Goal: Information Seeking & Learning: Check status

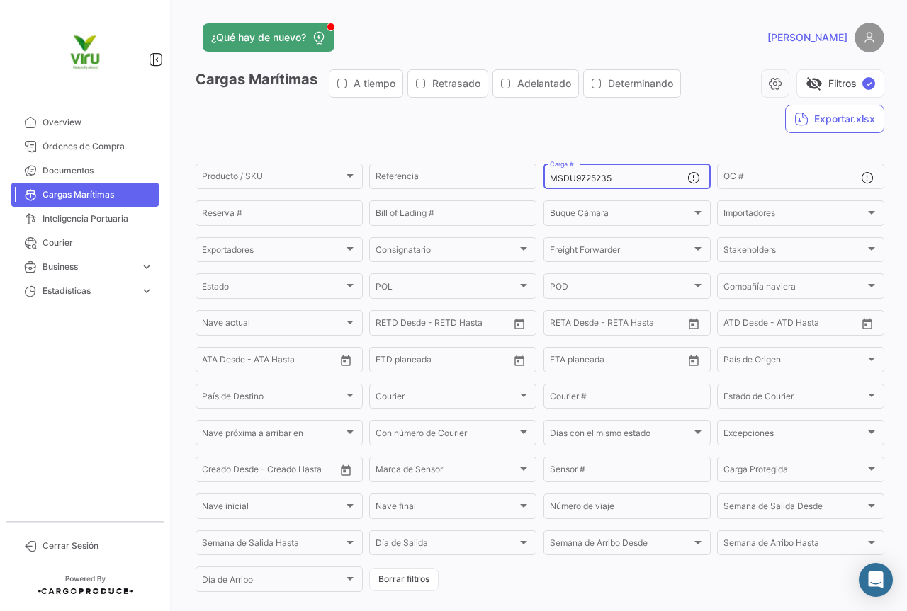
drag, startPoint x: 629, startPoint y: 176, endPoint x: 538, endPoint y: 191, distance: 91.9
click at [538, 191] on form "Producto / SKU Producto / SKU Referencia MSDU9725235 Carga # OC # Reserva # Bil…" at bounding box center [540, 378] width 689 height 433
paste input "CGMU698476"
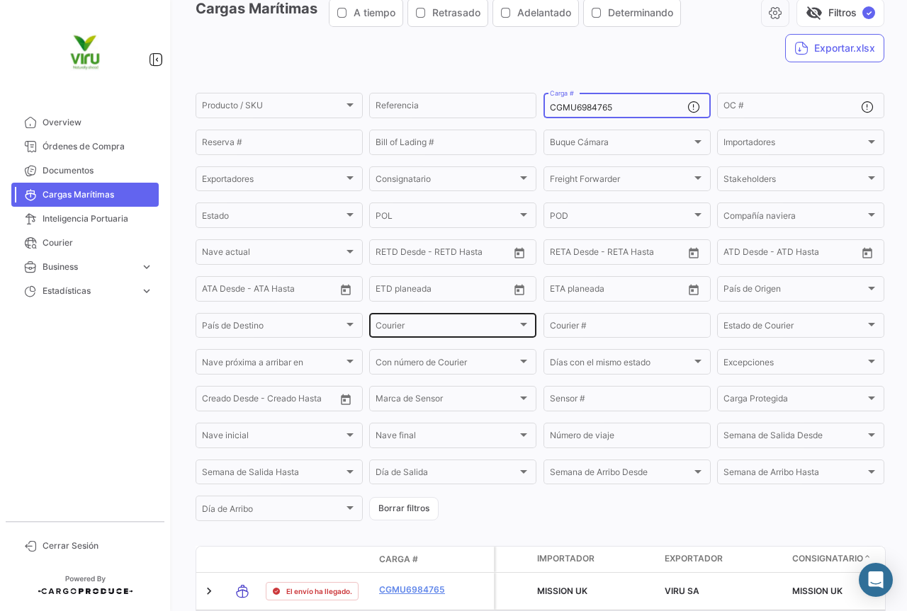
scroll to position [144, 0]
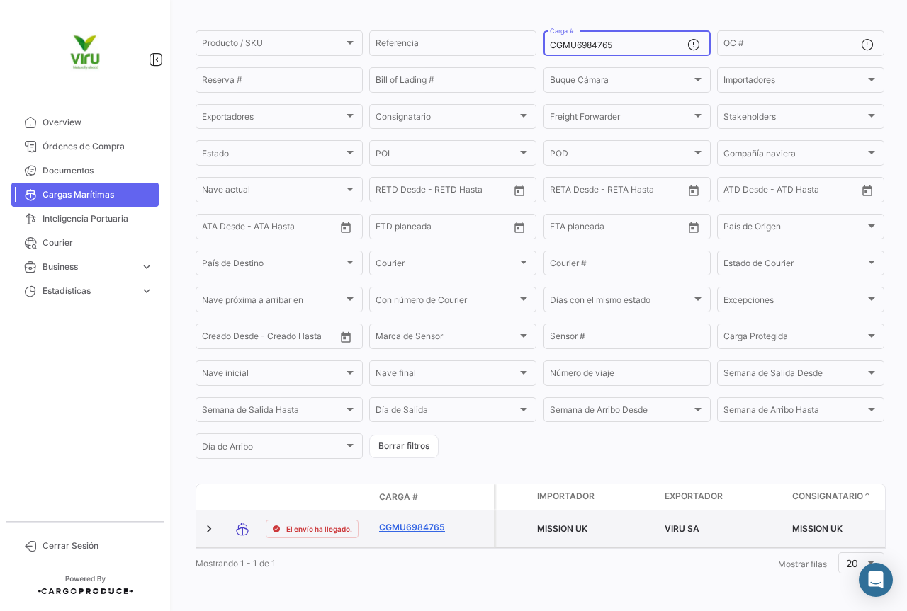
type input "CGMU6984765"
click at [428, 521] on link "CGMU6984765" at bounding box center [416, 527] width 74 height 13
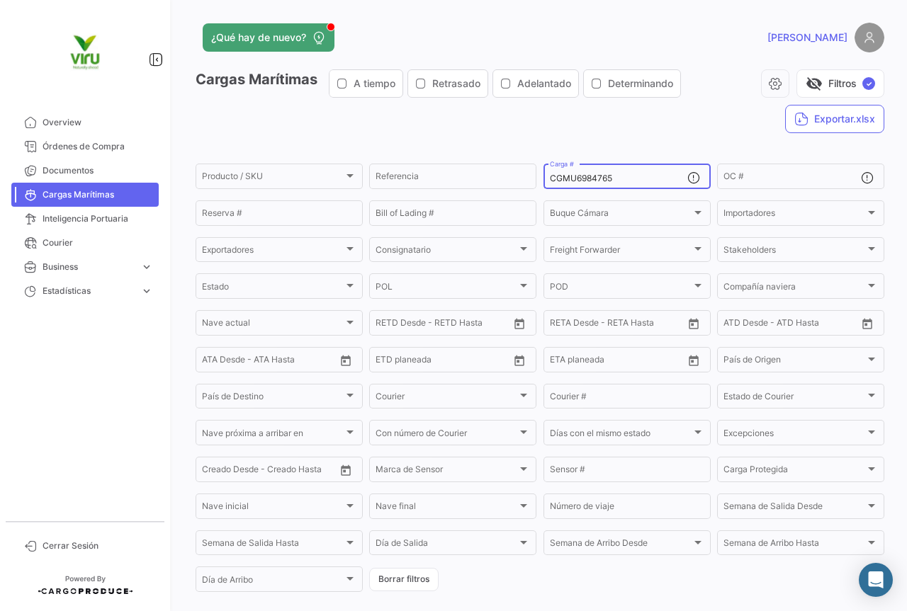
drag, startPoint x: 635, startPoint y: 179, endPoint x: 536, endPoint y: 170, distance: 99.6
click at [536, 170] on form "Producto / SKU Producto / SKU Referencia CGMU6984765 Carga # OC # Reserva # Bil…" at bounding box center [540, 378] width 689 height 433
paste input "3542"
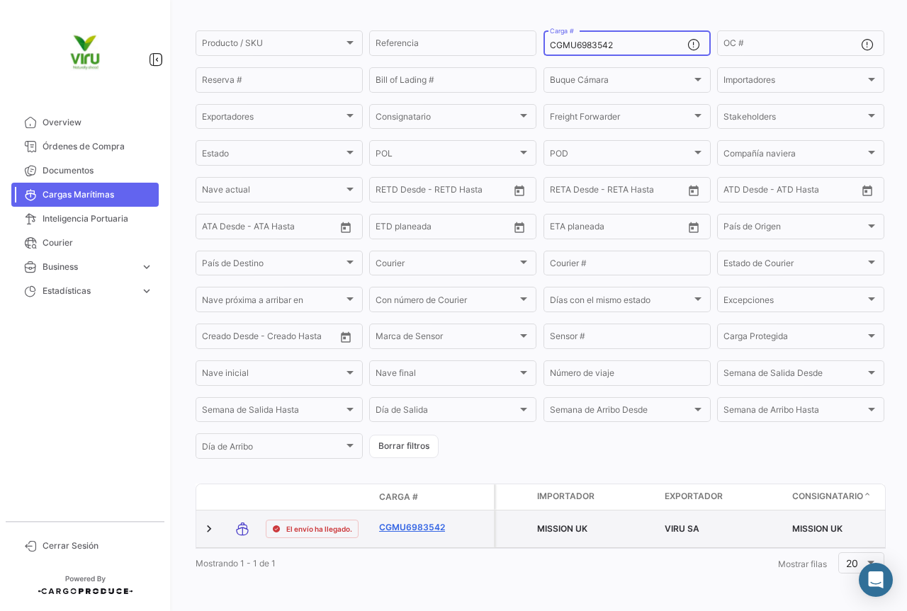
type input "CGMU6983542"
click at [412, 521] on link "CGMU6983542" at bounding box center [416, 527] width 74 height 13
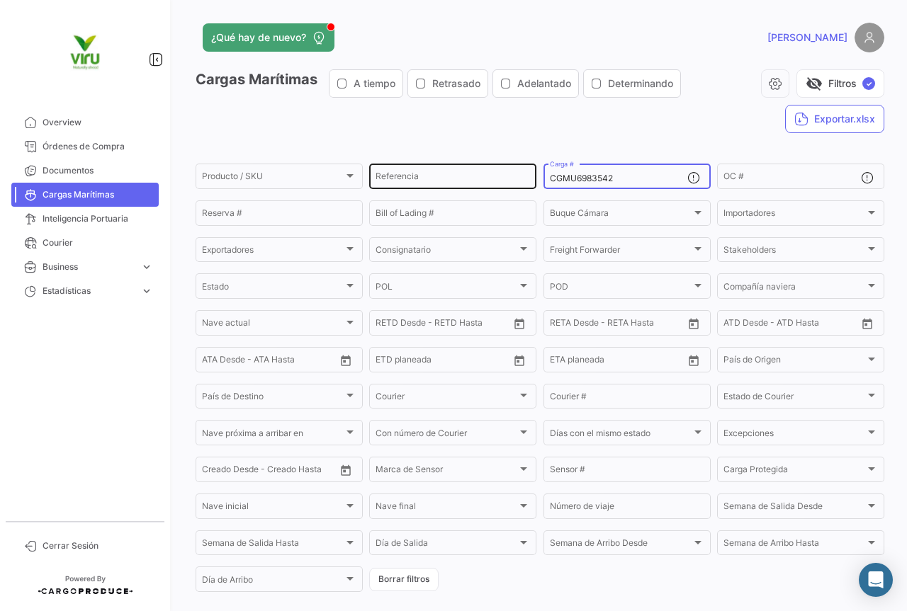
drag, startPoint x: 622, startPoint y: 177, endPoint x: 529, endPoint y: 177, distance: 92.8
click at [0, 0] on div "Producto / SKU Producto / SKU Referencia CGMU6983542 Carga # OC # Reserva # Bil…" at bounding box center [0, 0] width 0 height 0
paste input "06778"
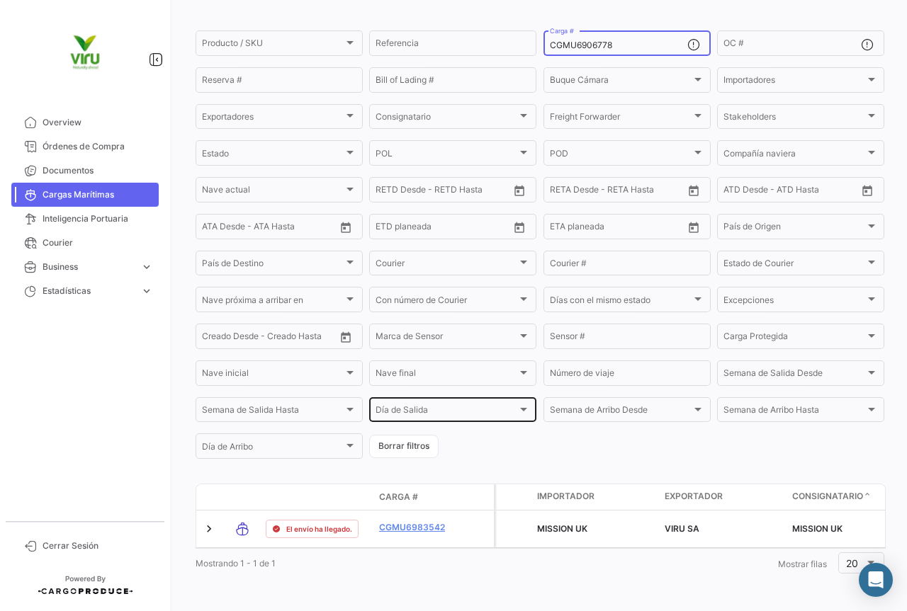
scroll to position [144, 0]
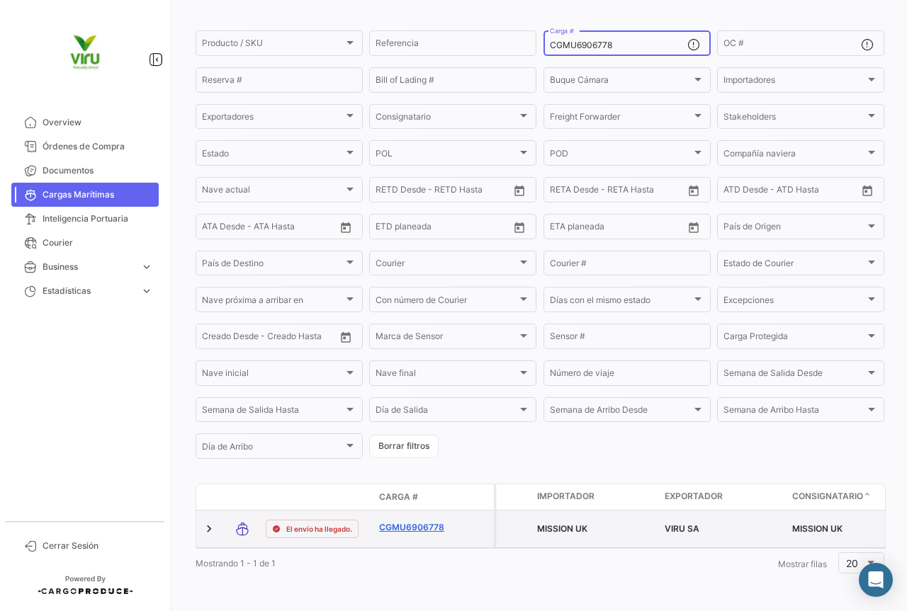
type input "CGMU6906778"
click at [409, 521] on link "CGMU6906778" at bounding box center [416, 527] width 74 height 13
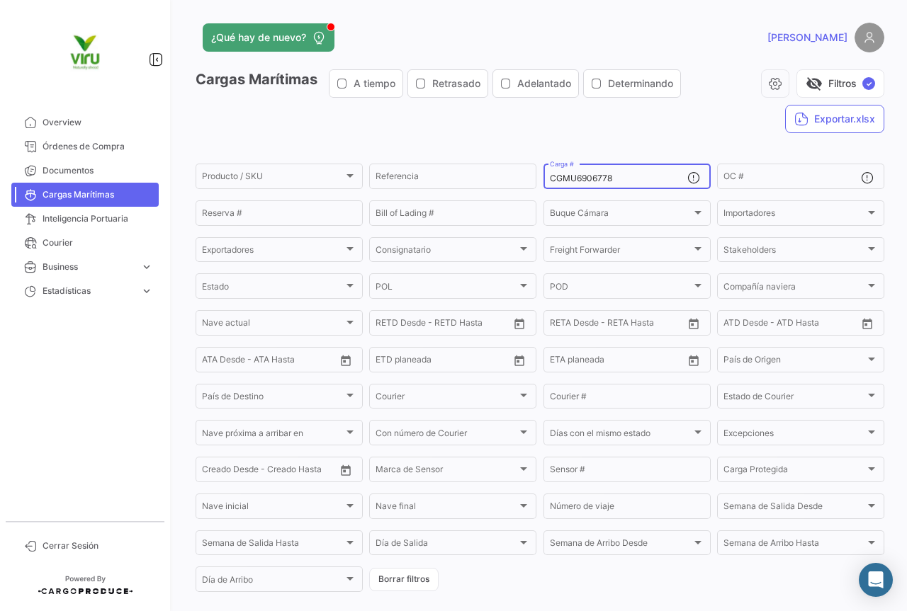
drag, startPoint x: 633, startPoint y: 179, endPoint x: 543, endPoint y: 174, distance: 89.4
click at [543, 174] on div "CGMU6906778 Carga #" at bounding box center [626, 176] width 167 height 28
paste input "26584"
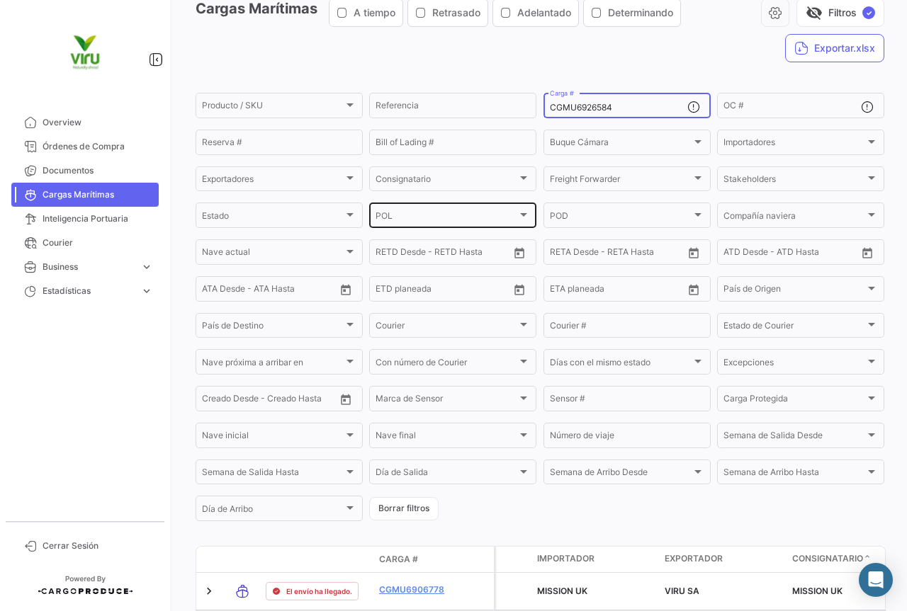
scroll to position [142, 0]
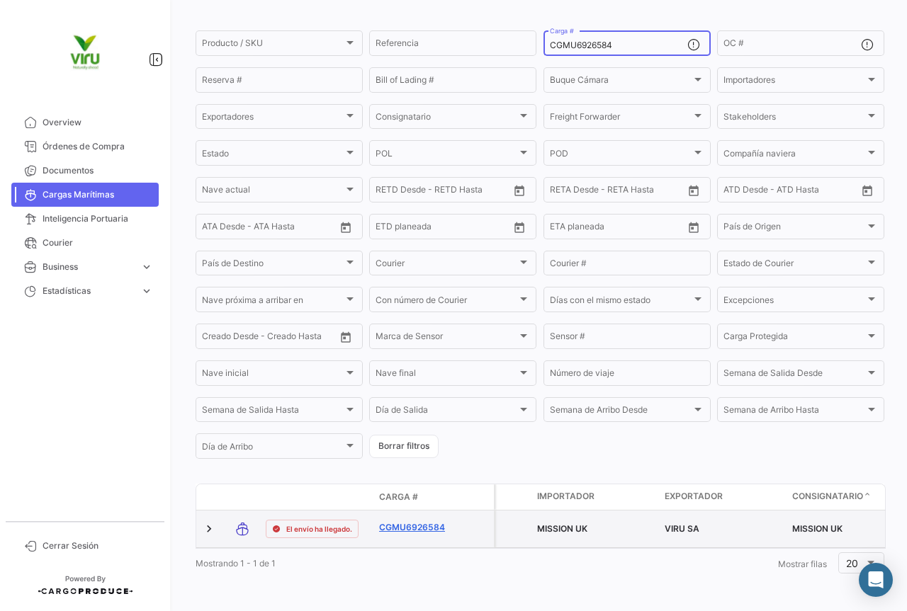
type input "CGMU6926584"
click at [424, 521] on link "CGMU6926584" at bounding box center [416, 527] width 74 height 13
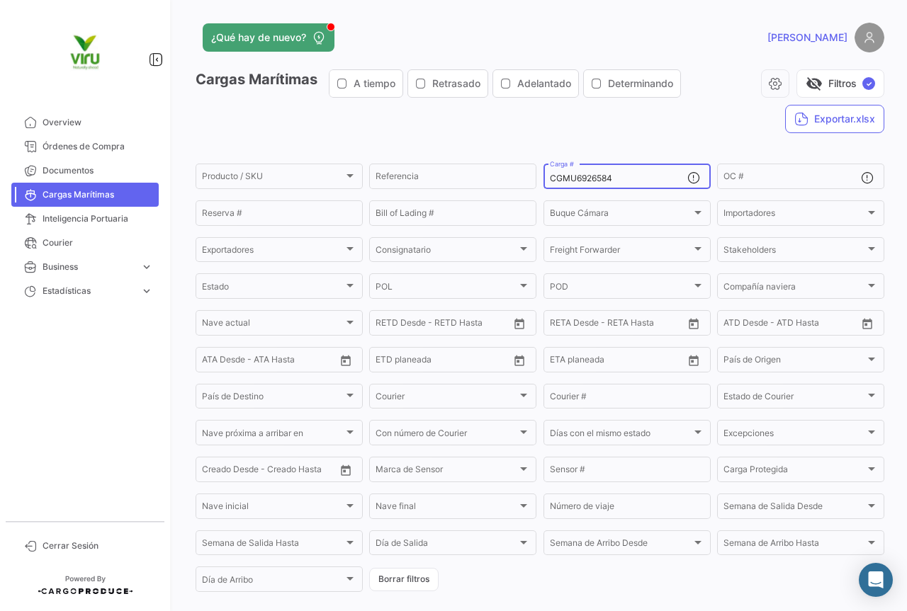
drag, startPoint x: 623, startPoint y: 179, endPoint x: 546, endPoint y: 179, distance: 76.5
click at [550, 179] on input "CGMU6926584" at bounding box center [618, 179] width 137 height 10
paste input "7014755"
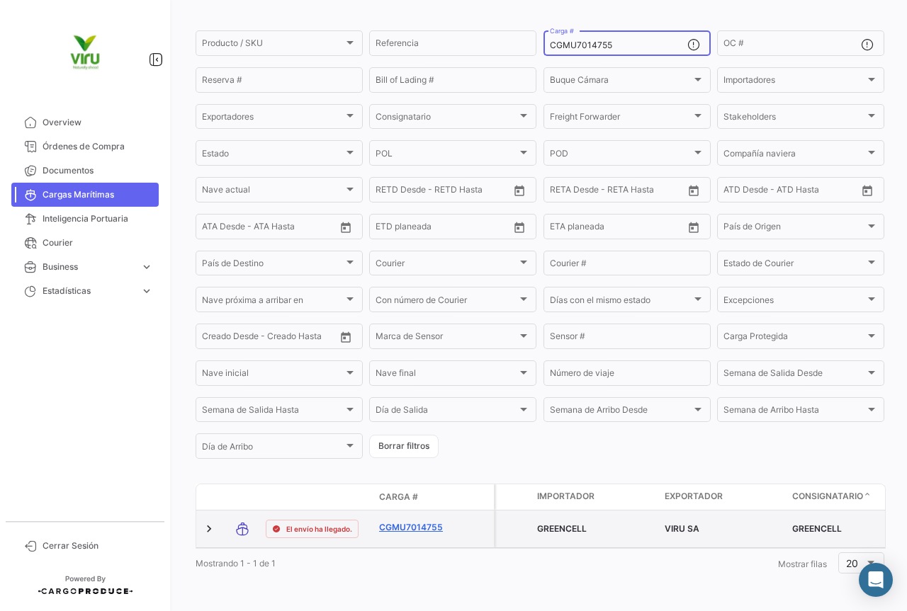
type input "CGMU7014755"
click at [432, 521] on link "CGMU7014755" at bounding box center [416, 527] width 74 height 13
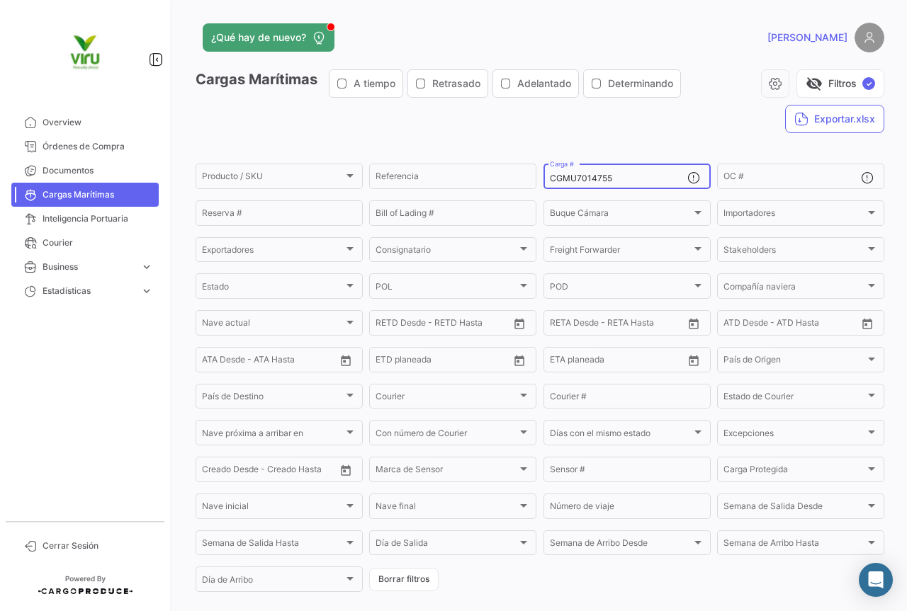
drag, startPoint x: 614, startPoint y: 178, endPoint x: 544, endPoint y: 180, distance: 70.2
click at [544, 180] on div "CGMU7014755 Carga #" at bounding box center [626, 176] width 167 height 28
paste input "6903850"
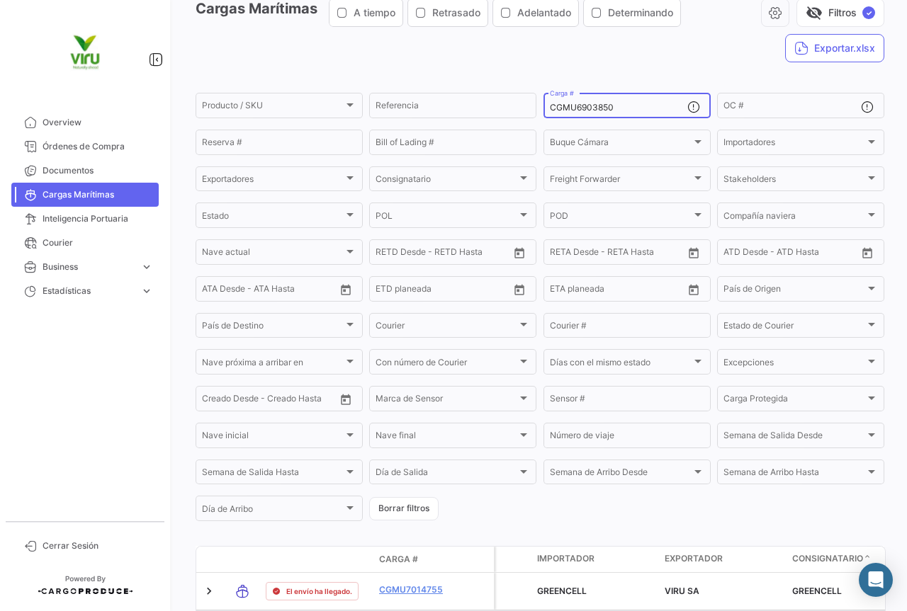
scroll to position [142, 0]
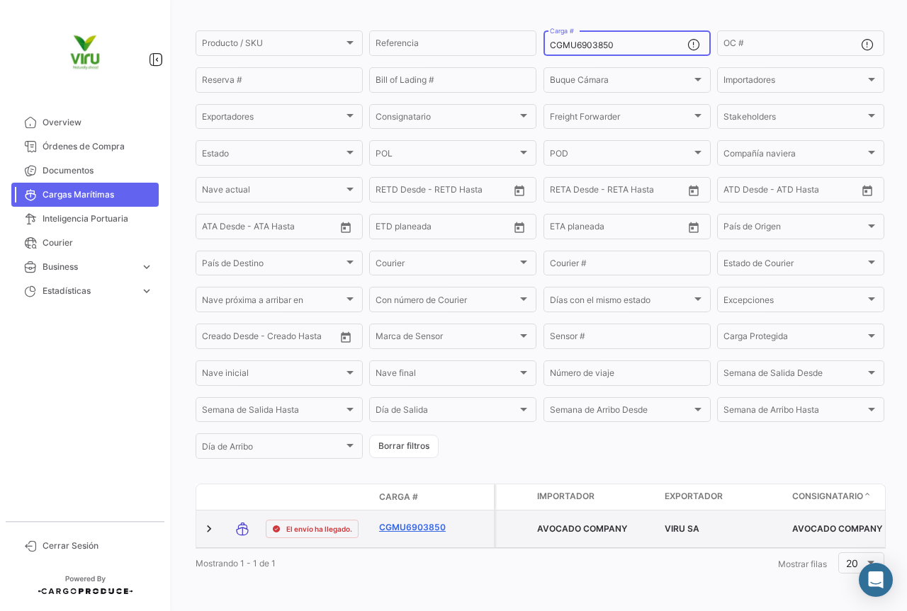
type input "CGMU6903850"
click at [421, 523] on link "CGMU6903850" at bounding box center [416, 527] width 74 height 13
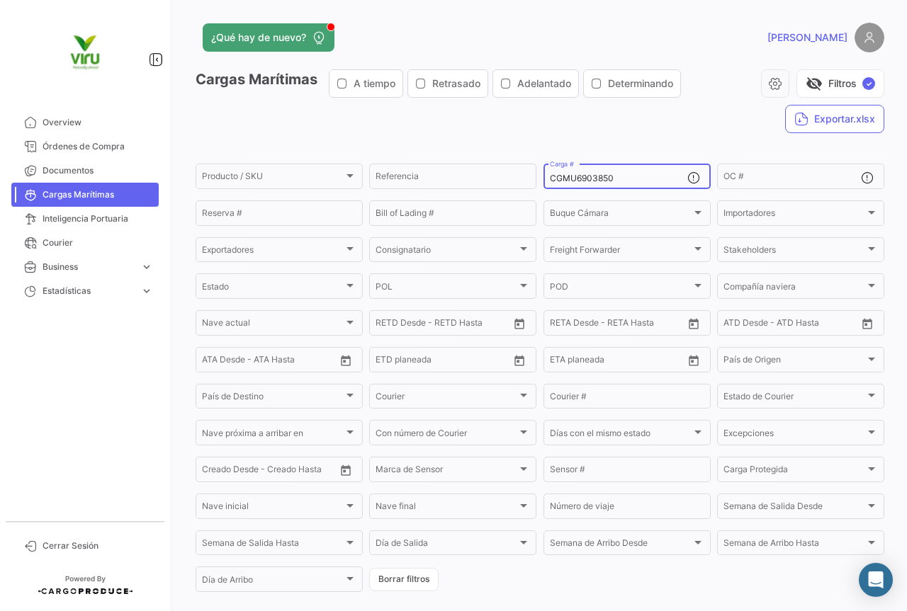
drag, startPoint x: 639, startPoint y: 179, endPoint x: 548, endPoint y: 175, distance: 91.5
click at [550, 175] on input "CGMU6903850" at bounding box center [618, 179] width 137 height 10
paste input "BMOU9622943"
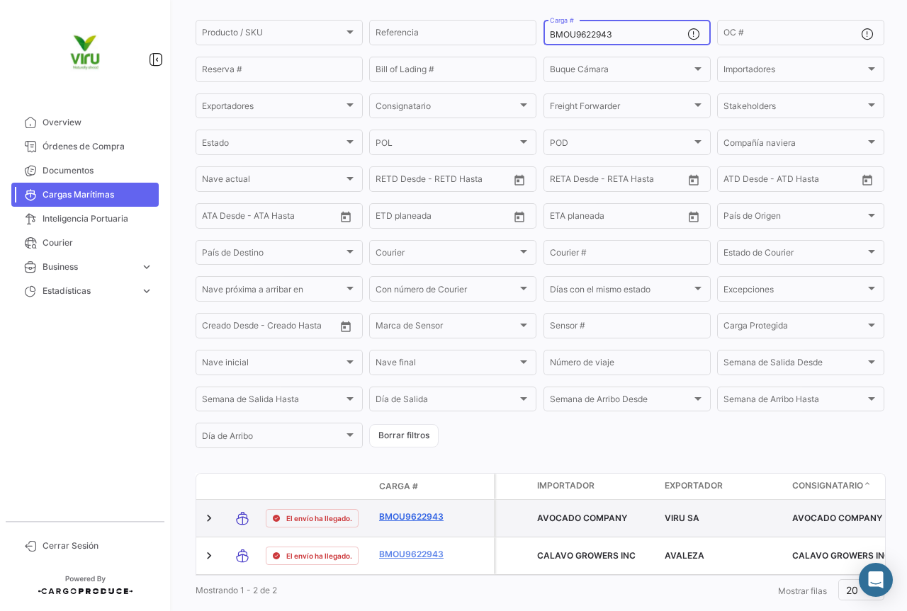
type input "BMOU9622943"
click at [408, 519] on link "BMOU9622943" at bounding box center [416, 517] width 74 height 13
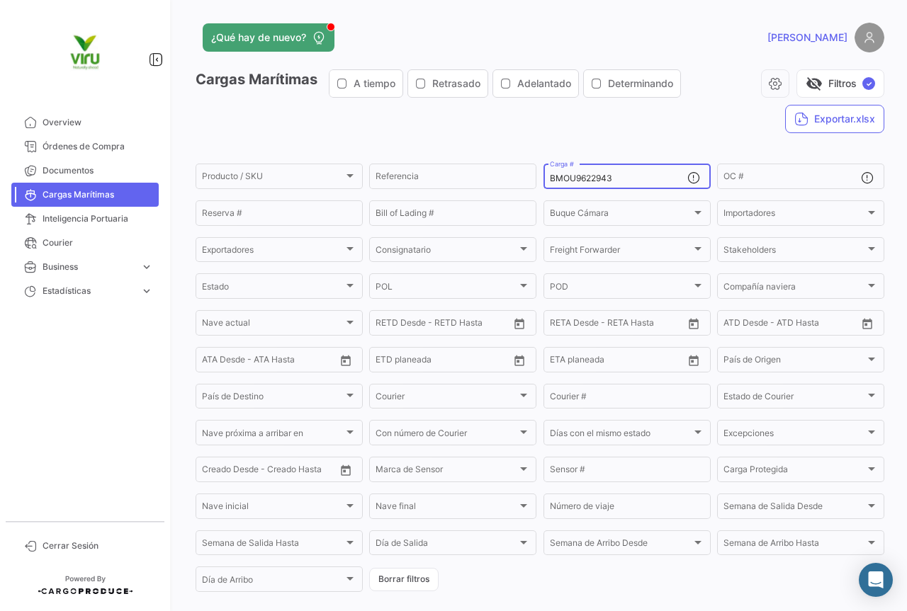
drag, startPoint x: 638, startPoint y: 176, endPoint x: 533, endPoint y: 176, distance: 104.8
click at [533, 176] on form "Producto / SKU Producto / SKU Referencia BMOU9622943 Carga # OC # Reserva # Bil…" at bounding box center [540, 378] width 689 height 433
paste input "CGMU699592"
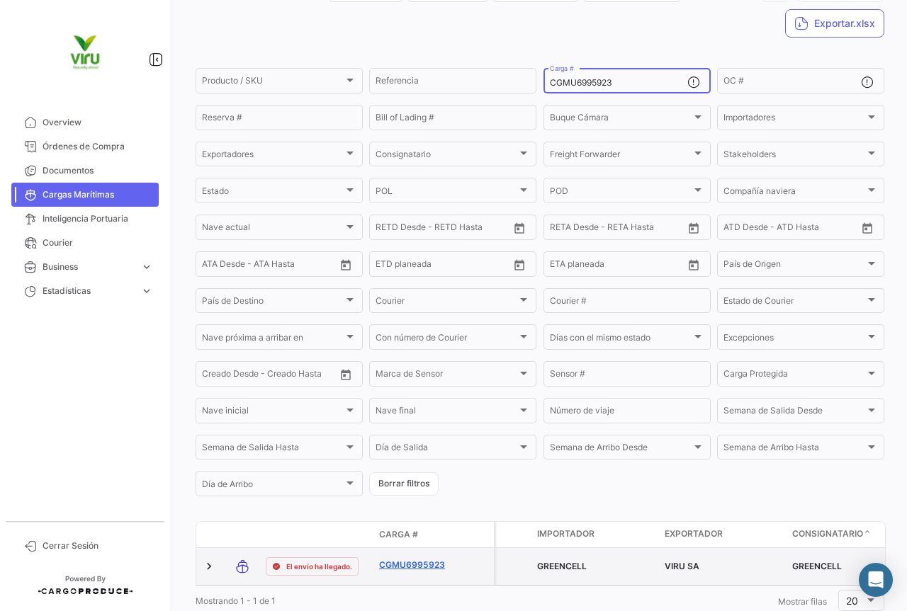
type input "CGMU6995923"
click at [424, 565] on link "CGMU6995923" at bounding box center [416, 565] width 74 height 13
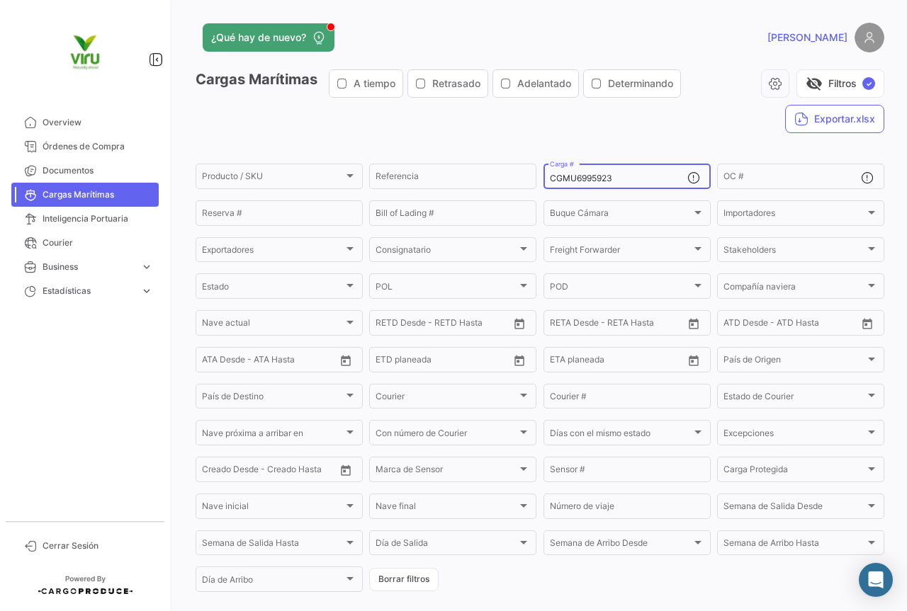
drag, startPoint x: 621, startPoint y: 181, endPoint x: 542, endPoint y: 181, distance: 78.6
click at [543, 181] on div "CGMU6995923 Carga #" at bounding box center [626, 176] width 167 height 28
paste input "29900"
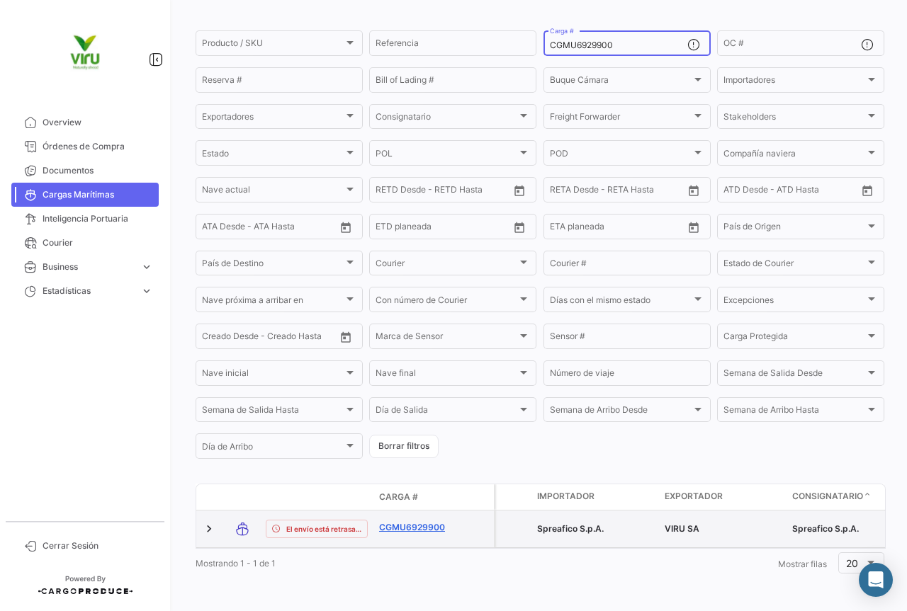
type input "CGMU6929900"
click at [434, 521] on link "CGMU6929900" at bounding box center [416, 527] width 74 height 13
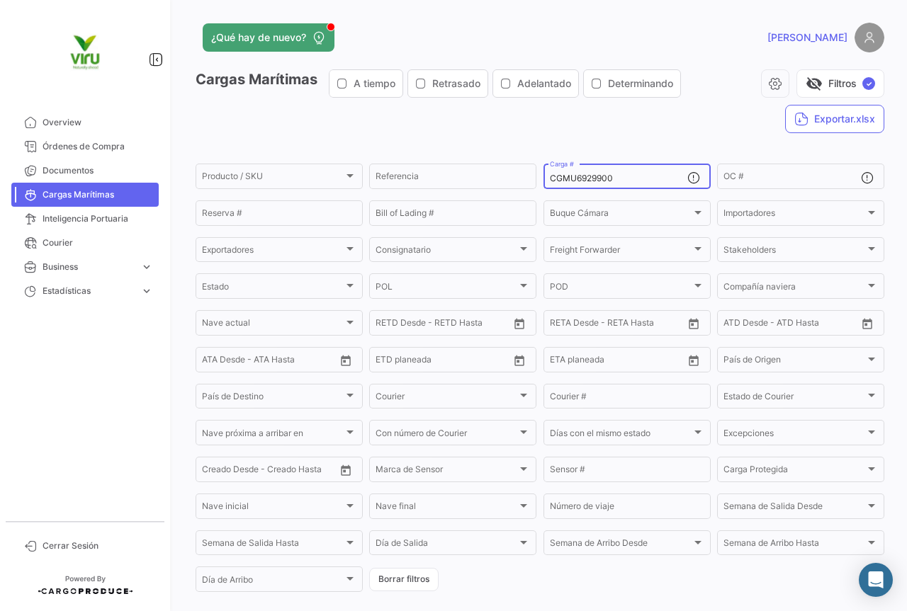
drag, startPoint x: 602, startPoint y: 181, endPoint x: 544, endPoint y: 182, distance: 58.1
click at [544, 182] on div "CGMU6929900 Carga #" at bounding box center [626, 176] width 167 height 28
paste input "04121"
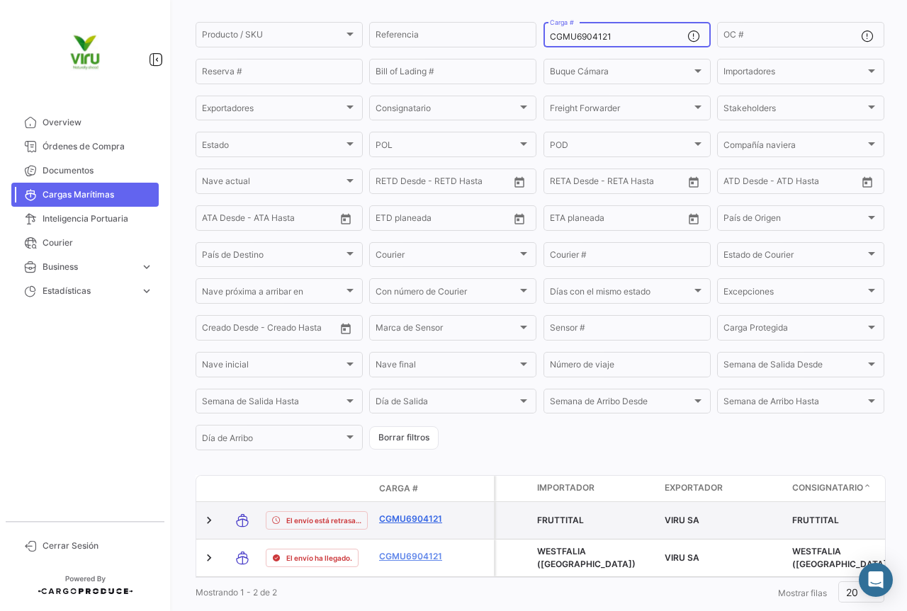
type input "CGMU6904121"
click at [411, 520] on link "CGMU6904121" at bounding box center [416, 519] width 74 height 13
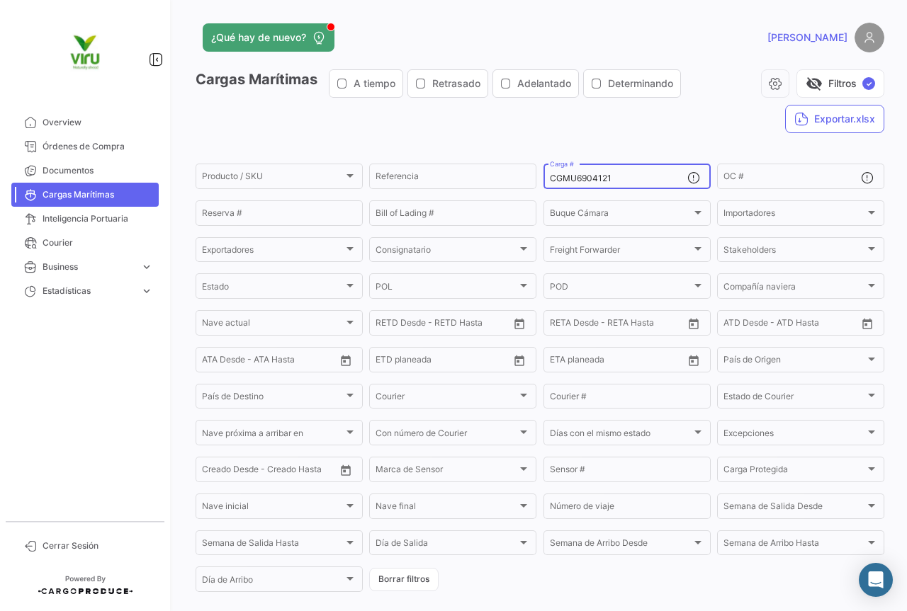
drag, startPoint x: 617, startPoint y: 175, endPoint x: 543, endPoint y: 175, distance: 73.7
click at [543, 175] on div "CGMU6904121 Carga #" at bounding box center [626, 176] width 167 height 28
paste input "79732"
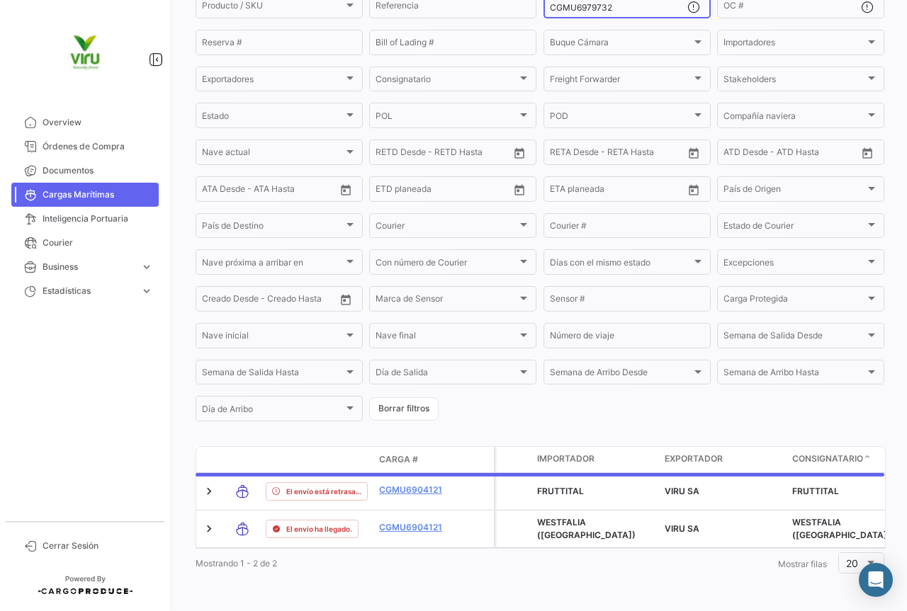
scroll to position [144, 0]
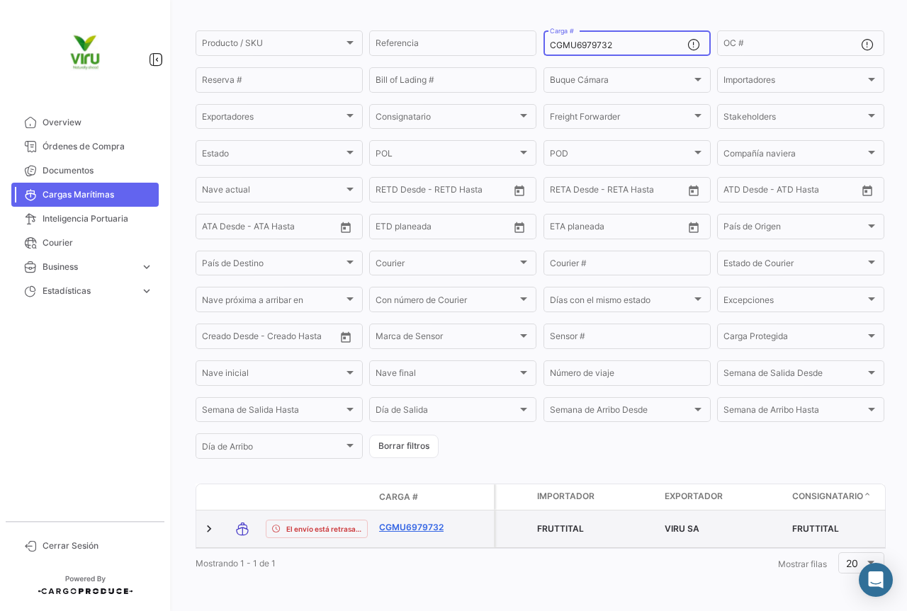
type input "CGMU6979732"
click at [412, 521] on link "CGMU6979732" at bounding box center [416, 527] width 74 height 13
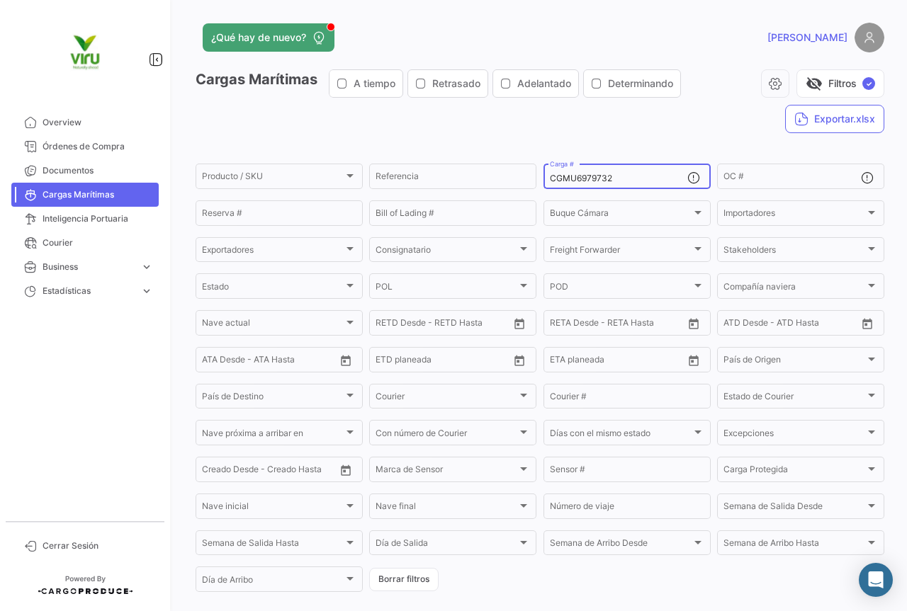
drag, startPoint x: 617, startPoint y: 179, endPoint x: 541, endPoint y: 178, distance: 75.8
click at [543, 178] on div "CGMU6979732 Carga #" at bounding box center [626, 176] width 167 height 28
paste input "10187"
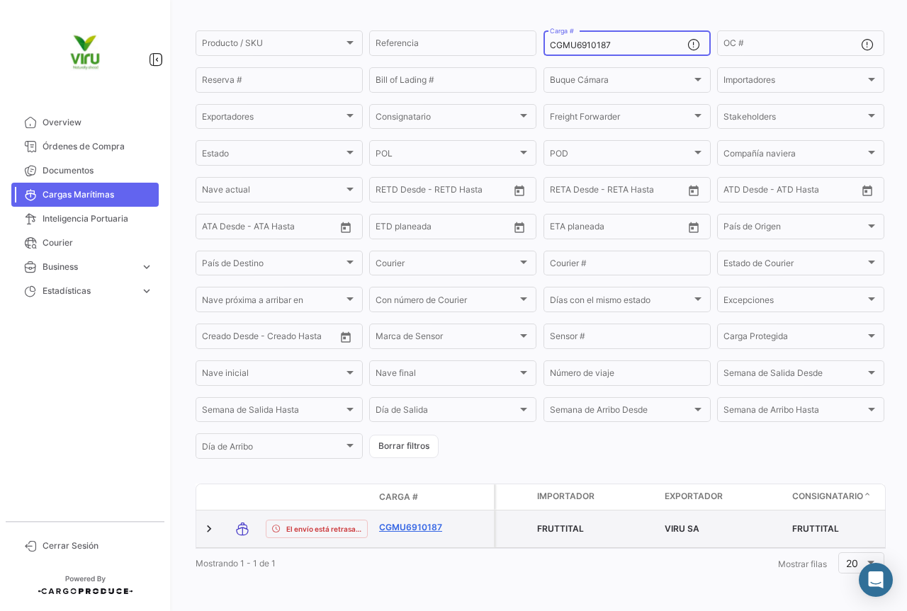
type input "CGMU6910187"
click at [421, 521] on link "CGMU6910187" at bounding box center [416, 527] width 74 height 13
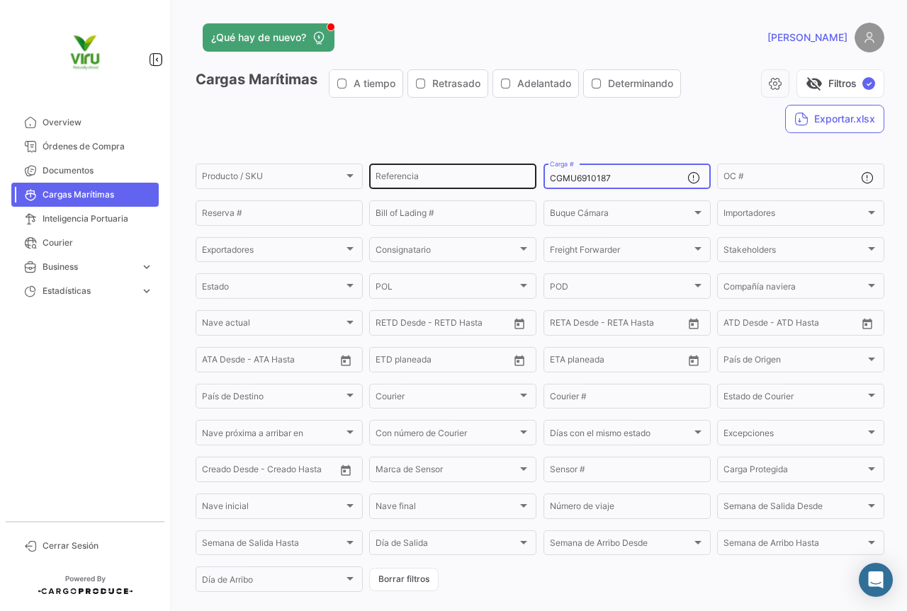
drag, startPoint x: 652, startPoint y: 174, endPoint x: 528, endPoint y: 167, distance: 124.9
click at [0, 0] on div "Producto / SKU Producto / SKU Referencia CGMU6910187 Carga # OC # Reserva # Bil…" at bounding box center [0, 0] width 0 height 0
paste input "30100"
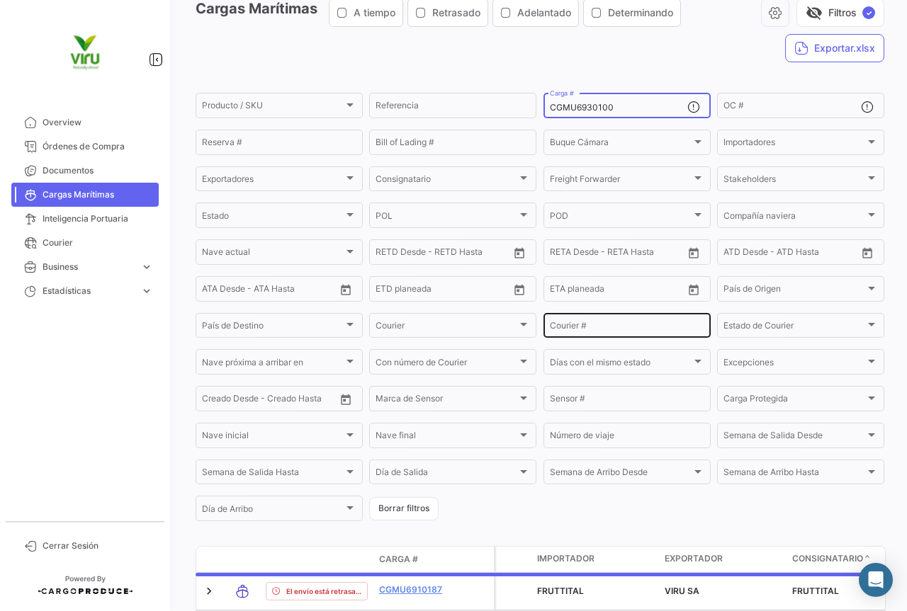
scroll to position [144, 0]
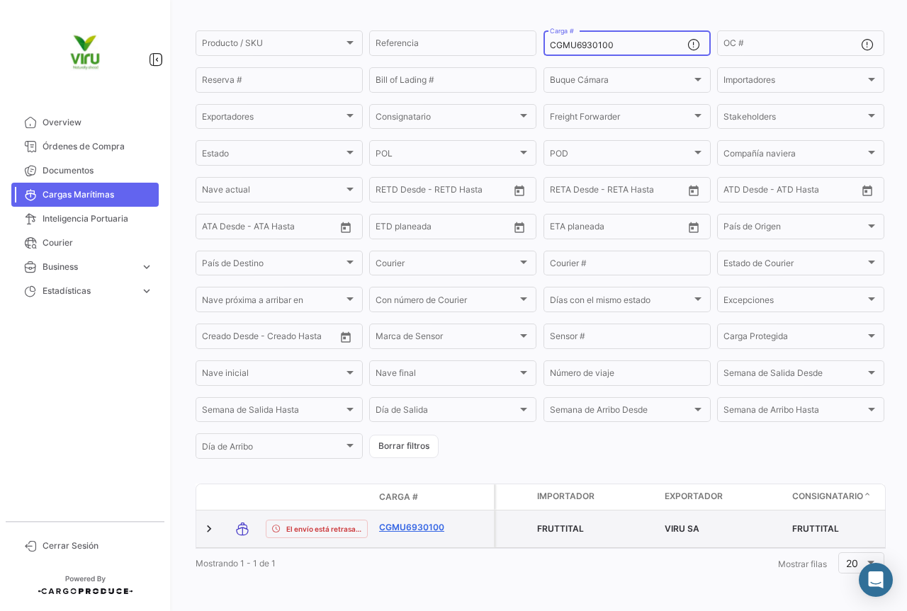
type input "CGMU6930100"
click at [395, 521] on link "CGMU6930100" at bounding box center [416, 527] width 74 height 13
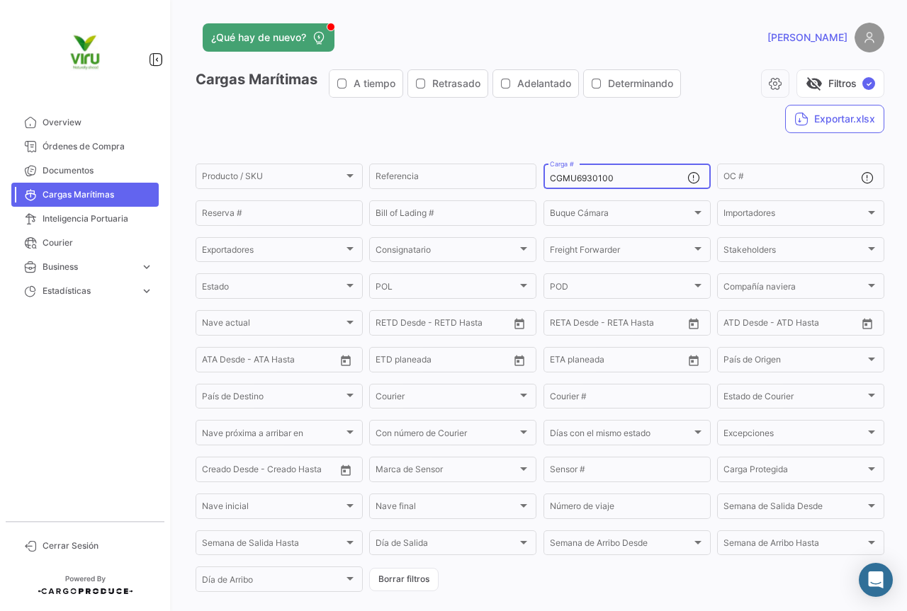
drag, startPoint x: 633, startPoint y: 178, endPoint x: 538, endPoint y: 174, distance: 95.0
click at [538, 174] on form "Producto / SKU Producto / SKU Referencia CGMU6930100 Carga # OC # Reserva # Bil…" at bounding box center [540, 378] width 689 height 433
paste input "79959"
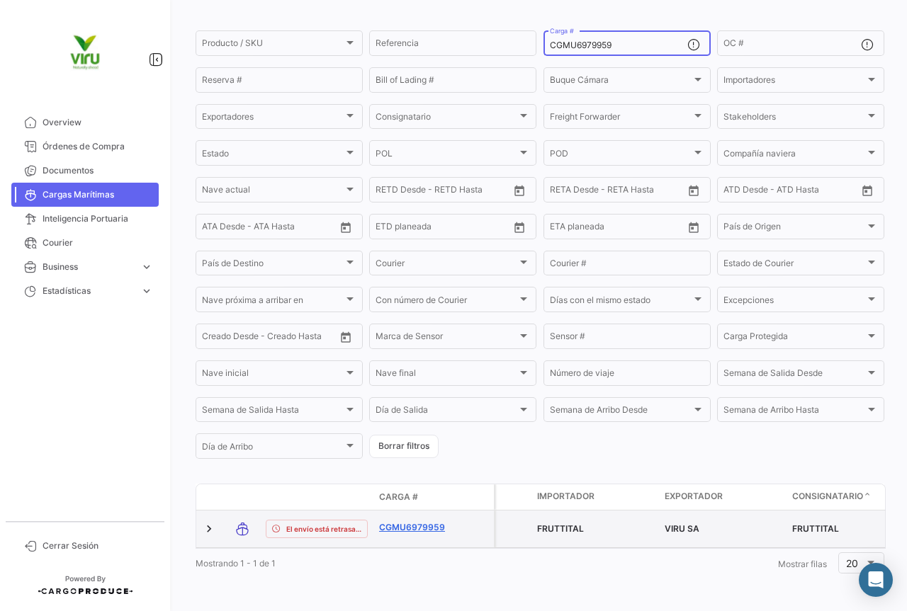
type input "CGMU6979959"
click at [412, 521] on link "CGMU6979959" at bounding box center [416, 527] width 74 height 13
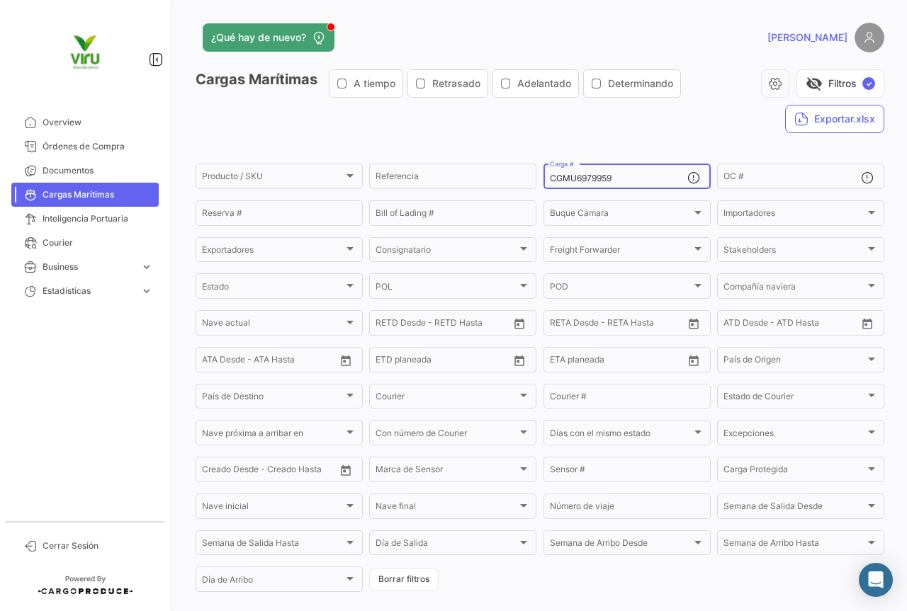
drag, startPoint x: 635, startPoint y: 177, endPoint x: 535, endPoint y: 181, distance: 99.9
click at [535, 181] on form "Producto / SKU Producto / SKU Referencia CGMU6979959 Carga # OC # Reserva # Bil…" at bounding box center [540, 378] width 689 height 433
paste input "3797"
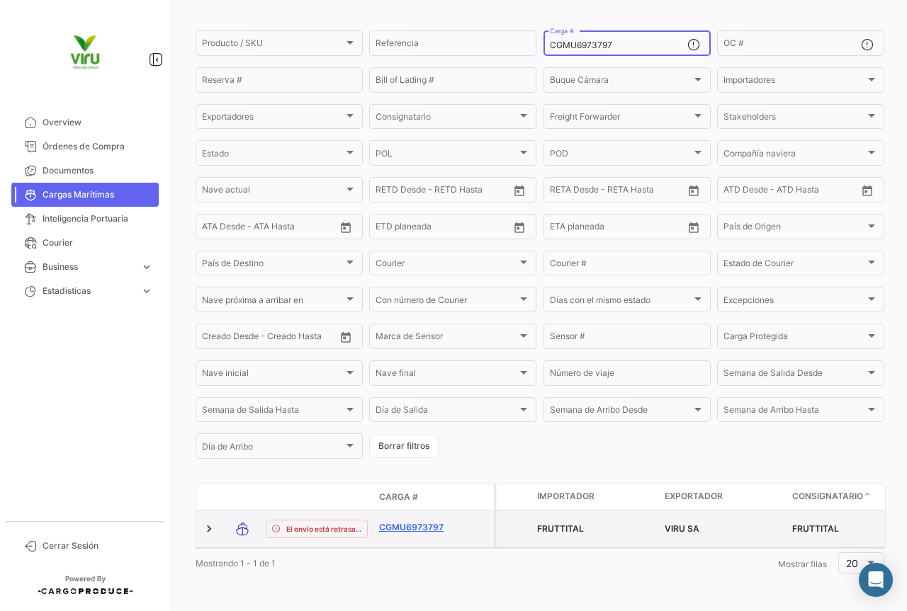
type input "CGMU6973797"
click at [429, 521] on link "CGMU6973797" at bounding box center [416, 527] width 74 height 13
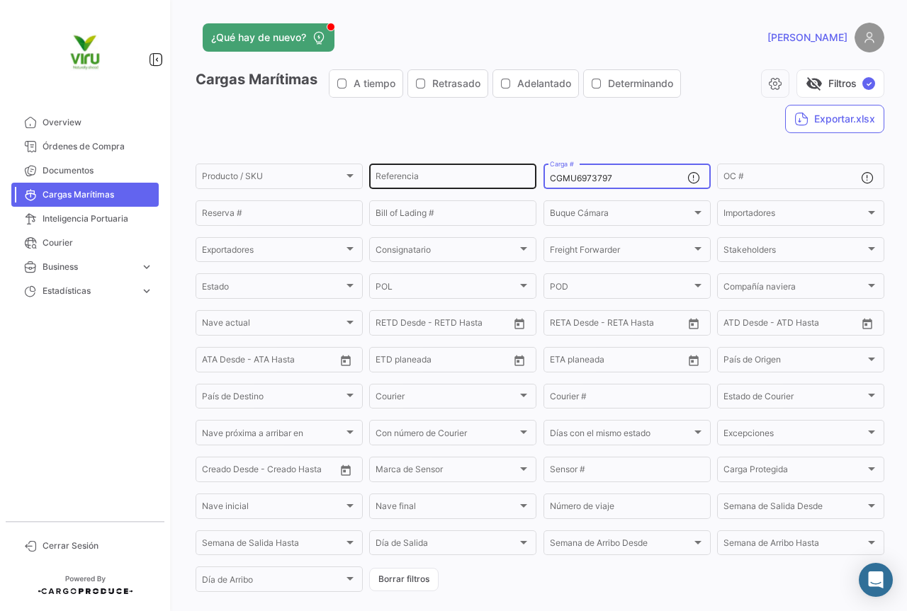
drag, startPoint x: 630, startPoint y: 178, endPoint x: 525, endPoint y: 174, distance: 105.6
click at [0, 0] on div "Producto / SKU Producto / SKU Referencia CGMU6973797 Carga # OC # Reserva # Bil…" at bounding box center [0, 0] width 0 height 0
paste input "12852"
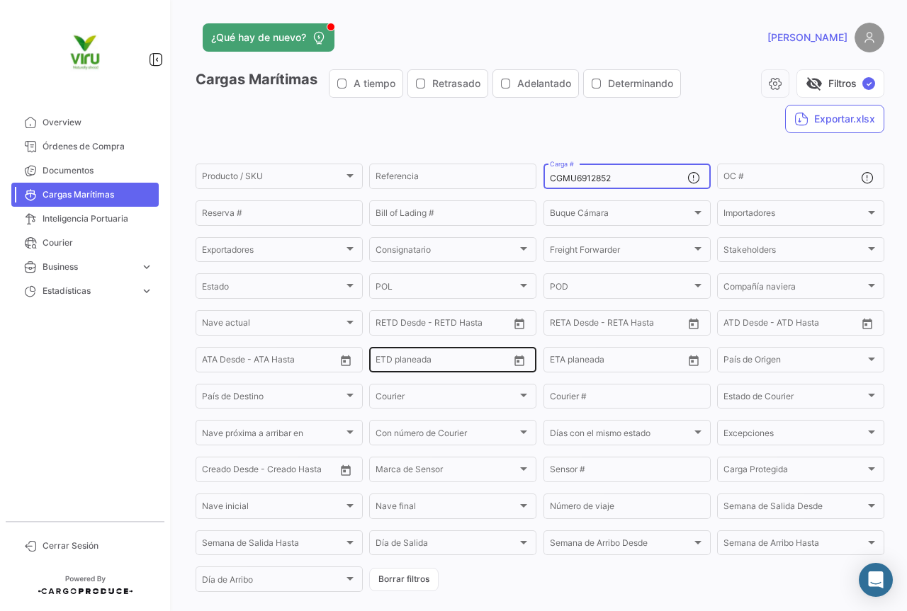
scroll to position [142, 0]
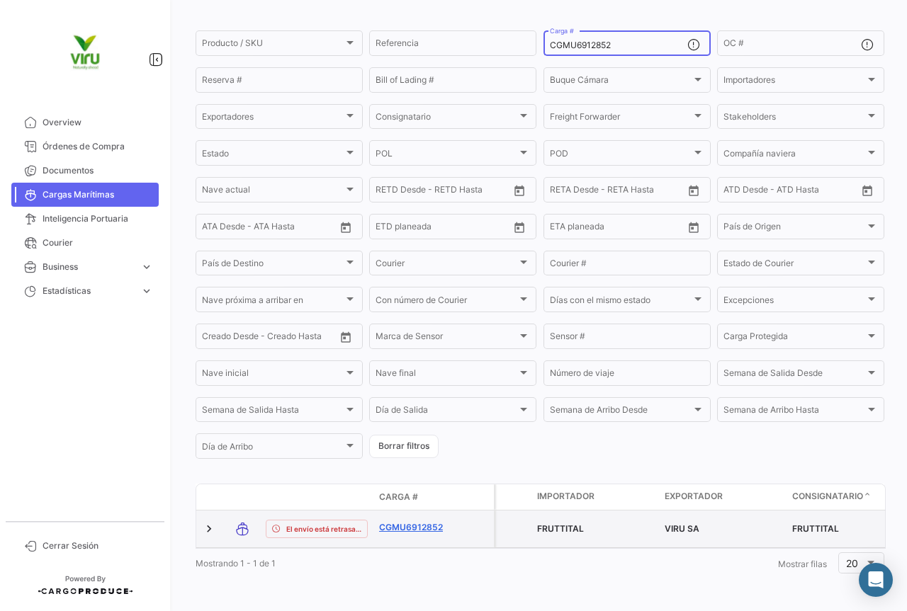
type input "CGMU6912852"
click at [419, 521] on link "CGMU6912852" at bounding box center [416, 527] width 74 height 13
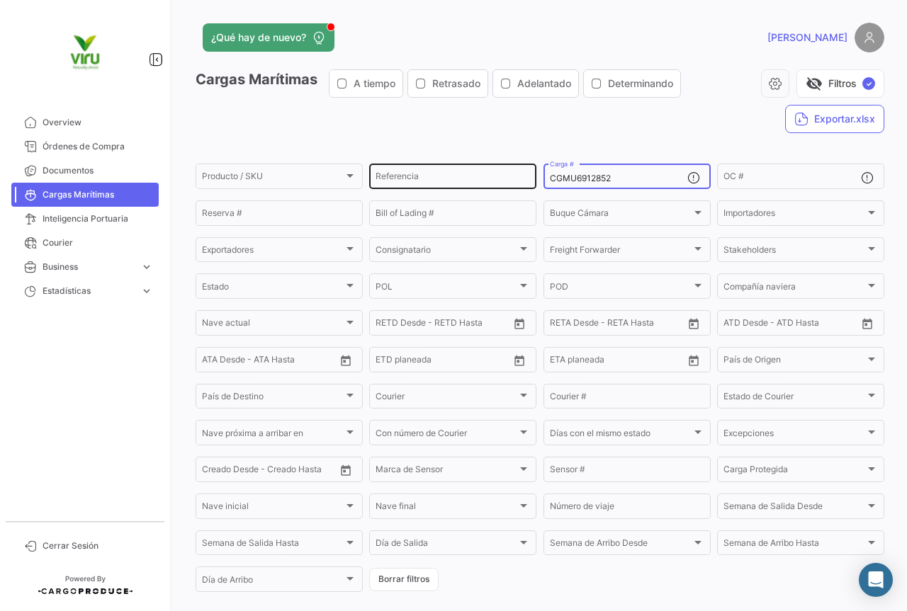
drag, startPoint x: 635, startPoint y: 179, endPoint x: 526, endPoint y: 179, distance: 108.4
click at [0, 0] on div "Producto / SKU Producto / SKU Referencia CGMU6912852 Carga # OC # Reserva # Bil…" at bounding box center [0, 0] width 0 height 0
paste input "MMAU137600"
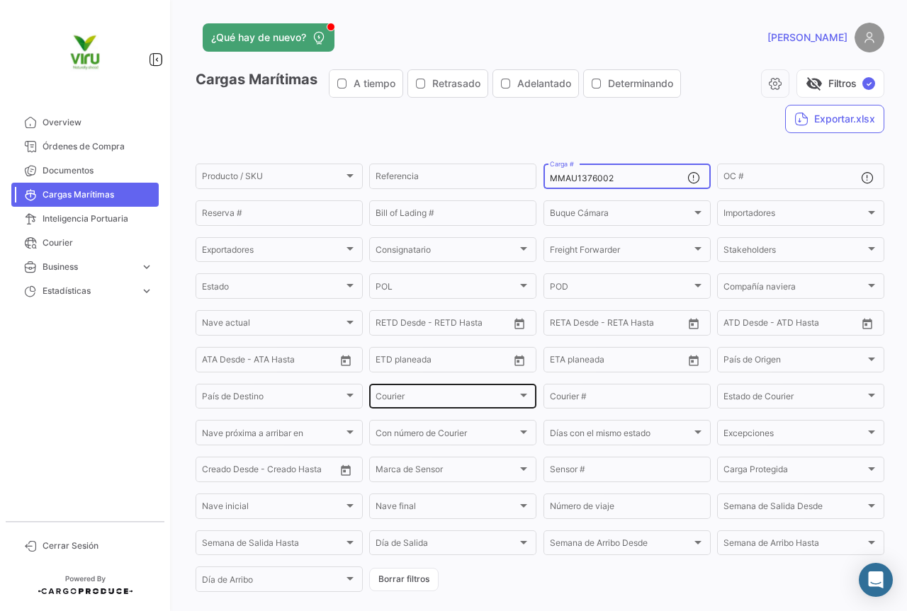
scroll to position [142, 0]
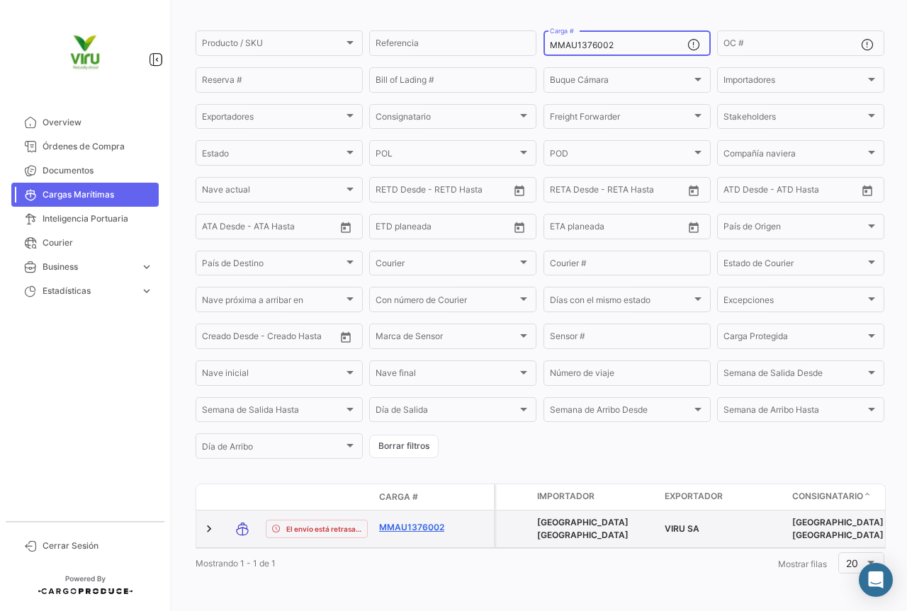
type input "MMAU1376002"
click at [412, 521] on link "MMAU1376002" at bounding box center [416, 527] width 74 height 13
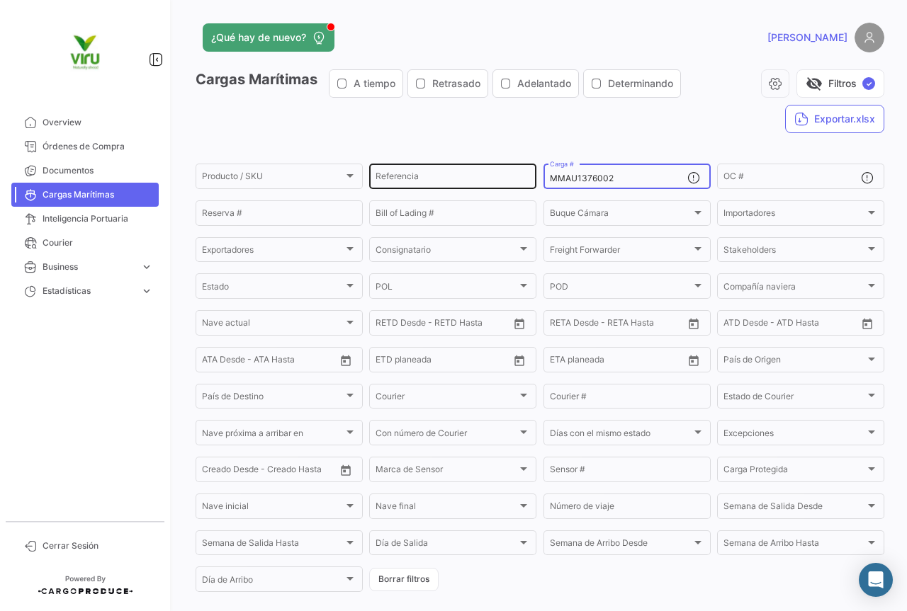
drag, startPoint x: 628, startPoint y: 180, endPoint x: 530, endPoint y: 179, distance: 97.8
click at [0, 0] on div "Producto / SKU Producto / SKU Referencia MMAU1376002 Carga # OC # Reserva # Bil…" at bounding box center [0, 0] width 0 height 0
paste input "CGMU6926265"
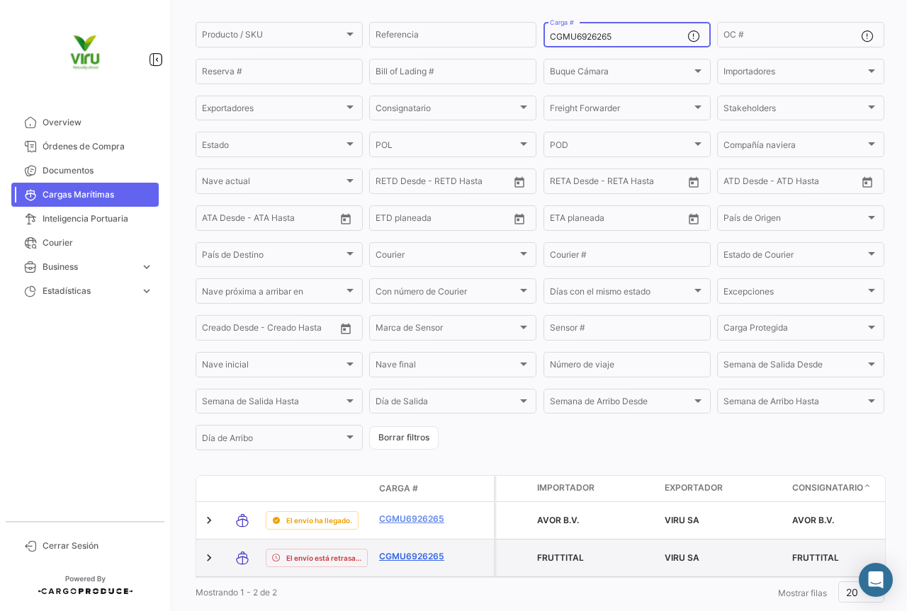
type input "CGMU6926265"
click at [424, 562] on link "CGMU6926265" at bounding box center [416, 556] width 74 height 13
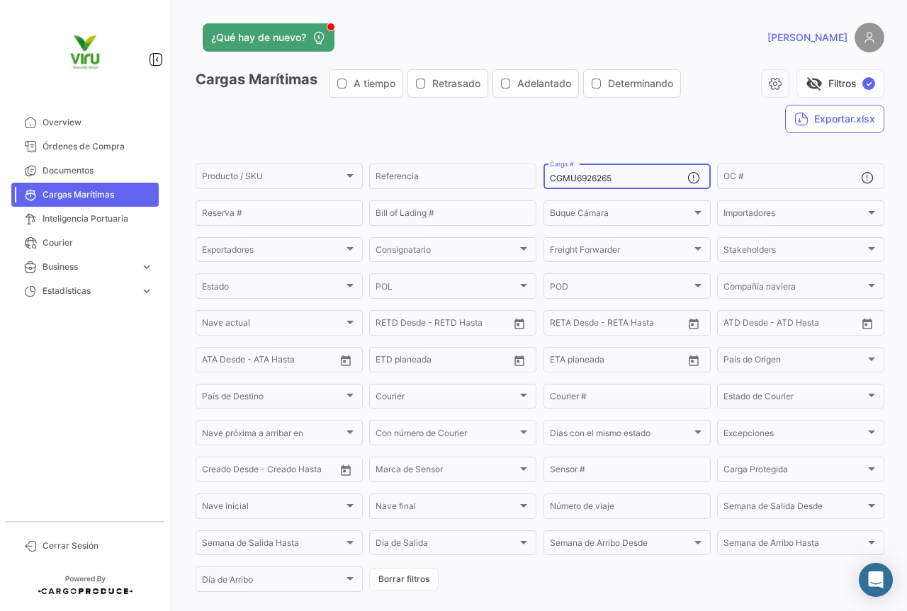
drag, startPoint x: 643, startPoint y: 181, endPoint x: 547, endPoint y: 181, distance: 96.3
click at [550, 181] on input "CGMU6926265" at bounding box center [618, 179] width 137 height 10
paste input "60892"
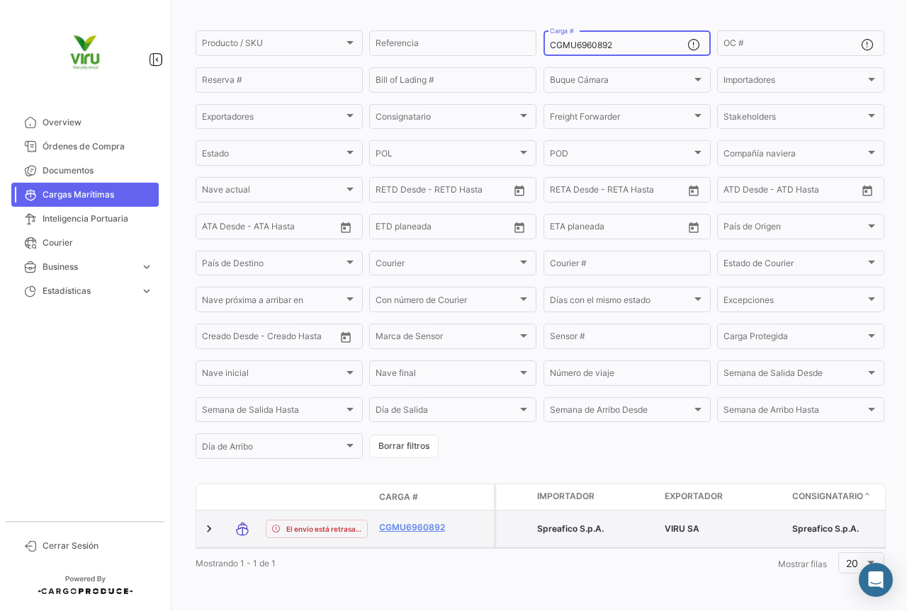
scroll to position [144, 0]
type input "CGMU6960892"
click at [424, 521] on link "CGMU6960892" at bounding box center [416, 527] width 74 height 13
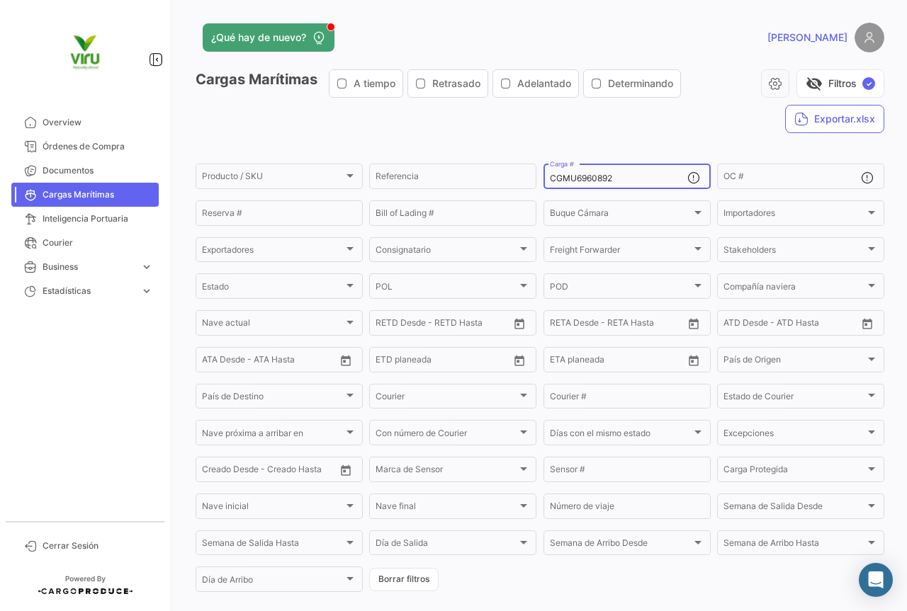
drag, startPoint x: 633, startPoint y: 180, endPoint x: 540, endPoint y: 185, distance: 92.2
click at [543, 185] on div "CGMU6960892 Carga #" at bounding box center [626, 176] width 167 height 28
paste input "7013511"
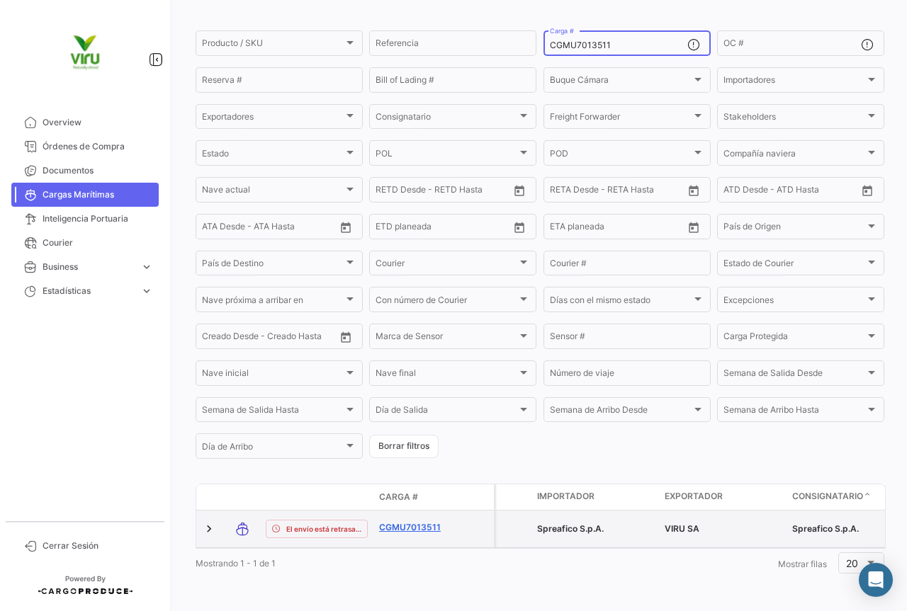
type input "CGMU7013511"
click at [419, 523] on link "CGMU7013511" at bounding box center [416, 527] width 74 height 13
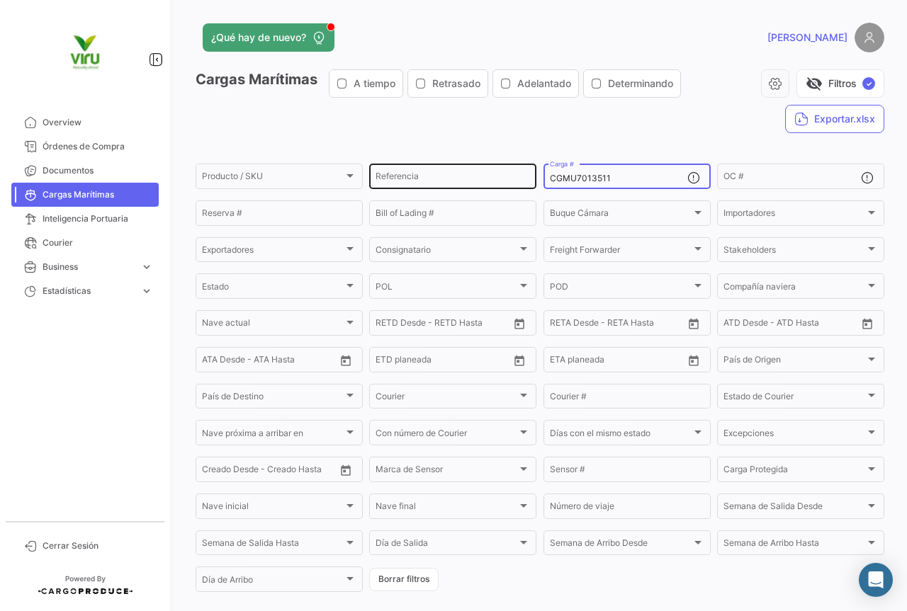
drag, startPoint x: 645, startPoint y: 179, endPoint x: 507, endPoint y: 171, distance: 138.3
click at [0, 0] on div "Producto / SKU Producto / SKU Referencia CGMU7013511 Carga # OC # Reserva # Bil…" at bounding box center [0, 0] width 0 height 0
paste input "6963485"
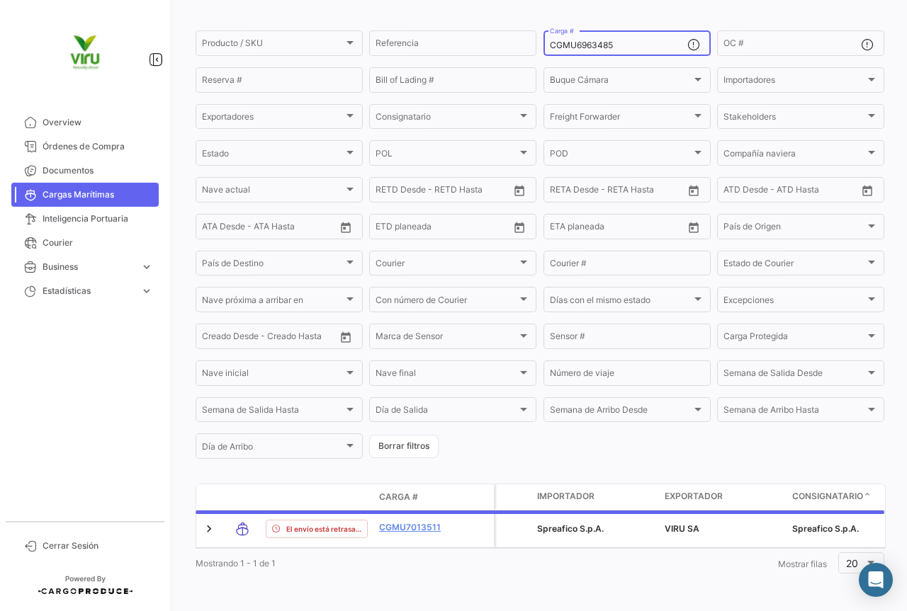
scroll to position [144, 0]
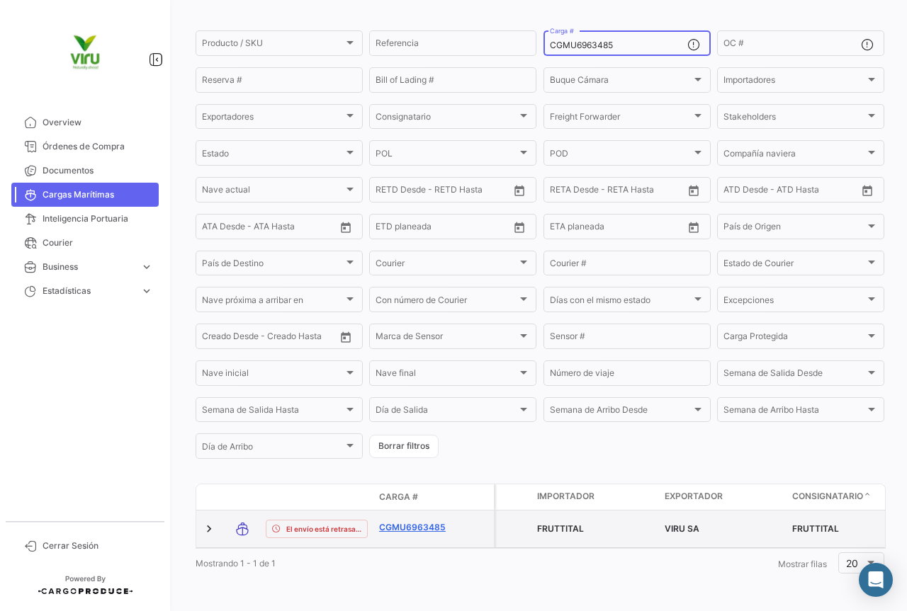
type input "CGMU6963485"
click at [436, 521] on link "CGMU6963485" at bounding box center [416, 527] width 74 height 13
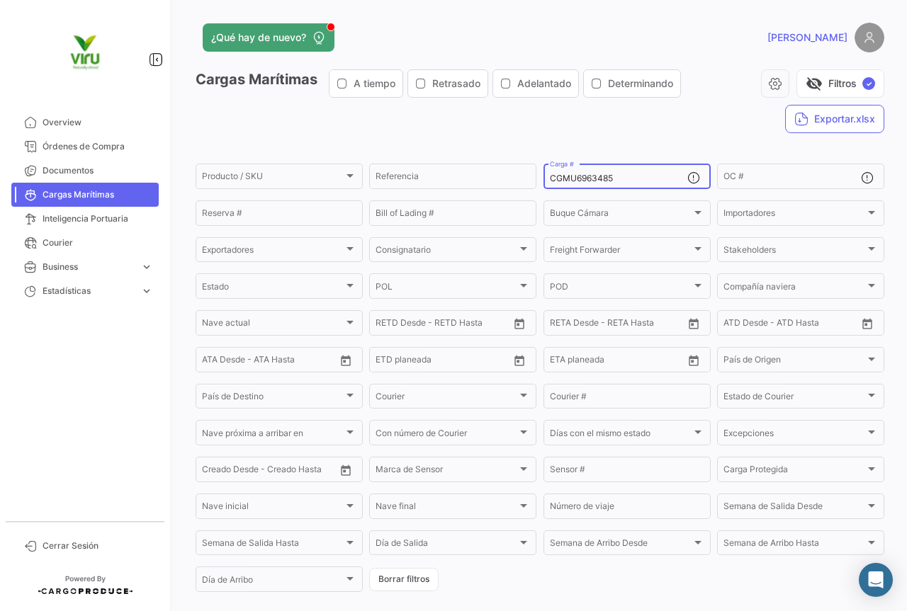
drag, startPoint x: 635, startPoint y: 176, endPoint x: 542, endPoint y: 173, distance: 93.6
click at [543, 173] on div "CGMU6963485 Carga #" at bounding box center [626, 176] width 167 height 28
paste input "MCAU603216"
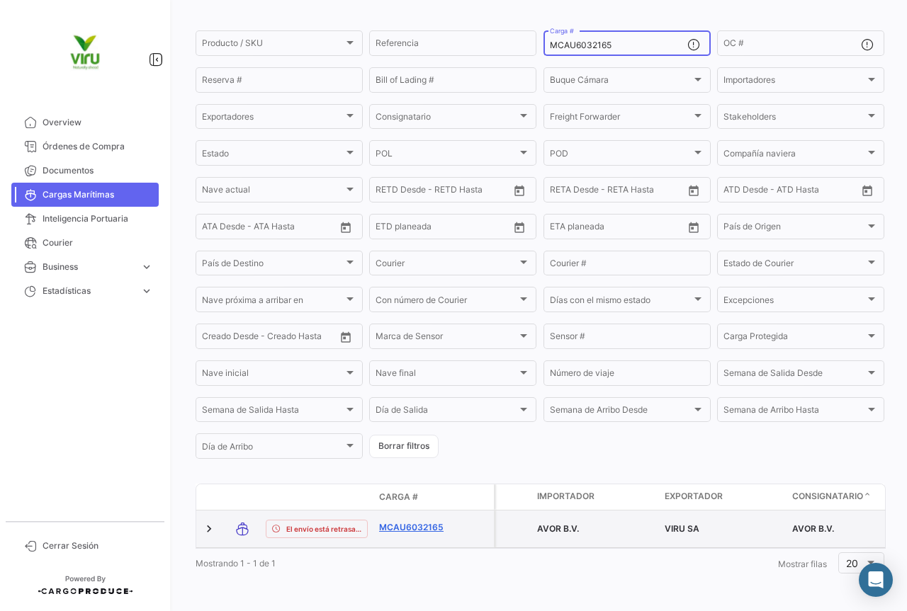
type input "MCAU6032165"
click at [426, 521] on link "MCAU6032165" at bounding box center [416, 527] width 74 height 13
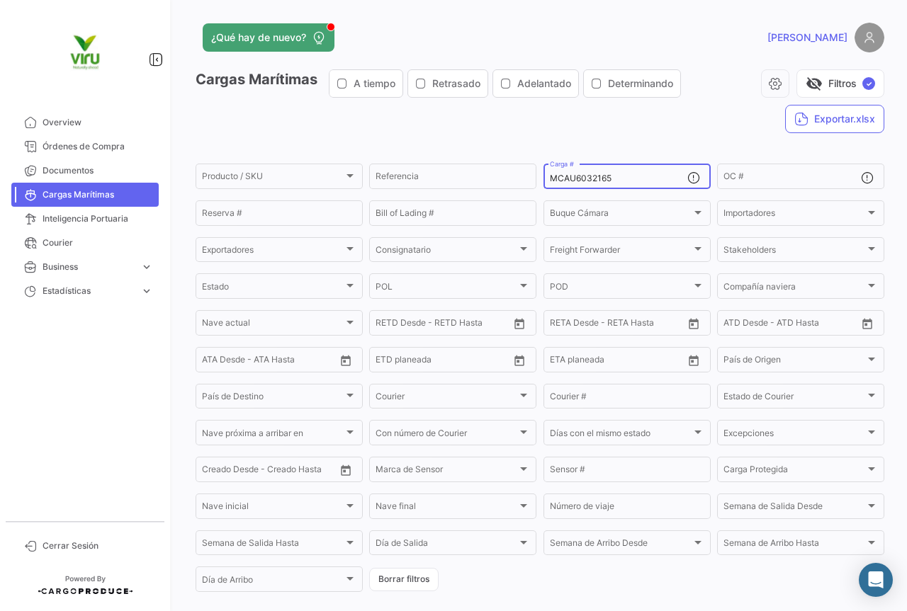
drag, startPoint x: 625, startPoint y: 179, endPoint x: 543, endPoint y: 179, distance: 82.2
click at [543, 179] on div "MCAU6032165 Carga #" at bounding box center [626, 176] width 167 height 28
paste input "MAU1373657"
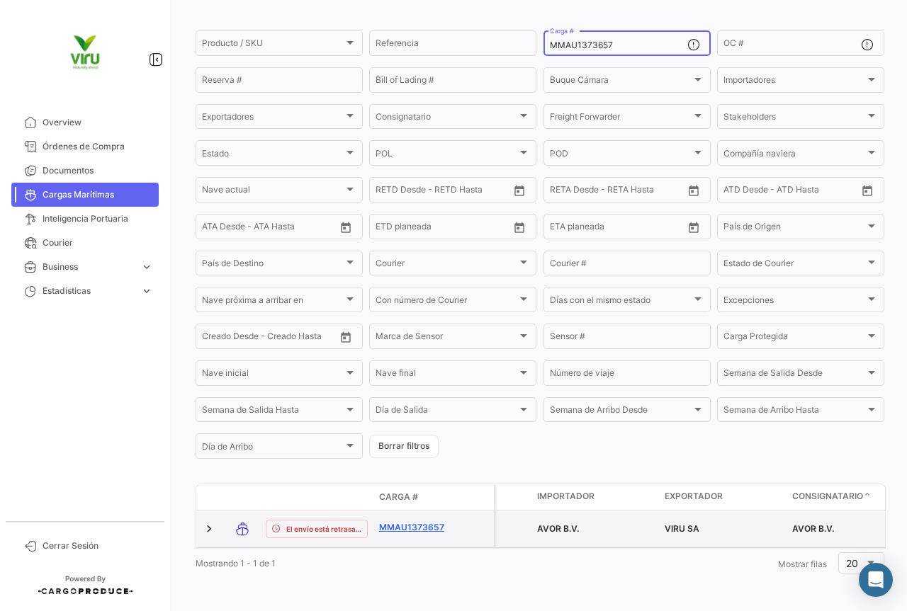
type input "MMAU1373657"
click at [413, 521] on link "MMAU1373657" at bounding box center [416, 527] width 74 height 13
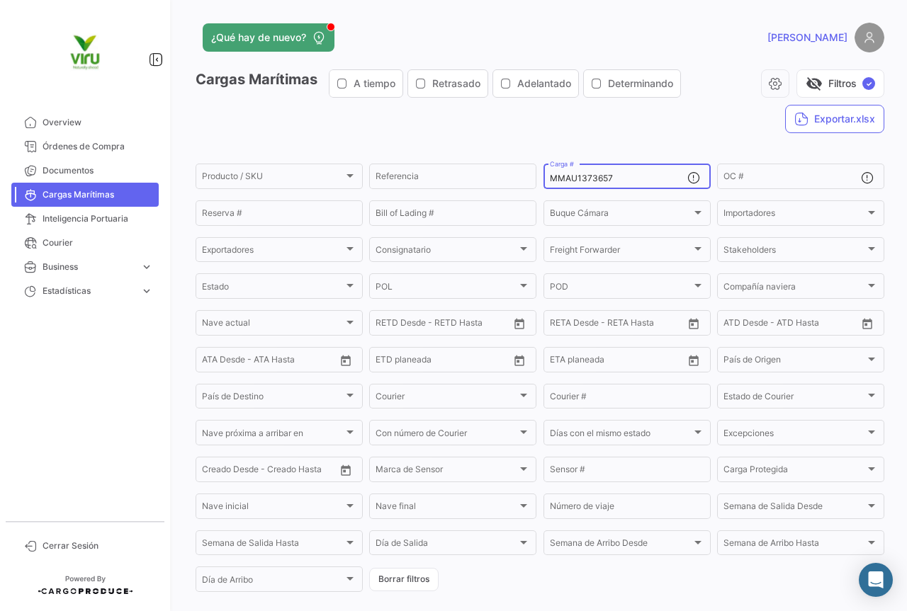
drag, startPoint x: 625, startPoint y: 178, endPoint x: 541, endPoint y: 178, distance: 83.6
click at [543, 178] on div "MMAU1373657 Carga #" at bounding box center [626, 176] width 167 height 28
paste input "291116"
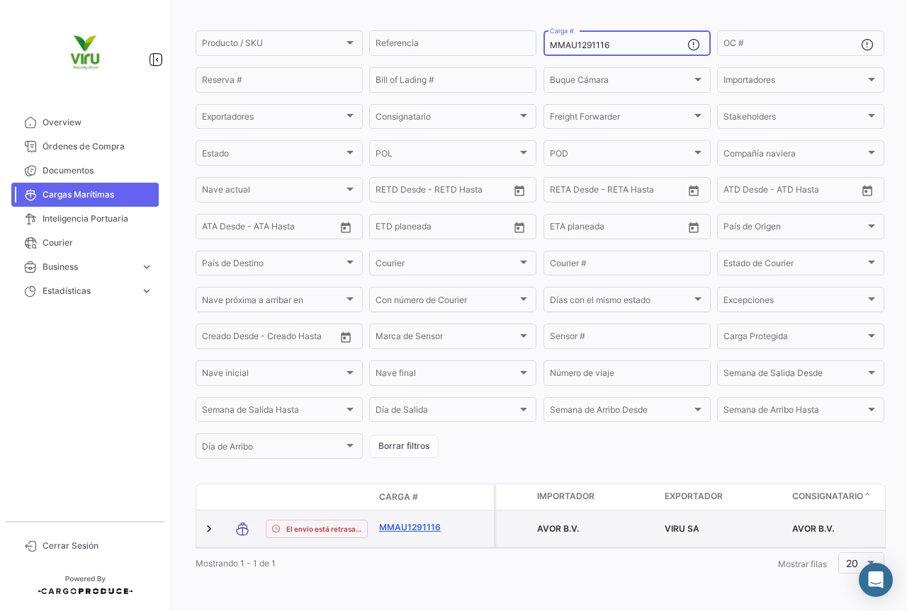
type input "MMAU1291116"
click at [424, 521] on link "MMAU1291116" at bounding box center [416, 527] width 74 height 13
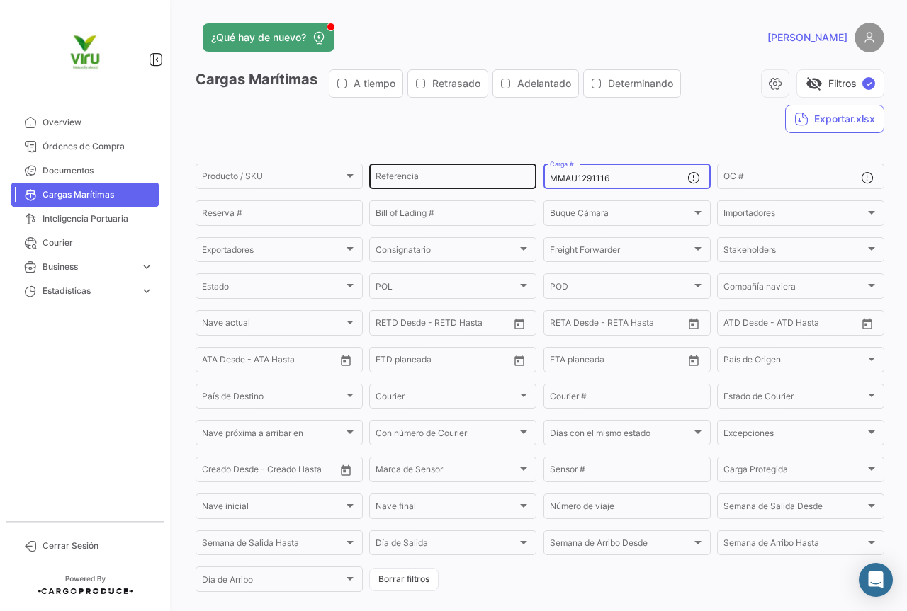
drag, startPoint x: 631, startPoint y: 179, endPoint x: 530, endPoint y: 180, distance: 101.3
click at [0, 0] on div "Producto / SKU Producto / SKU Referencia MMAU1291116 Carga # OC # Reserva # Bil…" at bounding box center [0, 0] width 0 height 0
paste input "RFU0009003"
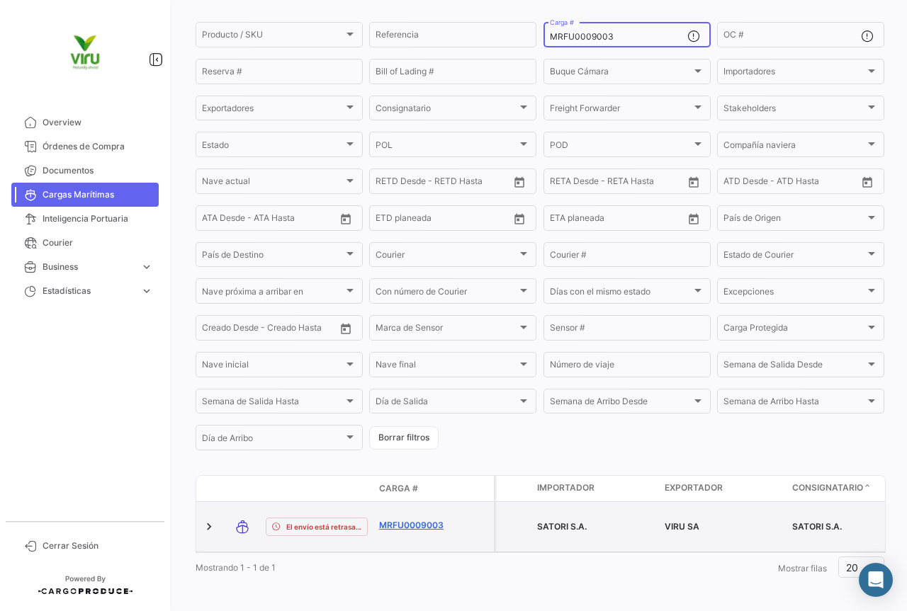
type input "MRFU0009003"
click at [426, 522] on link "MRFU0009003" at bounding box center [416, 525] width 74 height 13
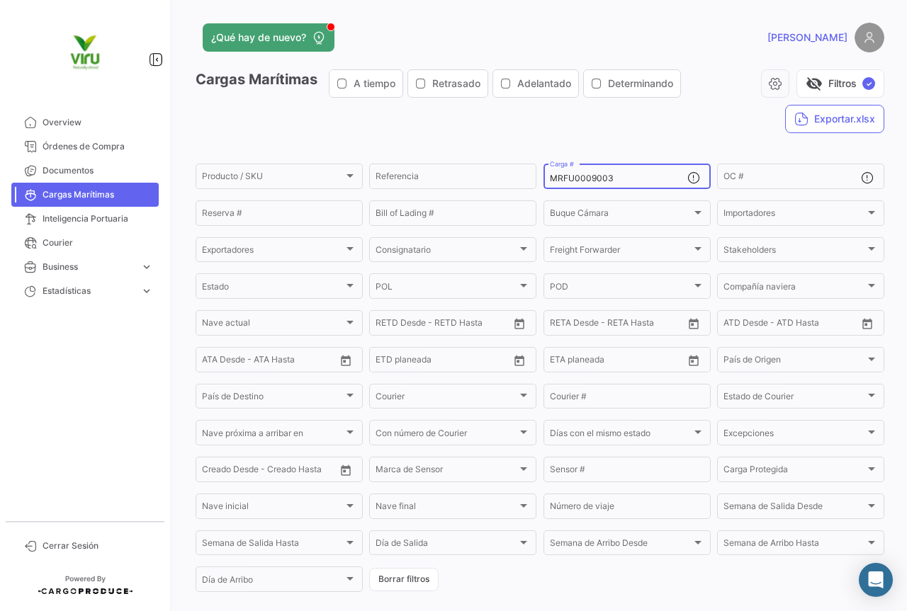
drag, startPoint x: 626, startPoint y: 175, endPoint x: 548, endPoint y: 184, distance: 79.2
click at [550, 184] on div "MRFU0009003 Carga #" at bounding box center [618, 176] width 137 height 28
paste input "MAU1297330"
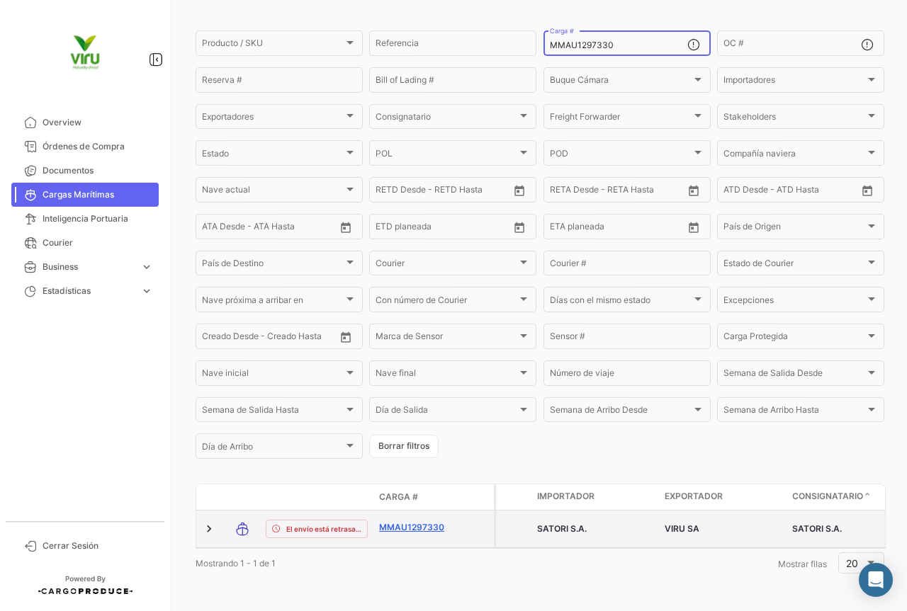
type input "MMAU1297330"
click at [427, 521] on link "MMAU1297330" at bounding box center [416, 527] width 74 height 13
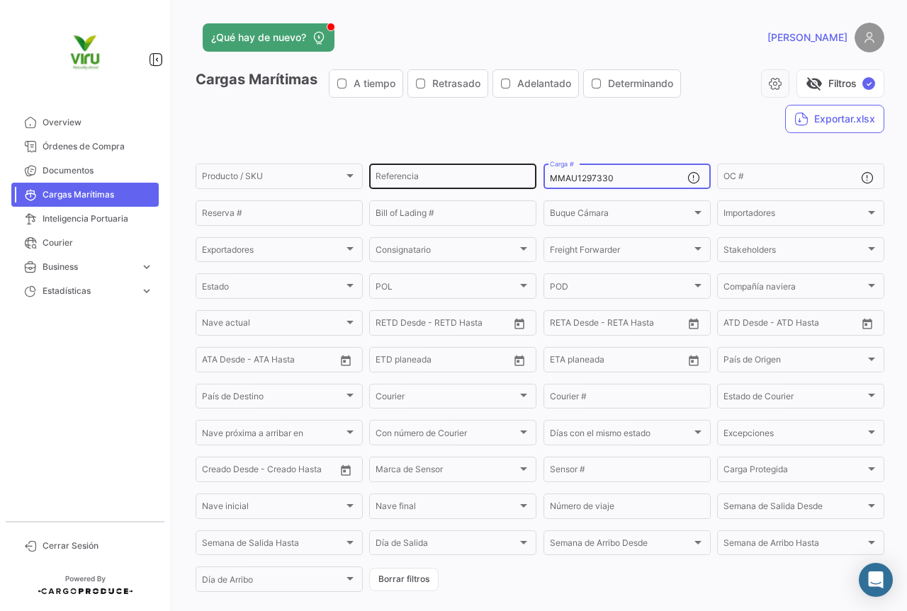
drag, startPoint x: 656, startPoint y: 180, endPoint x: 507, endPoint y: 180, distance: 148.8
click at [0, 0] on div "Producto / SKU Producto / SKU Referencia MMAU1297330 Carga # OC # Reserva # Bil…" at bounding box center [0, 0] width 0 height 0
paste input "428111"
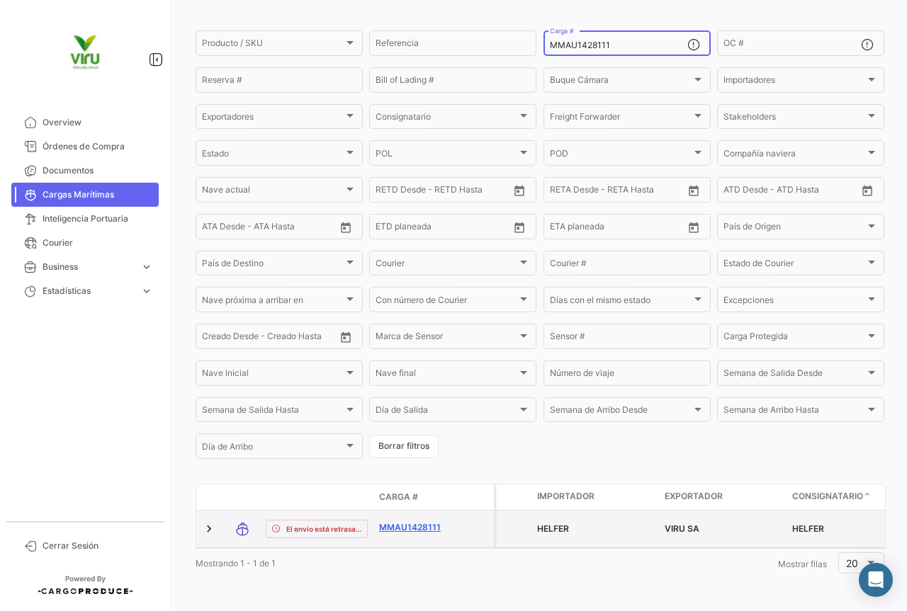
type input "MMAU1428111"
click at [414, 521] on link "MMAU1428111" at bounding box center [416, 527] width 74 height 13
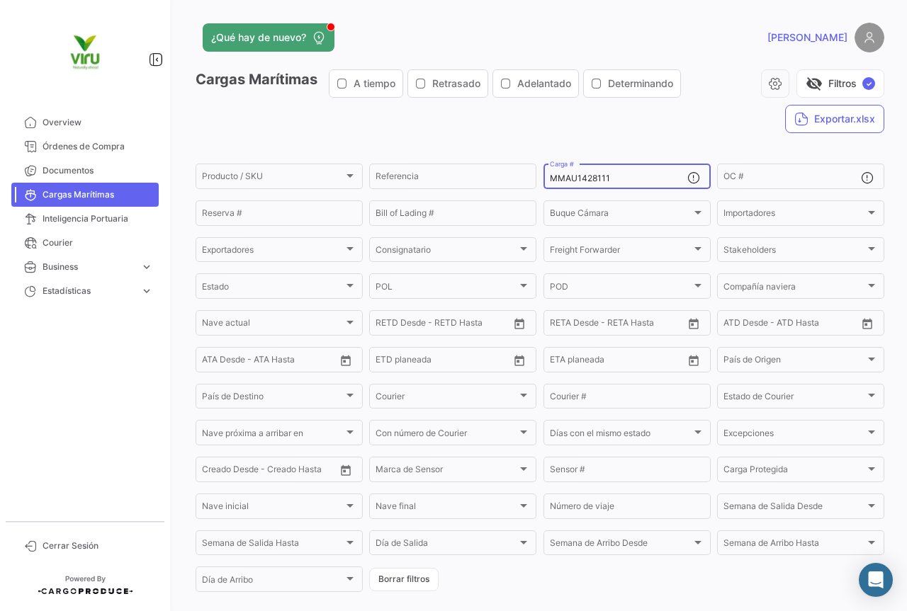
drag, startPoint x: 624, startPoint y: 176, endPoint x: 535, endPoint y: 176, distance: 89.3
click at [535, 176] on form "Producto / SKU Producto / SKU Referencia MMAU1428111 Carga # OC # Reserva # Bil…" at bounding box center [540, 378] width 689 height 433
paste input "373148"
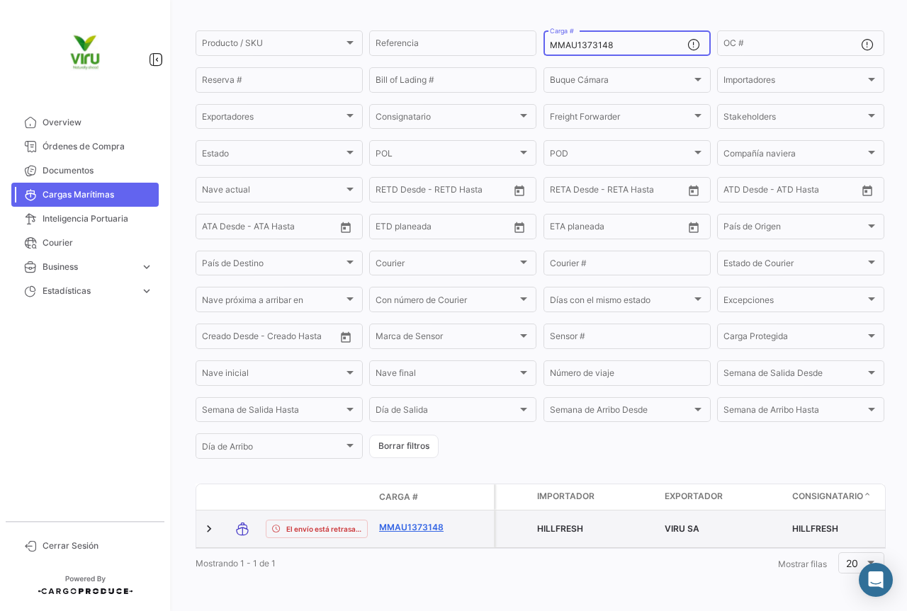
type input "MMAU1373148"
click at [426, 521] on link "MMAU1373148" at bounding box center [416, 527] width 74 height 13
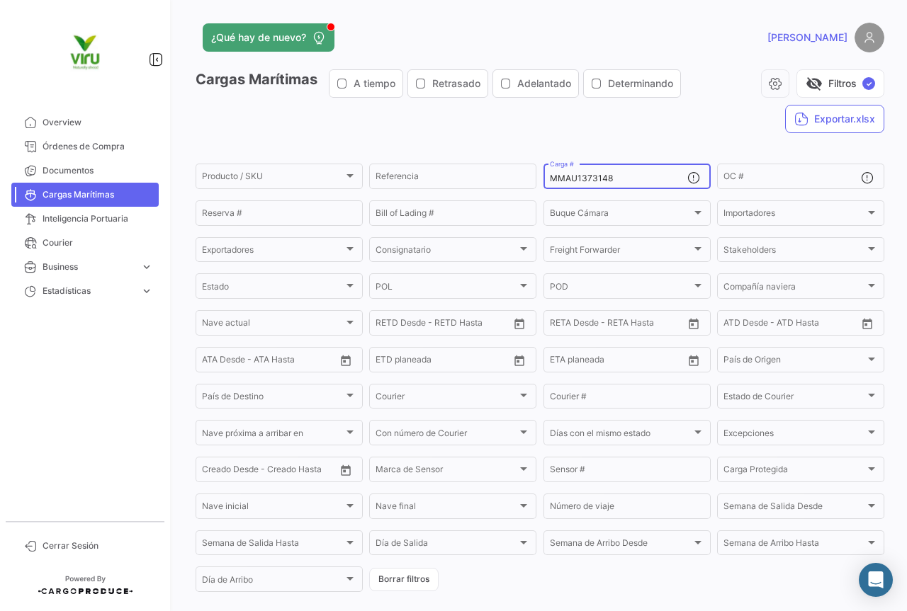
drag, startPoint x: 635, startPoint y: 176, endPoint x: 541, endPoint y: 177, distance: 94.2
click at [543, 177] on div "MMAU1373148 Carga #" at bounding box center [626, 176] width 167 height 28
paste input "19851"
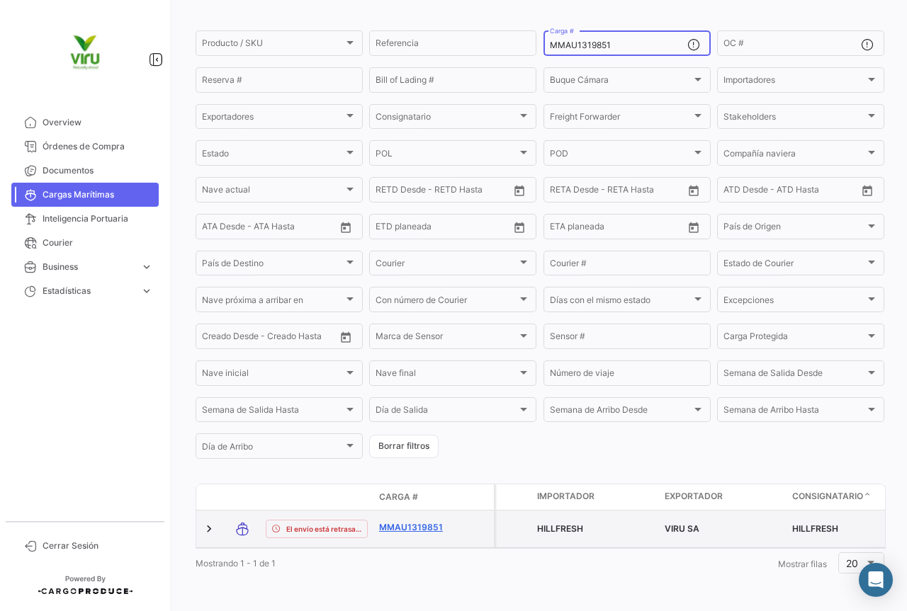
type input "MMAU1319851"
click at [432, 521] on link "MMAU1319851" at bounding box center [416, 527] width 74 height 13
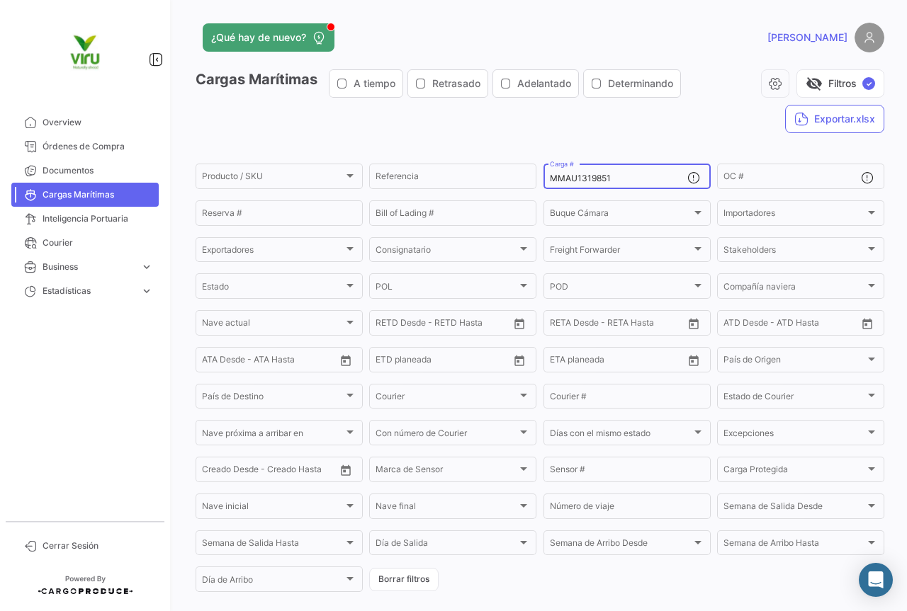
drag, startPoint x: 640, startPoint y: 174, endPoint x: 547, endPoint y: 174, distance: 93.5
click at [550, 174] on input "MMAU1319851" at bounding box center [618, 179] width 137 height 10
paste input "294218"
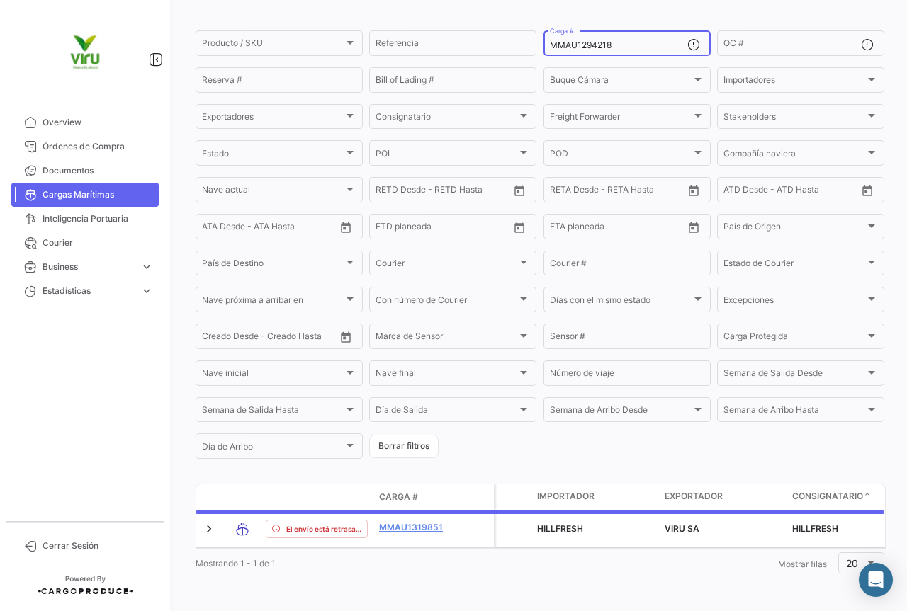
scroll to position [144, 0]
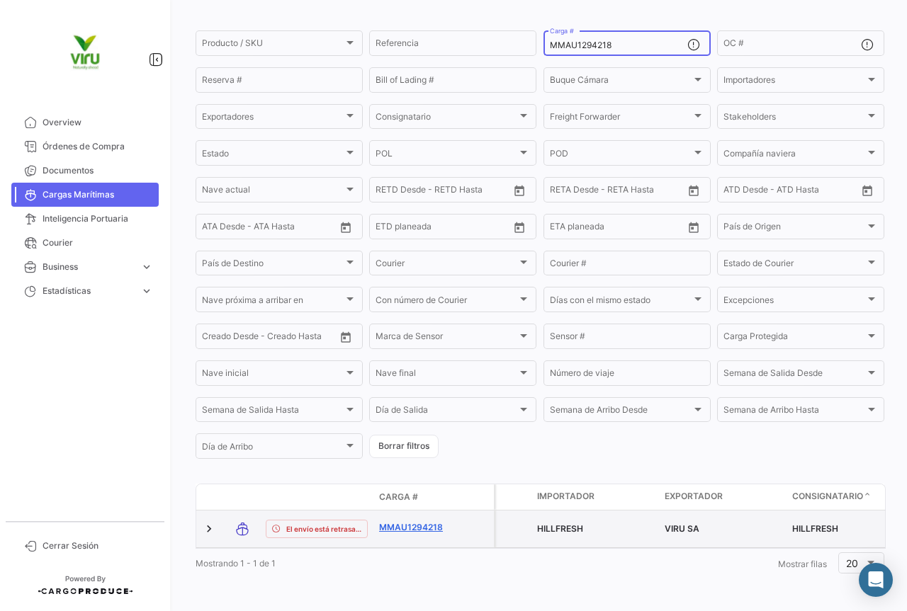
type input "MMAU1294218"
click at [431, 521] on link "MMAU1294218" at bounding box center [416, 527] width 74 height 13
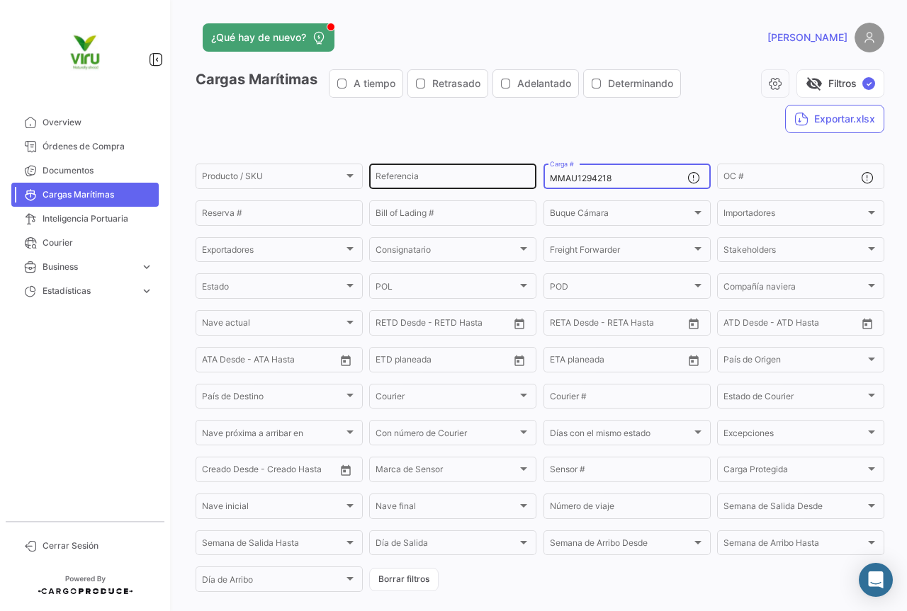
drag, startPoint x: 615, startPoint y: 179, endPoint x: 519, endPoint y: 175, distance: 95.7
click at [0, 0] on div "Producto / SKU Producto / SKU Referencia MMAU1294218 Carga # OC # Reserva # Bil…" at bounding box center [0, 0] width 0 height 0
paste input "CAU6018193"
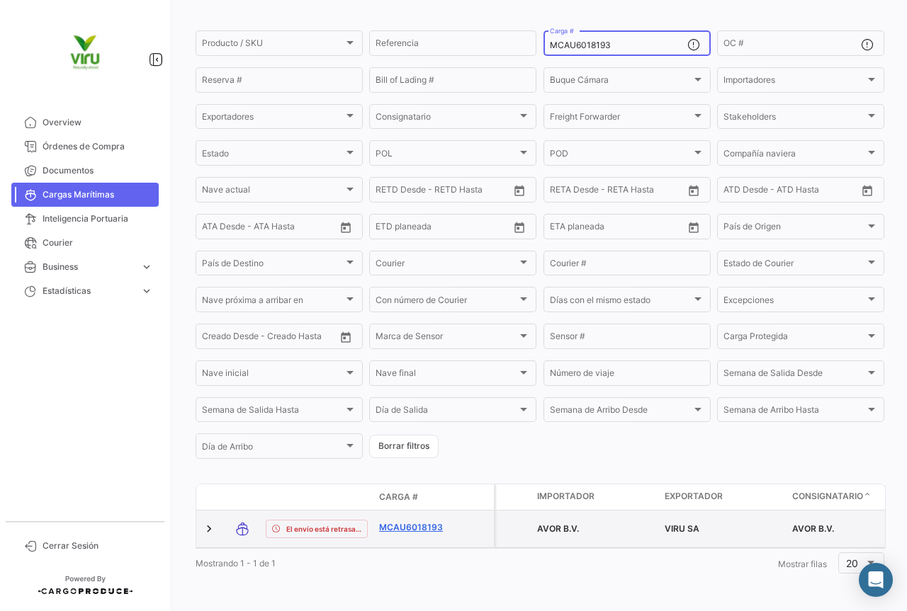
scroll to position [138, 0]
type input "MCAU6018193"
click at [414, 521] on link "MCAU6018193" at bounding box center [416, 527] width 74 height 13
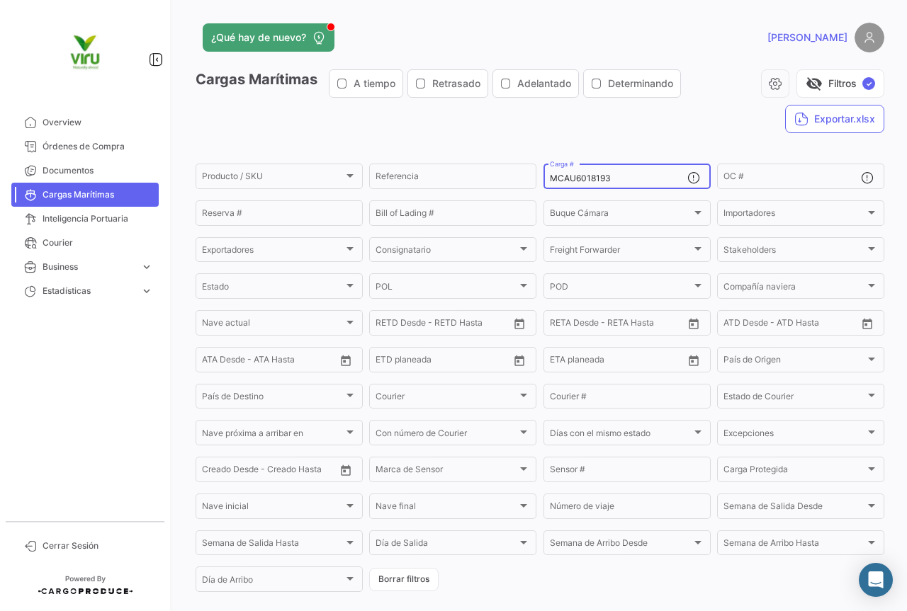
drag, startPoint x: 638, startPoint y: 176, endPoint x: 539, endPoint y: 179, distance: 98.5
click at [543, 179] on div "MCAU6018193 Carga #" at bounding box center [626, 176] width 167 height 28
paste input "TTNU8977035"
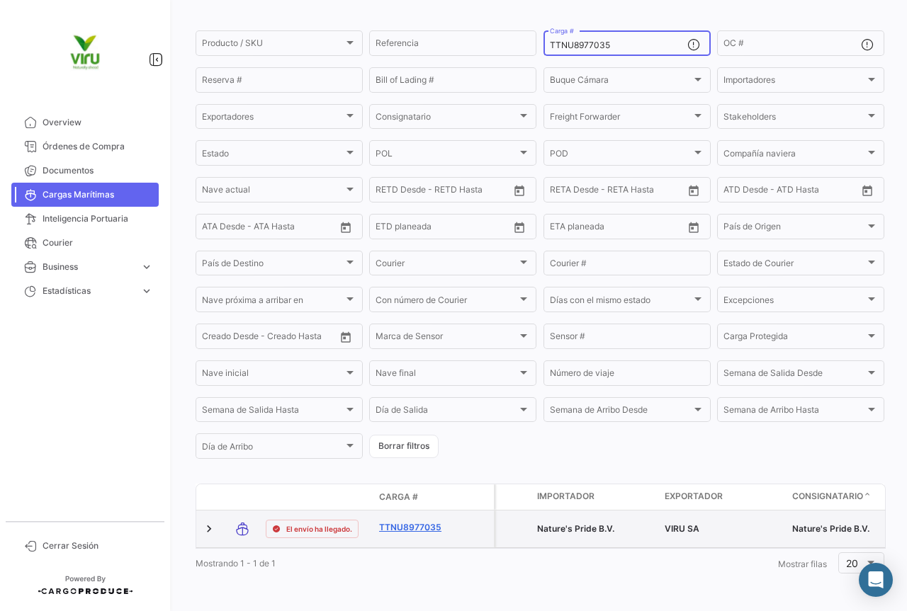
type input "TTNU8977035"
click at [411, 521] on link "TTNU8977035" at bounding box center [416, 527] width 74 height 13
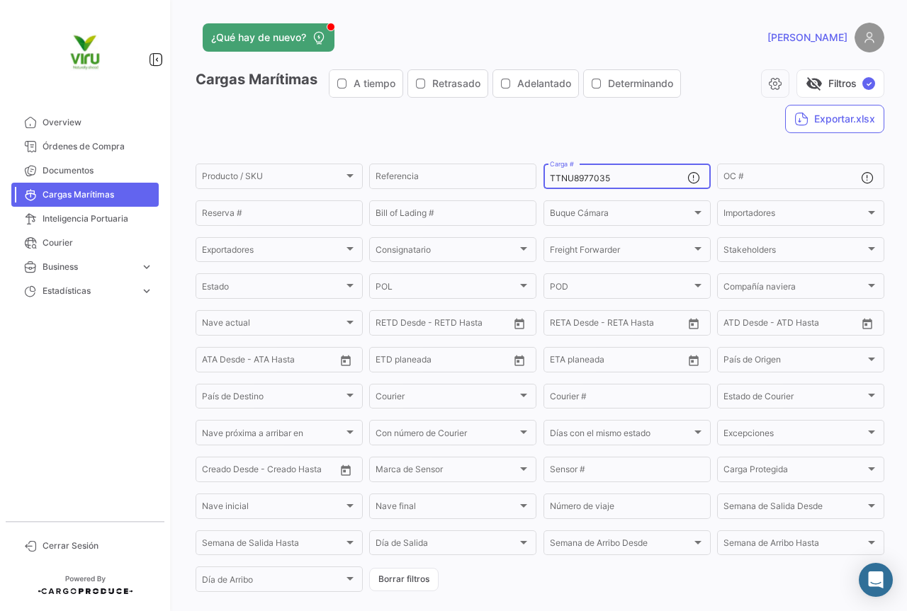
drag, startPoint x: 616, startPoint y: 174, endPoint x: 543, endPoint y: 181, distance: 72.7
click at [543, 181] on div "TTNU8977035 Carga #" at bounding box center [626, 176] width 167 height 28
paste input "CGMU7016336"
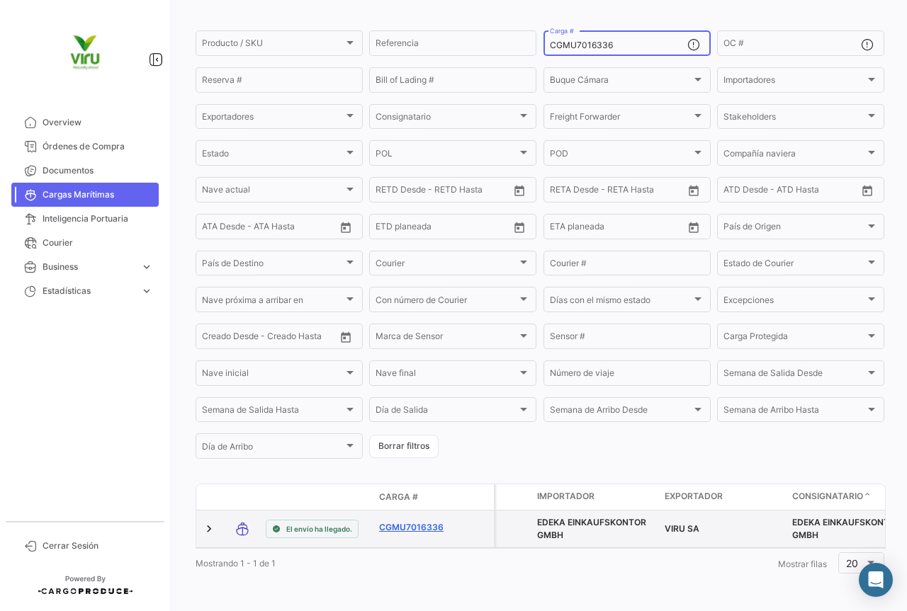
type input "CGMU7016336"
click at [406, 521] on link "CGMU7016336" at bounding box center [416, 527] width 74 height 13
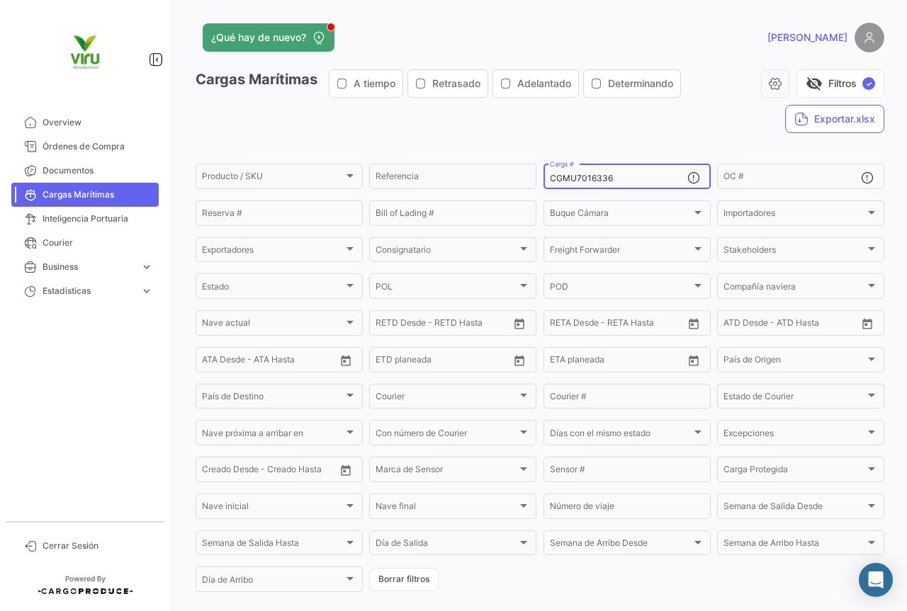
drag, startPoint x: 632, startPoint y: 178, endPoint x: 546, endPoint y: 190, distance: 86.6
click at [546, 190] on mat-form-field "CGMU7016336 Carga #" at bounding box center [626, 177] width 167 height 30
paste input "TTNU8977035"
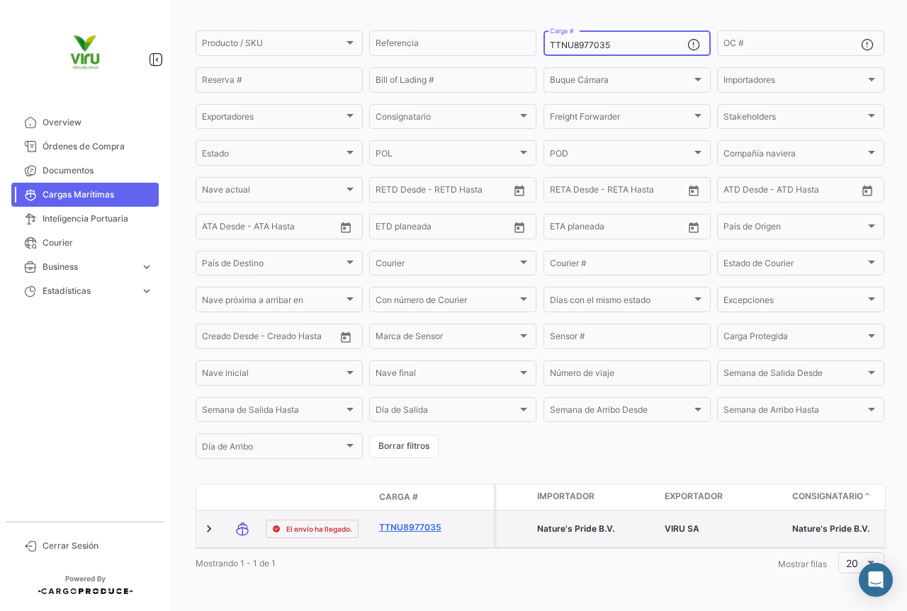
type input "TTNU8977035"
click at [414, 521] on link "TTNU8977035" at bounding box center [416, 527] width 74 height 13
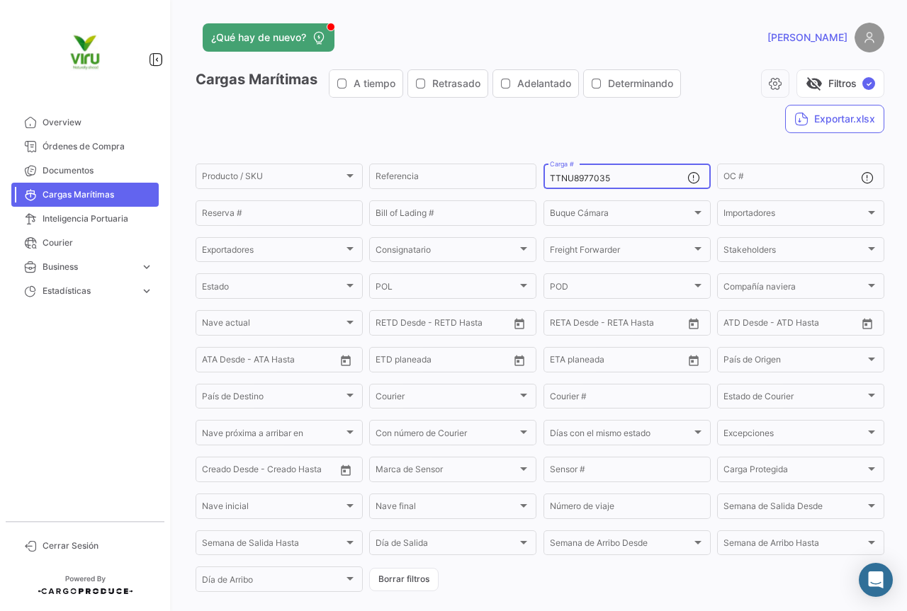
drag, startPoint x: 628, startPoint y: 176, endPoint x: 541, endPoint y: 180, distance: 86.5
click at [543, 180] on div "TTNU8977035 Carga #" at bounding box center [626, 176] width 167 height 28
paste input "CGMU6910401"
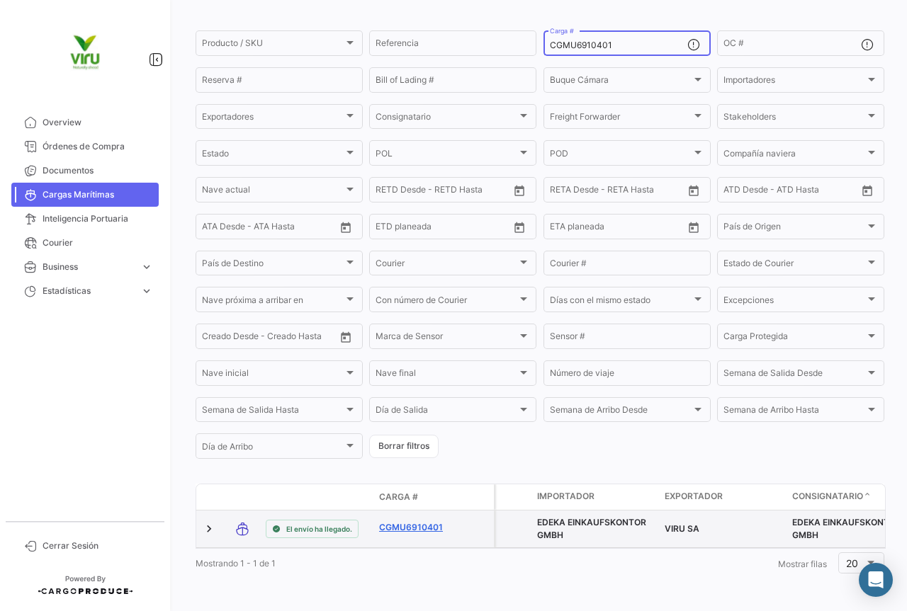
type input "CGMU6910401"
click at [425, 521] on link "CGMU6910401" at bounding box center [416, 527] width 74 height 13
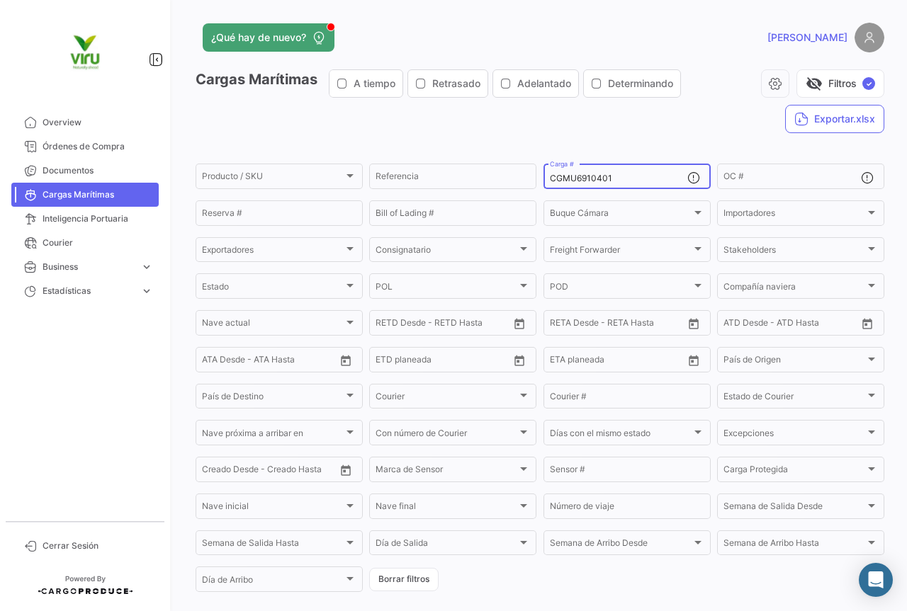
drag, startPoint x: 621, startPoint y: 177, endPoint x: 543, endPoint y: 179, distance: 77.9
click at [543, 179] on div "CGMU6910401 Carga #" at bounding box center [626, 176] width 167 height 28
paste input "701026"
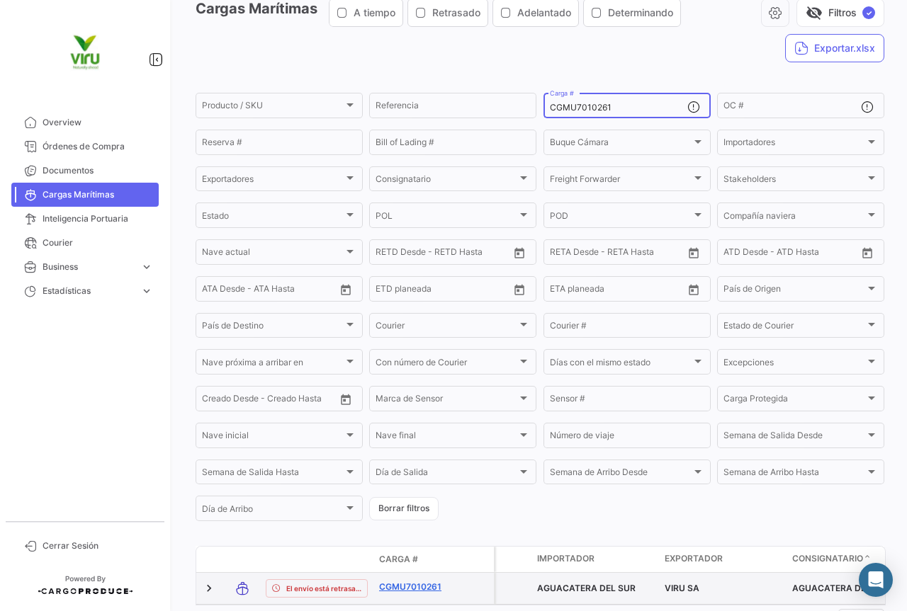
type input "CGMU7010261"
click at [429, 586] on link "CGMU7010261" at bounding box center [416, 587] width 74 height 13
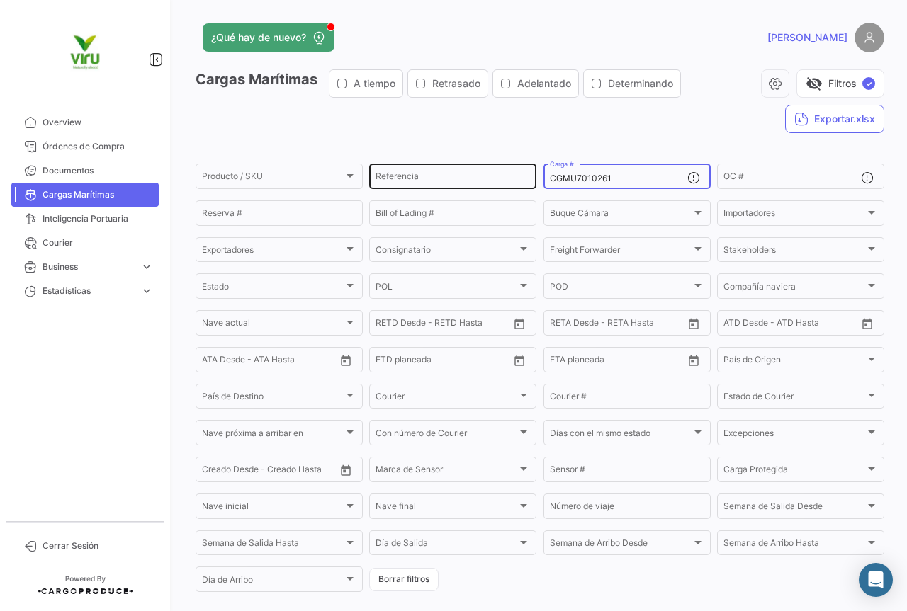
drag, startPoint x: 639, startPoint y: 181, endPoint x: 526, endPoint y: 179, distance: 113.4
click at [0, 0] on div "Producto / SKU Producto / SKU Referencia CGMU7010261 Carga # OC # Reserva # Bil…" at bounding box center [0, 0] width 0 height 0
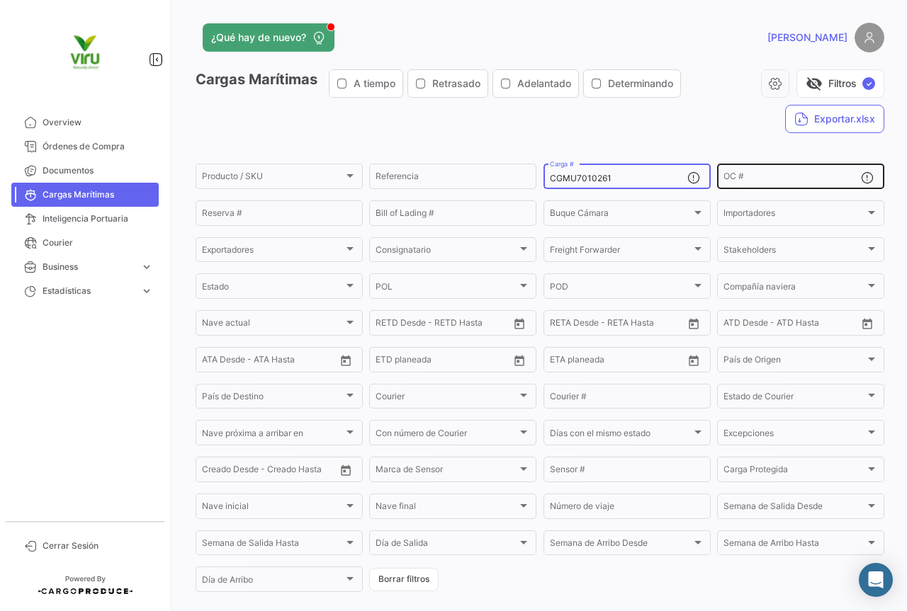
paste input "6977597"
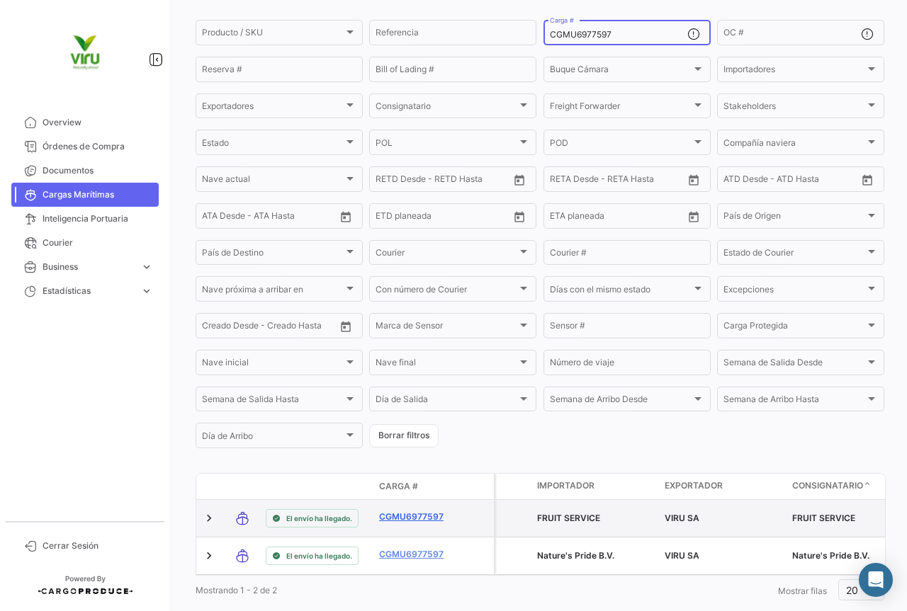
type input "CGMU6977597"
click at [410, 521] on link "CGMU6977597" at bounding box center [416, 517] width 74 height 13
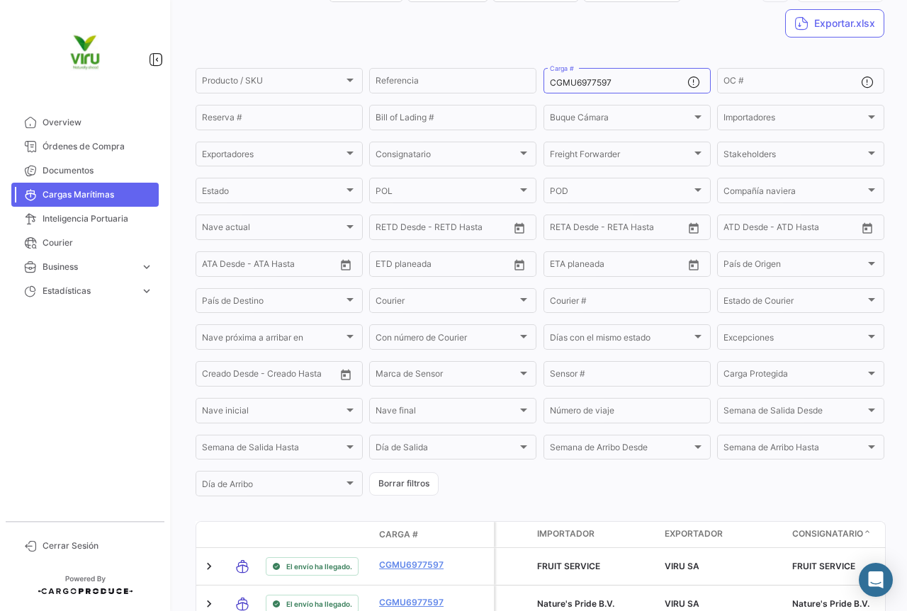
scroll to position [166, 0]
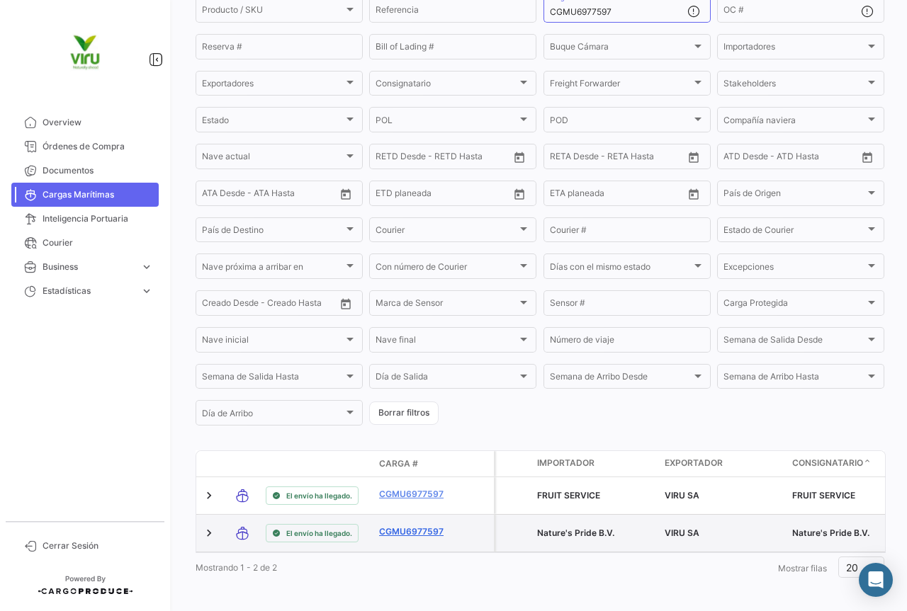
click at [413, 526] on link "CGMU6977597" at bounding box center [416, 532] width 74 height 13
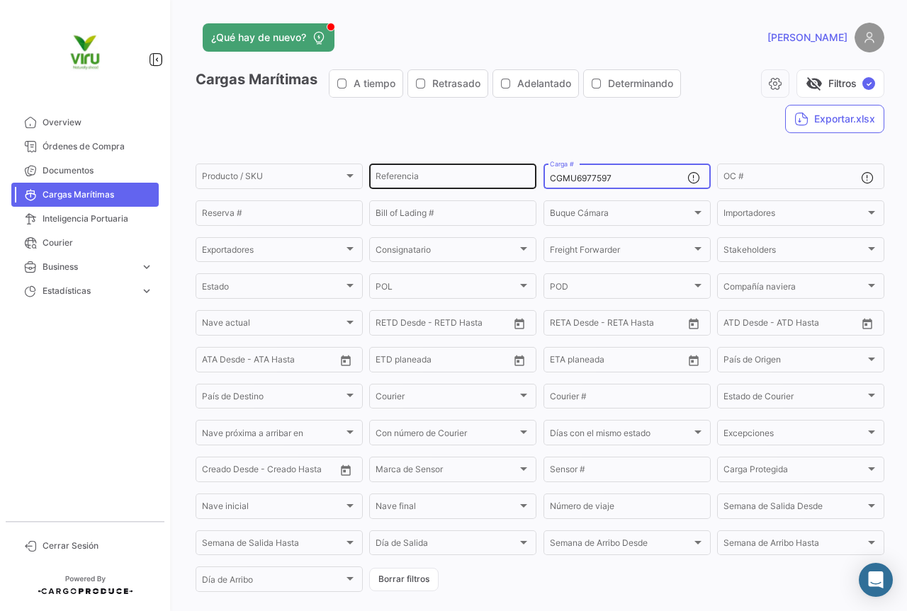
drag, startPoint x: 638, startPoint y: 183, endPoint x: 510, endPoint y: 172, distance: 127.9
click at [0, 0] on div "Producto / SKU Producto / SKU Referencia CGMU6977597 Carga # OC # Reserva # Bil…" at bounding box center [0, 0] width 0 height 0
paste input "31750"
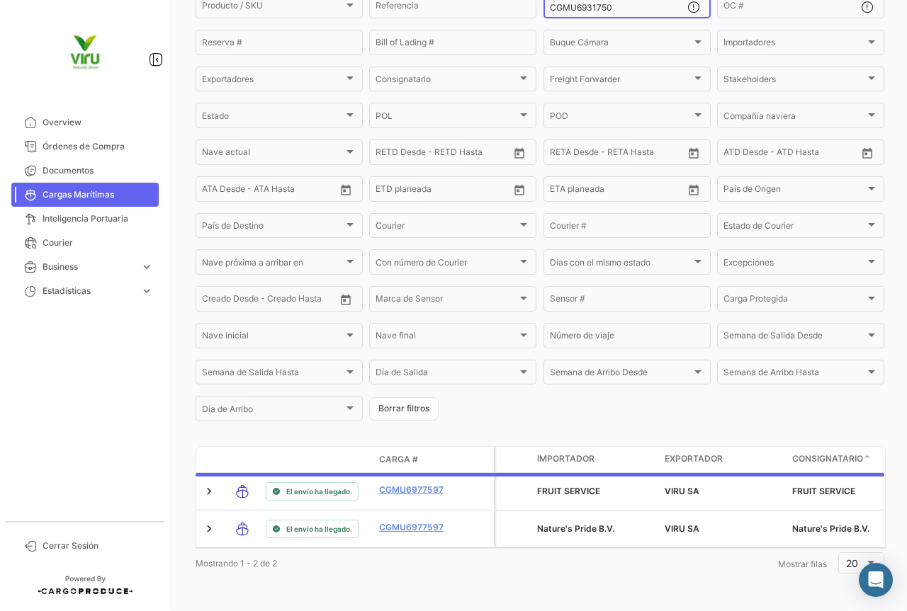
scroll to position [144, 0]
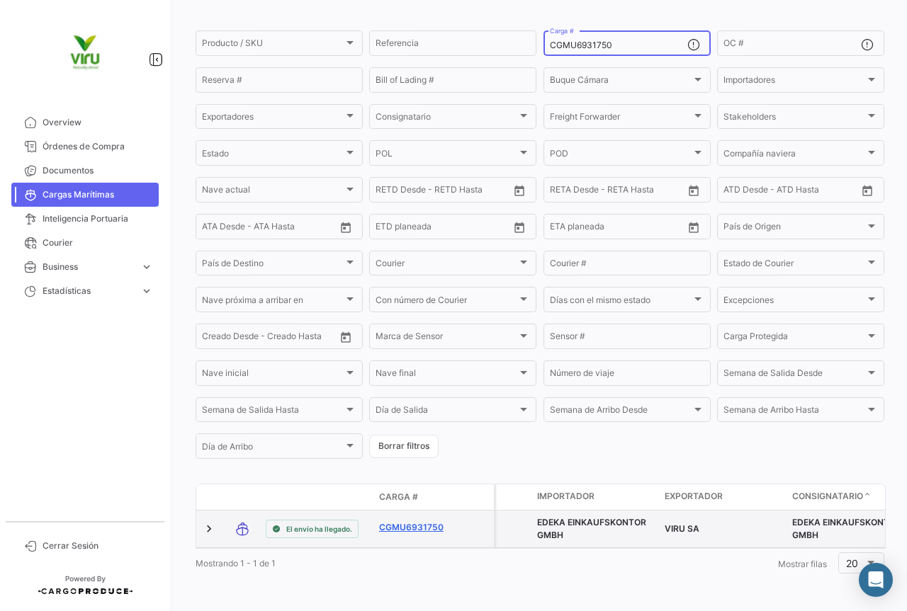
type input "CGMU6931750"
click at [417, 521] on link "CGMU6931750" at bounding box center [416, 527] width 74 height 13
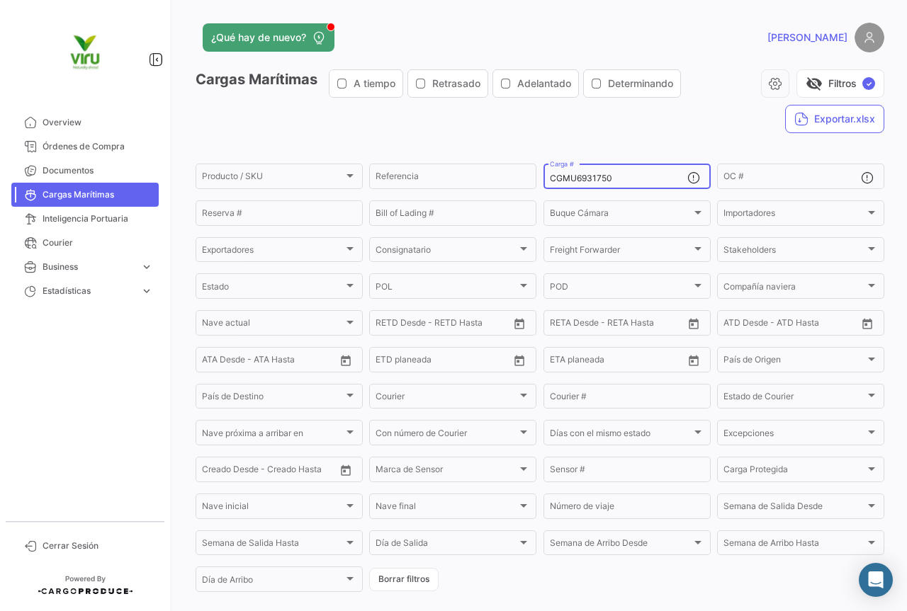
drag, startPoint x: 630, startPoint y: 179, endPoint x: 547, endPoint y: 181, distance: 82.9
click at [550, 181] on input "CGMU6931750" at bounding box center [618, 179] width 137 height 10
paste input "09308"
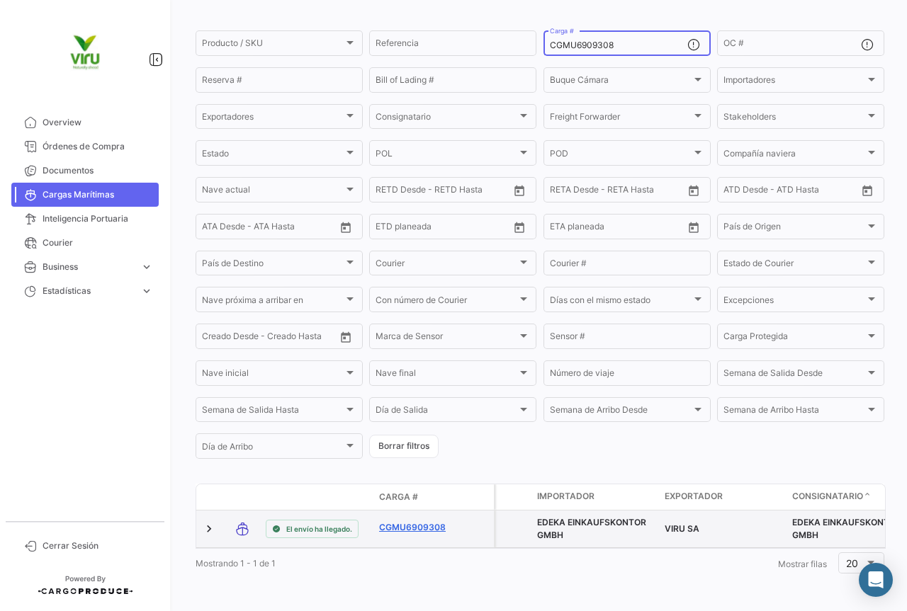
type input "CGMU6909308"
click at [426, 521] on link "CGMU6909308" at bounding box center [416, 527] width 74 height 13
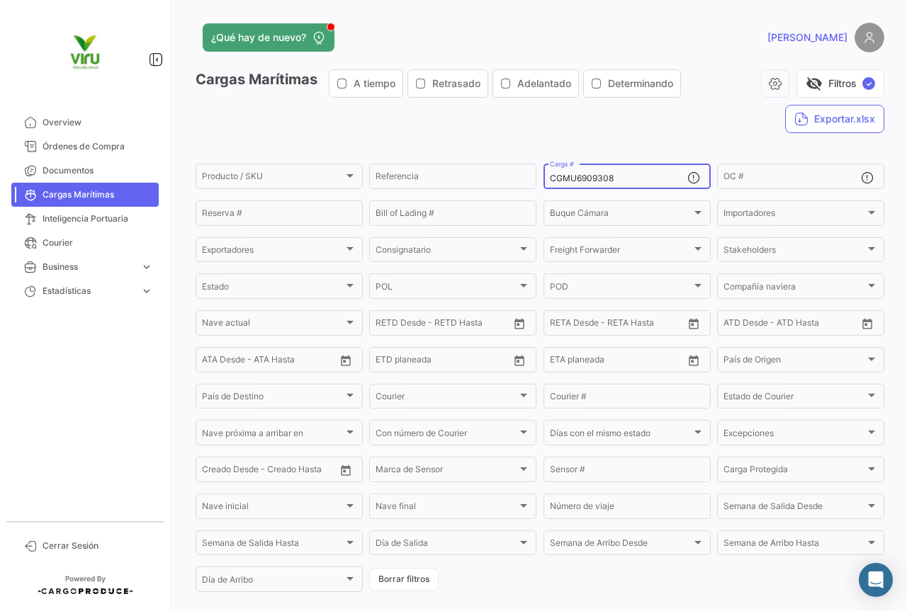
drag, startPoint x: 611, startPoint y: 179, endPoint x: 542, endPoint y: 179, distance: 69.4
click at [543, 179] on div "CGMU6909308 Carga #" at bounding box center [626, 176] width 167 height 28
paste input "98199"
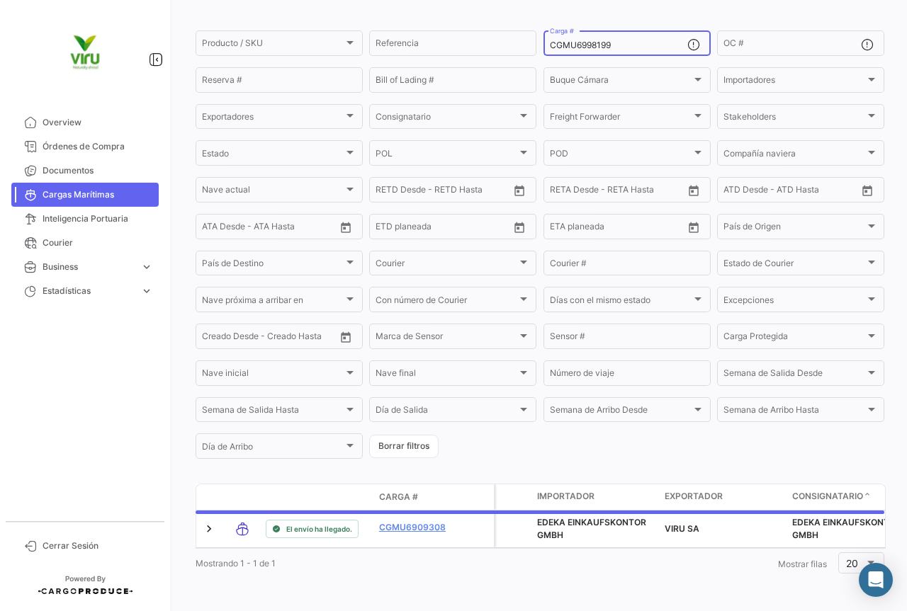
scroll to position [138, 0]
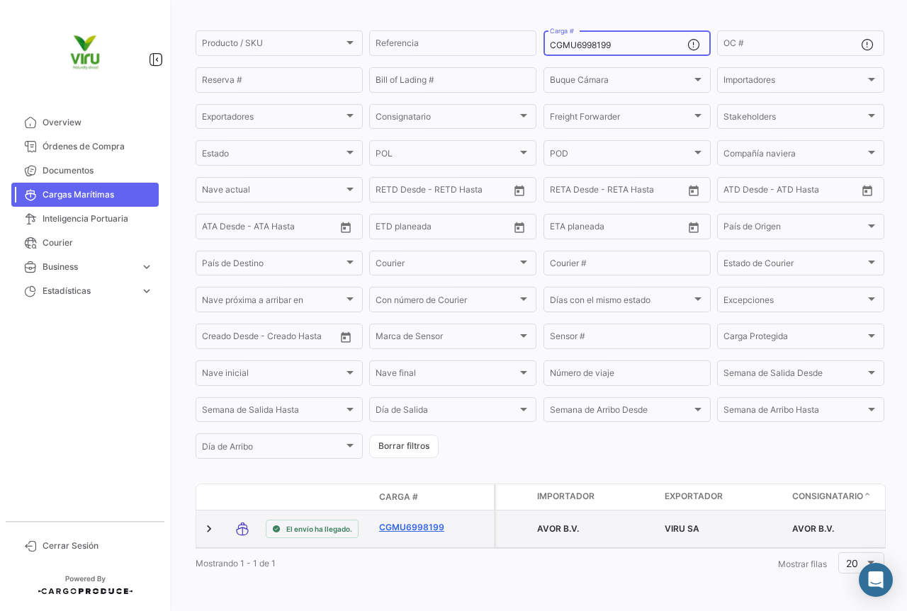
type input "CGMU6998199"
click at [424, 521] on link "CGMU6998199" at bounding box center [416, 527] width 74 height 13
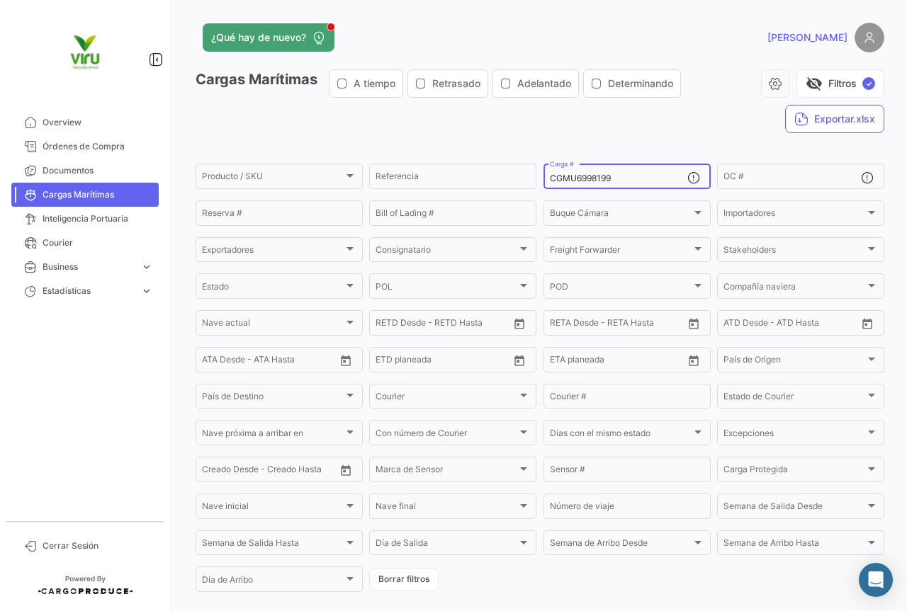
drag, startPoint x: 645, startPoint y: 180, endPoint x: 540, endPoint y: 183, distance: 104.9
click at [543, 183] on div "CGMU6998199 Carga #" at bounding box center [626, 176] width 167 height 28
paste input "04477"
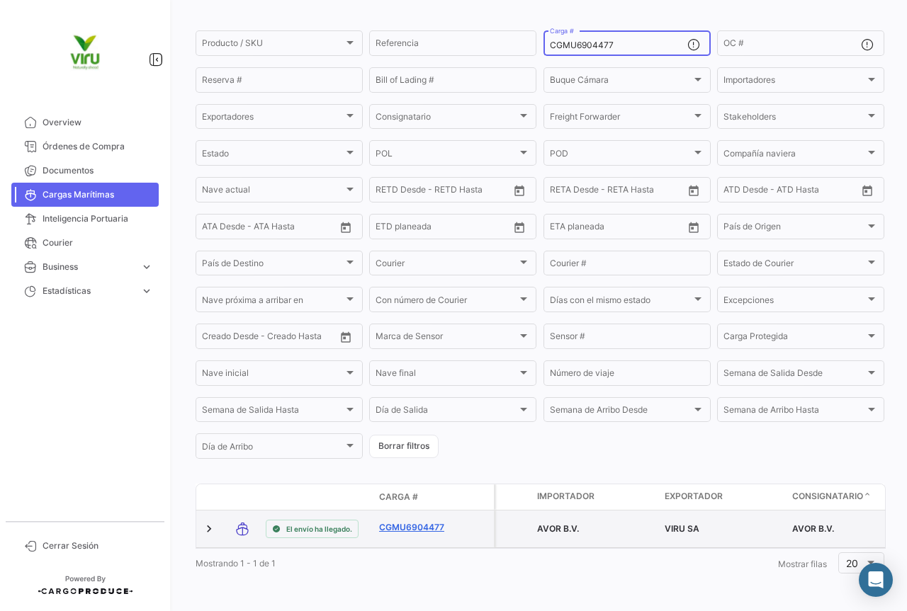
type input "CGMU6904477"
click at [421, 521] on link "CGMU6904477" at bounding box center [416, 527] width 74 height 13
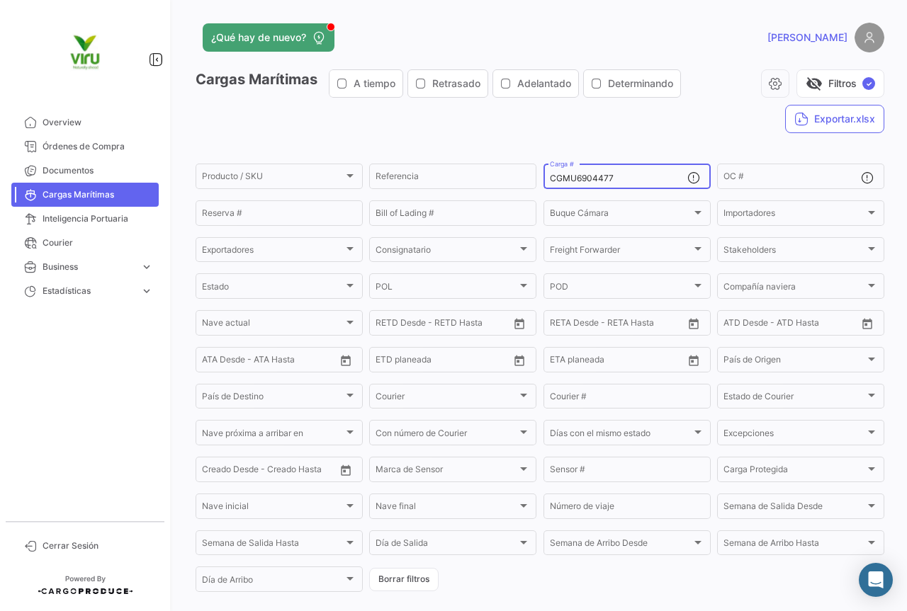
drag, startPoint x: 626, startPoint y: 175, endPoint x: 543, endPoint y: 176, distance: 83.6
click at [543, 176] on div "CGMU6904477 Carga #" at bounding box center [626, 176] width 167 height 28
paste input "TTNU8633678"
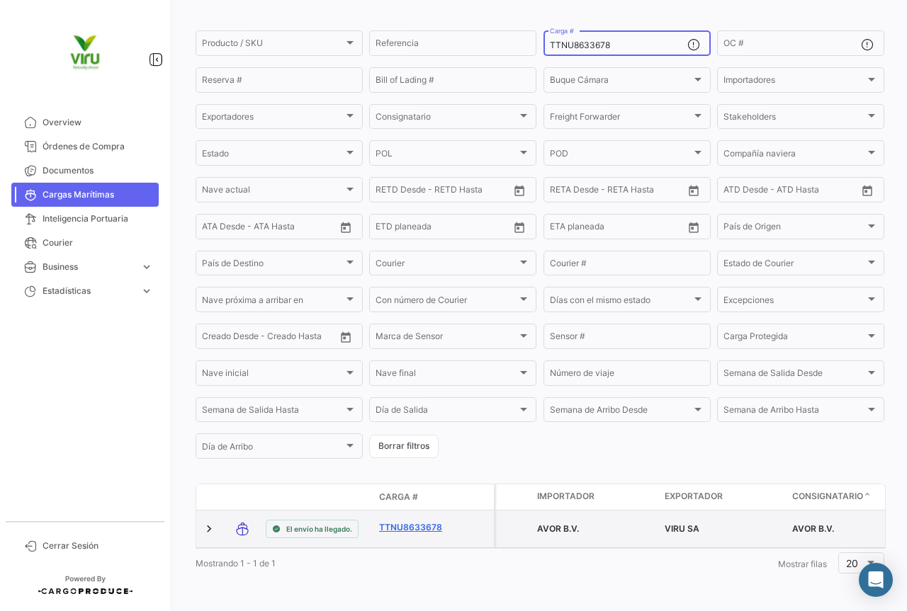
type input "TTNU8633678"
click at [423, 522] on link "TTNU8633678" at bounding box center [416, 527] width 74 height 13
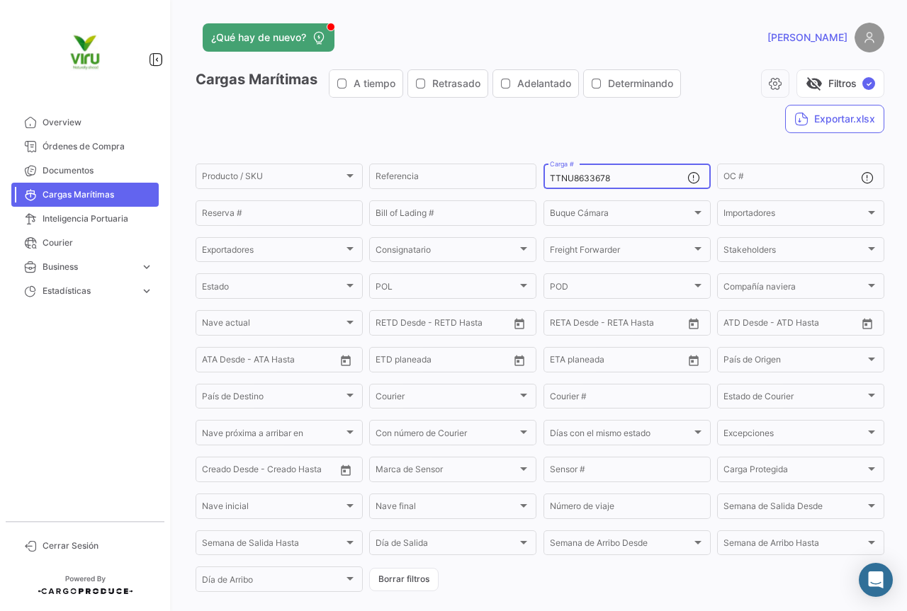
drag, startPoint x: 628, startPoint y: 183, endPoint x: 532, endPoint y: 190, distance: 96.6
click at [0, 0] on div "Producto / SKU Producto / SKU Referencia TTNU8633678 Carga # OC # Reserva # Bil…" at bounding box center [0, 0] width 0 height 0
paste input "LLU1078709"
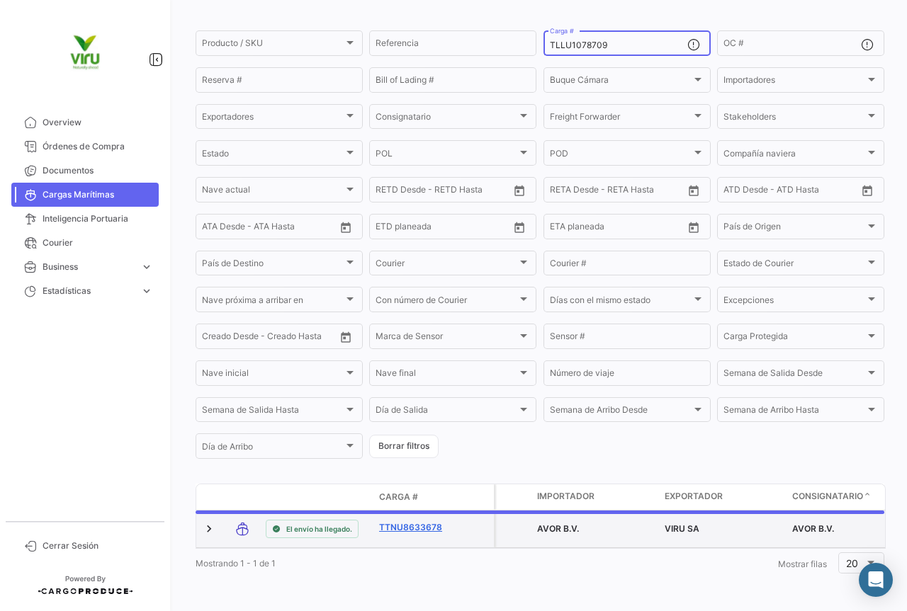
scroll to position [138, 0]
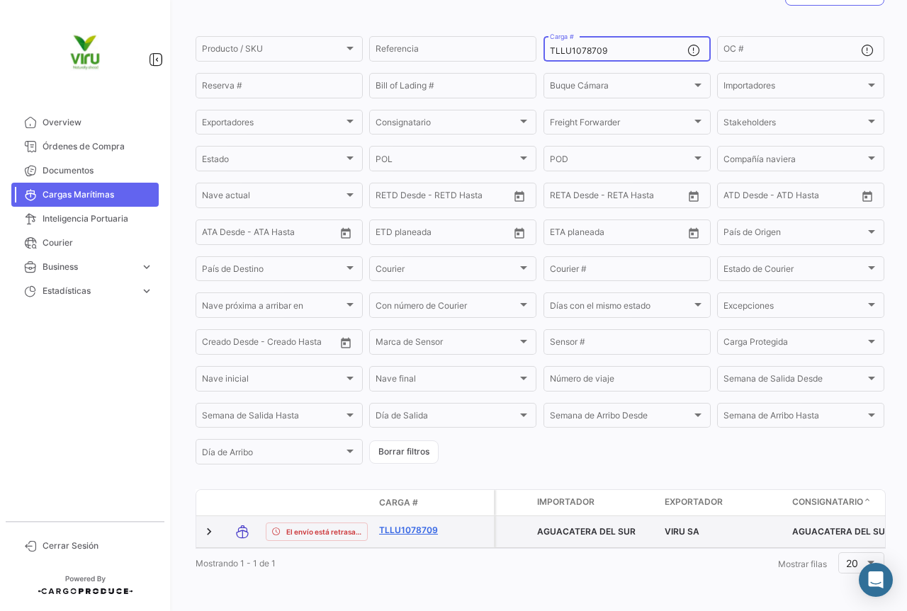
type input "TLLU1078709"
click at [420, 524] on link "TLLU1078709" at bounding box center [416, 530] width 74 height 13
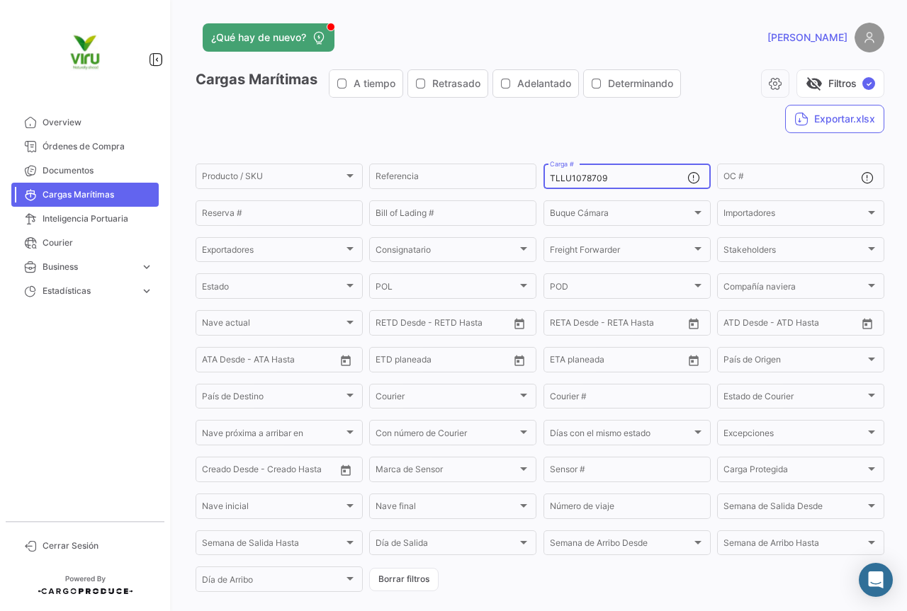
drag, startPoint x: 628, startPoint y: 173, endPoint x: 563, endPoint y: 178, distance: 64.6
click at [563, 178] on div "TLLU1078709 Carga #" at bounding box center [618, 176] width 137 height 28
drag, startPoint x: 627, startPoint y: 175, endPoint x: 528, endPoint y: 176, distance: 98.5
click at [0, 0] on div "Producto / SKU Producto / SKU Referencia TLLU1078709 Carga # OC # Reserva # Bil…" at bounding box center [0, 0] width 0 height 0
paste input "80120"
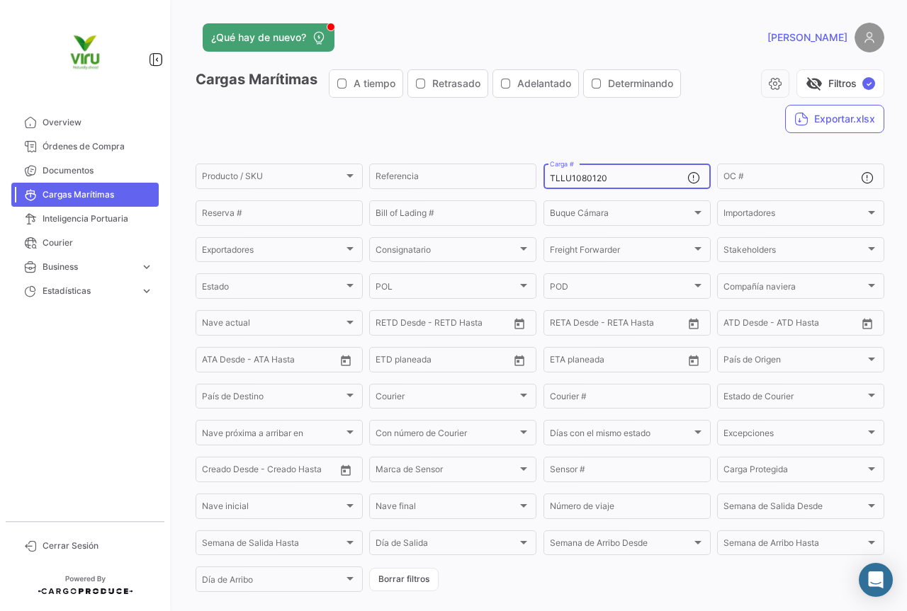
type input "TLLU1080120"
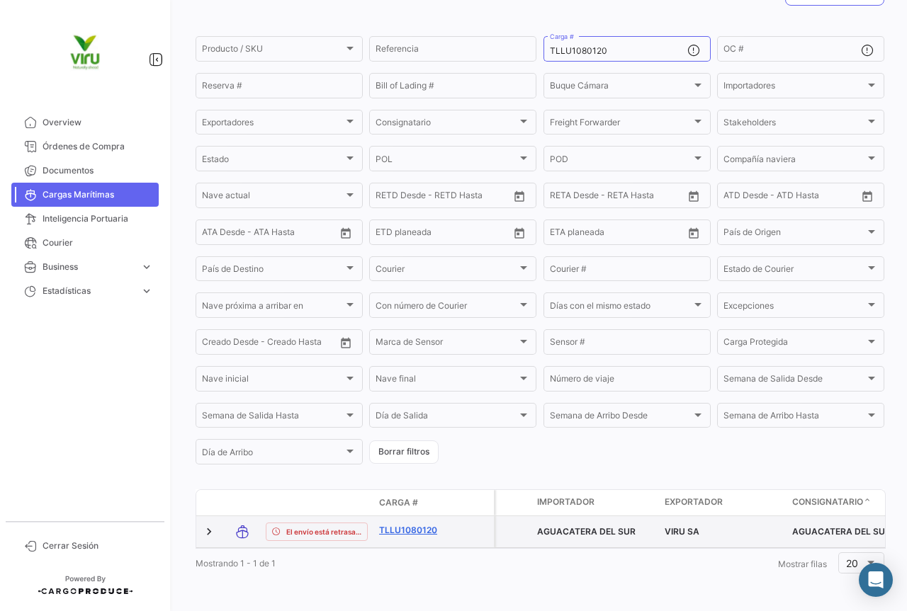
click at [419, 524] on link "TLLU1080120" at bounding box center [416, 530] width 74 height 13
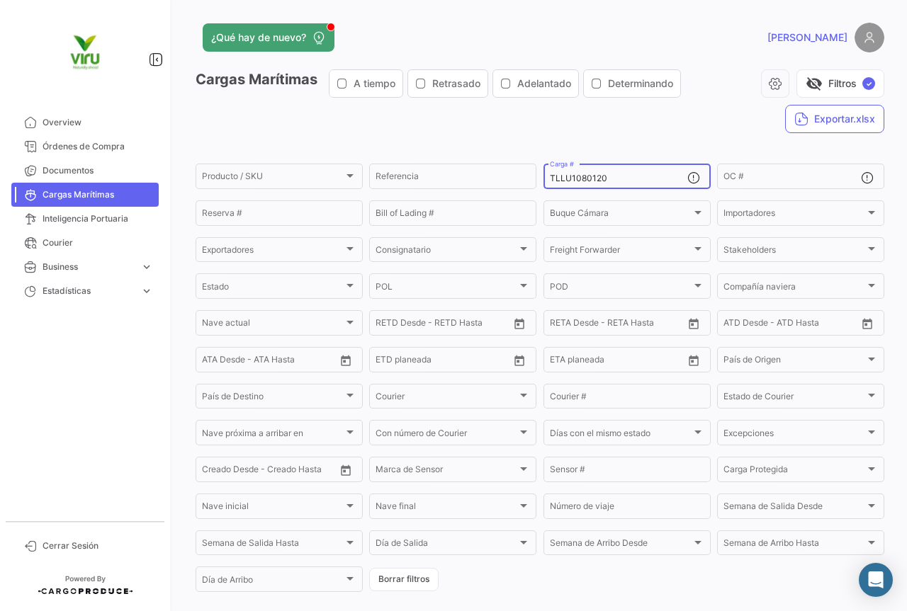
drag, startPoint x: 630, startPoint y: 174, endPoint x: 548, endPoint y: 171, distance: 82.2
click at [550, 171] on div "TLLU1080120 Carga #" at bounding box center [618, 176] width 137 height 28
paste input "CGMU6909695"
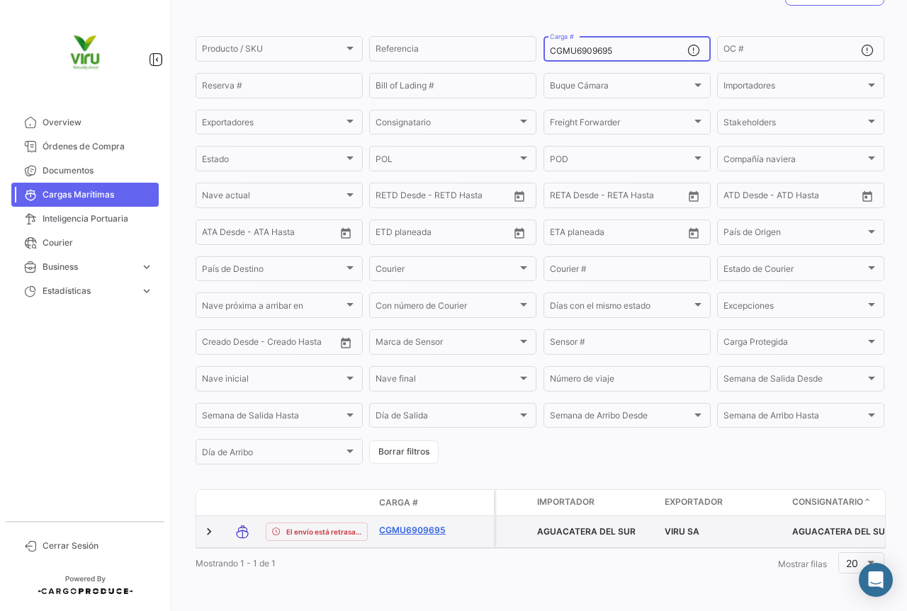
type input "CGMU6909695"
click at [424, 524] on link "CGMU6909695" at bounding box center [416, 530] width 74 height 13
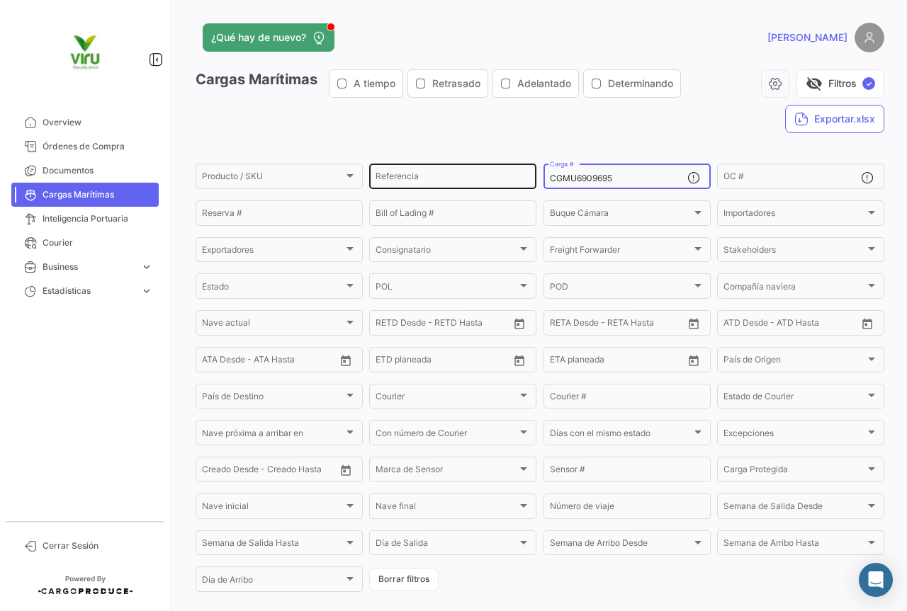
drag, startPoint x: 657, startPoint y: 180, endPoint x: 526, endPoint y: 176, distance: 131.8
click at [0, 0] on div "Producto / SKU Producto / SKU Referencia CGMU6909695 Carga # OC # Reserva # Bil…" at bounding box center [0, 0] width 0 height 0
paste input "84699"
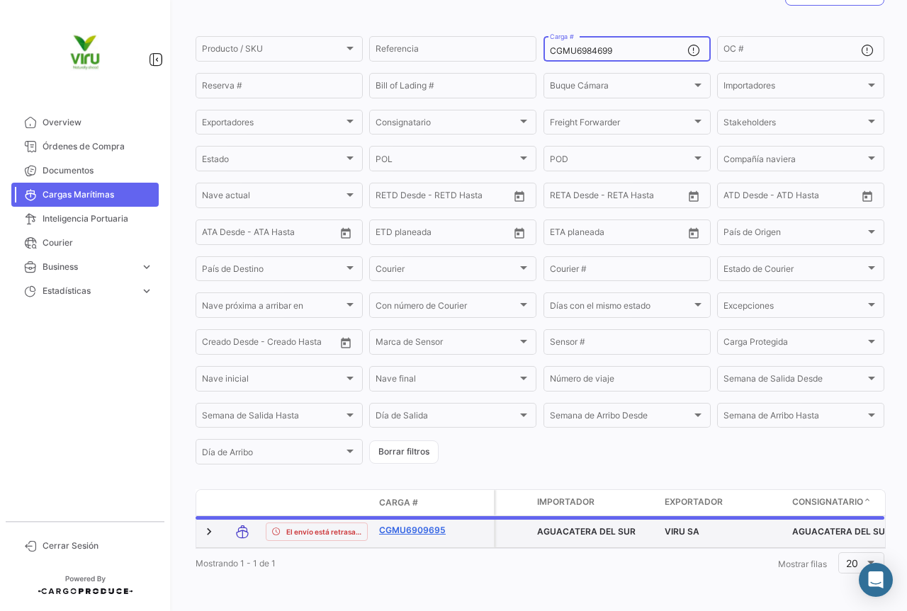
scroll to position [138, 0]
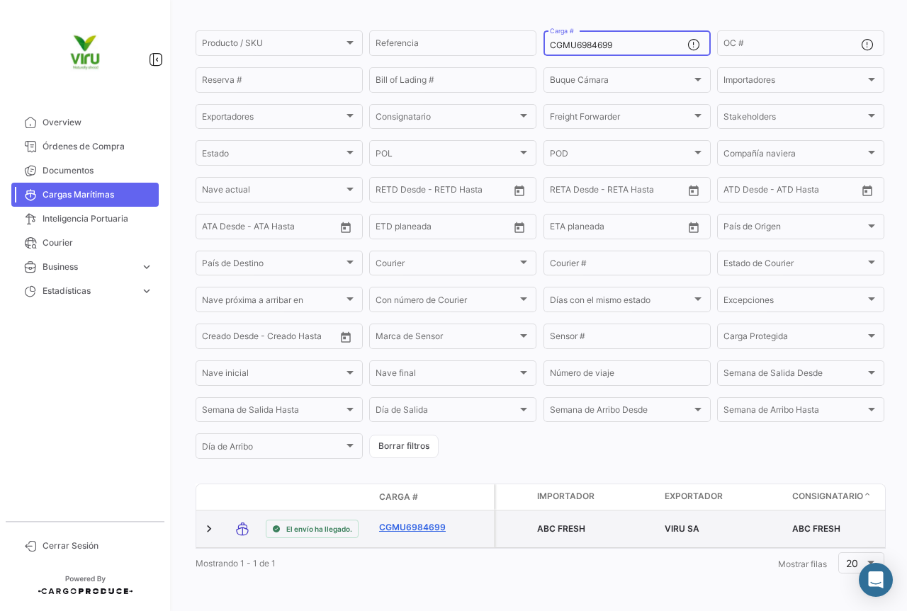
type input "CGMU6984699"
click at [421, 521] on link "CGMU6984699" at bounding box center [416, 527] width 74 height 13
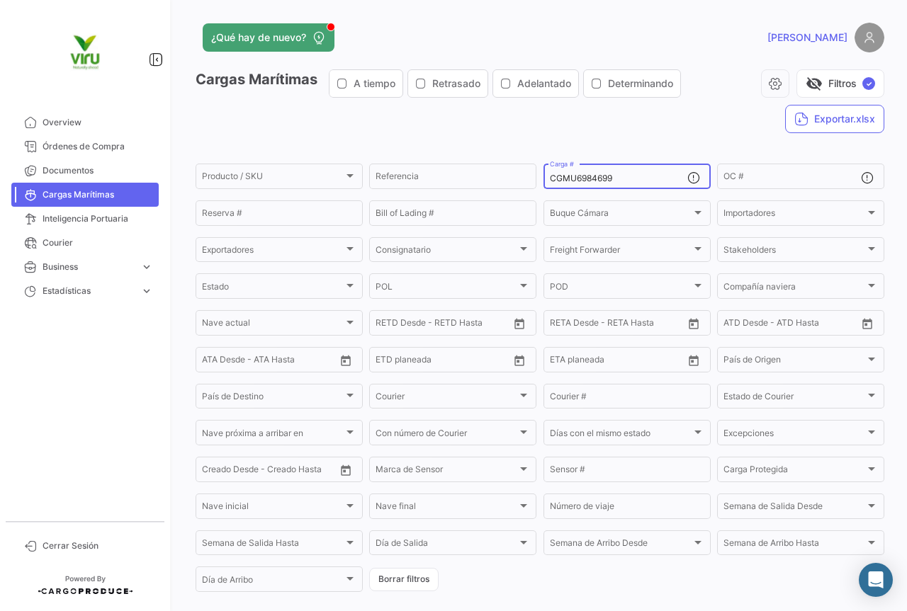
drag, startPoint x: 633, startPoint y: 178, endPoint x: 547, endPoint y: 183, distance: 86.6
click at [550, 183] on input "CGMU6984699" at bounding box center [618, 179] width 137 height 10
paste input "62600"
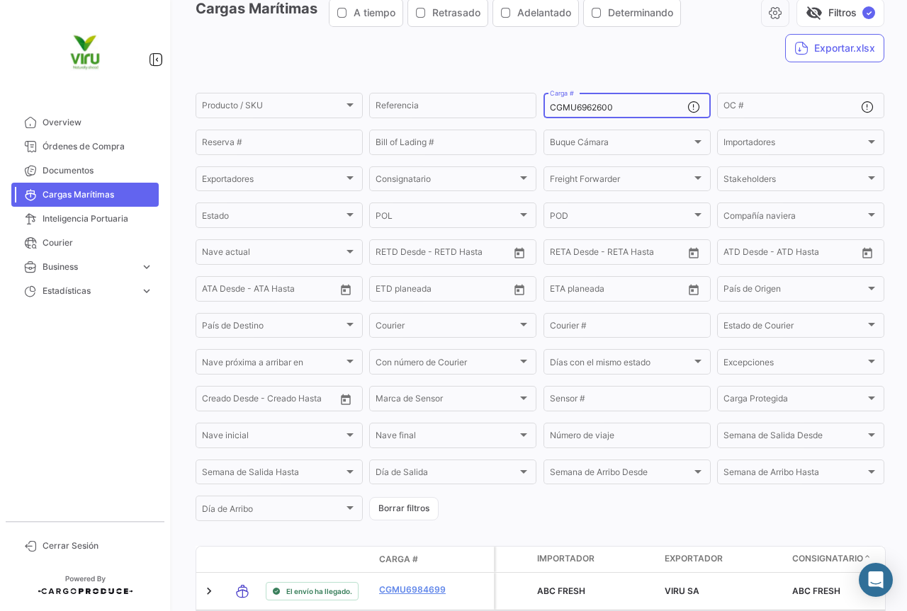
scroll to position [138, 0]
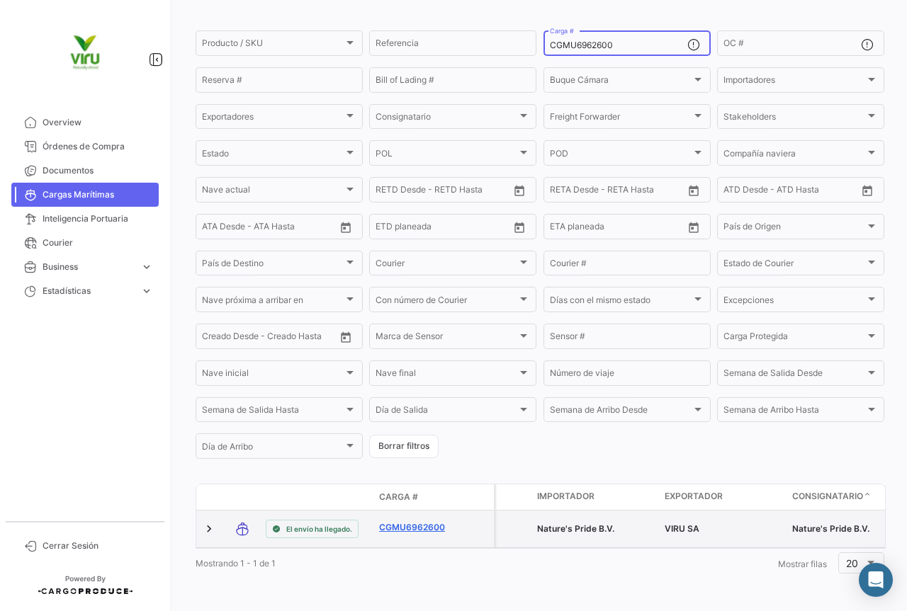
type input "CGMU6962600"
click at [396, 521] on link "CGMU6962600" at bounding box center [416, 527] width 74 height 13
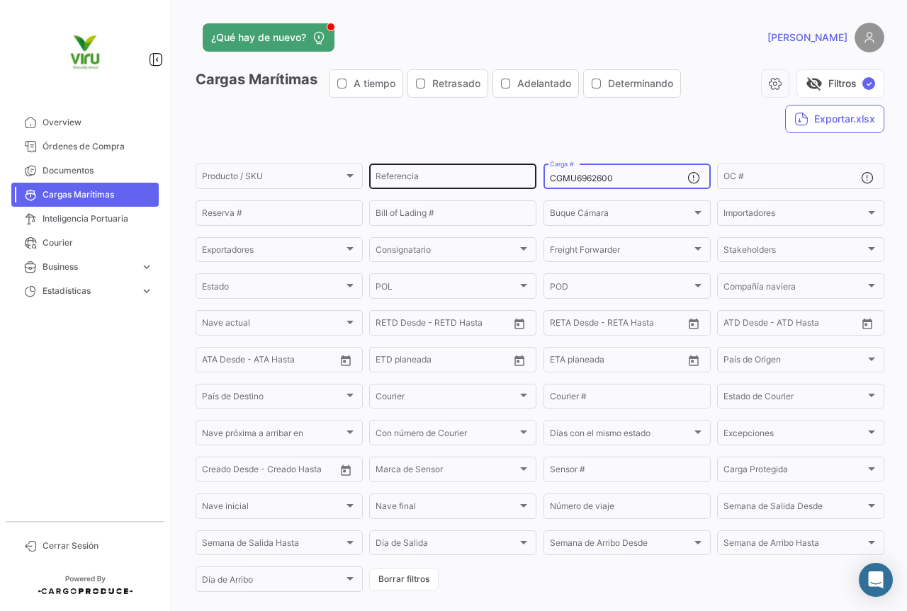
drag, startPoint x: 637, startPoint y: 182, endPoint x: 525, endPoint y: 178, distance: 112.0
click at [0, 0] on div "Producto / SKU Producto / SKU Referencia CGMU6962600 Carga # OC # Reserva # Bil…" at bounding box center [0, 0] width 0 height 0
paste input "6036"
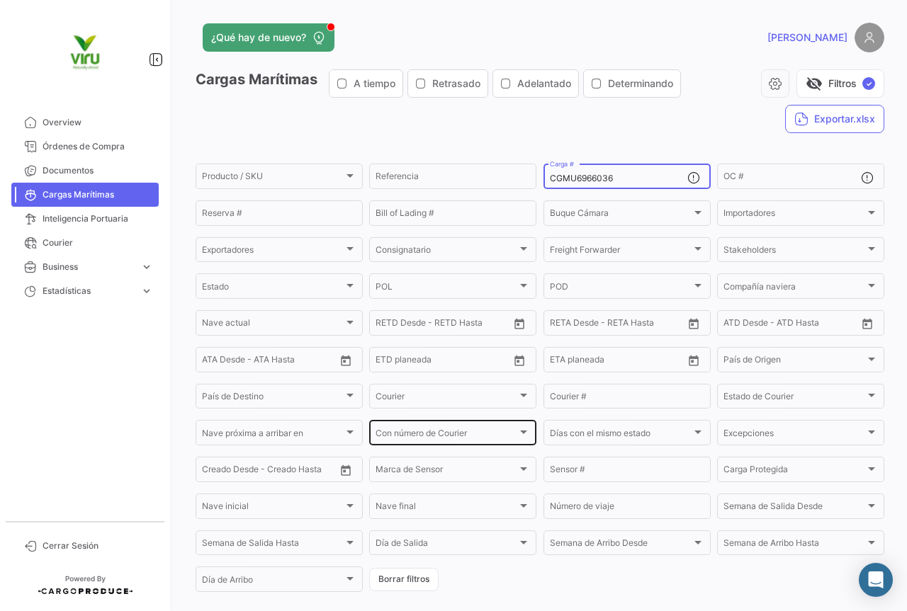
scroll to position [138, 0]
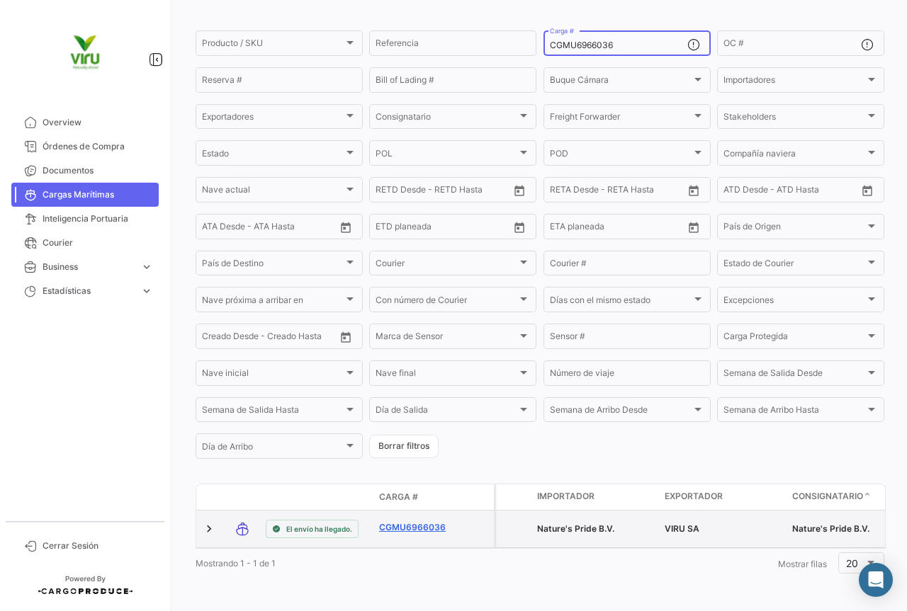
type input "CGMU6966036"
click at [431, 522] on link "CGMU6966036" at bounding box center [416, 527] width 74 height 13
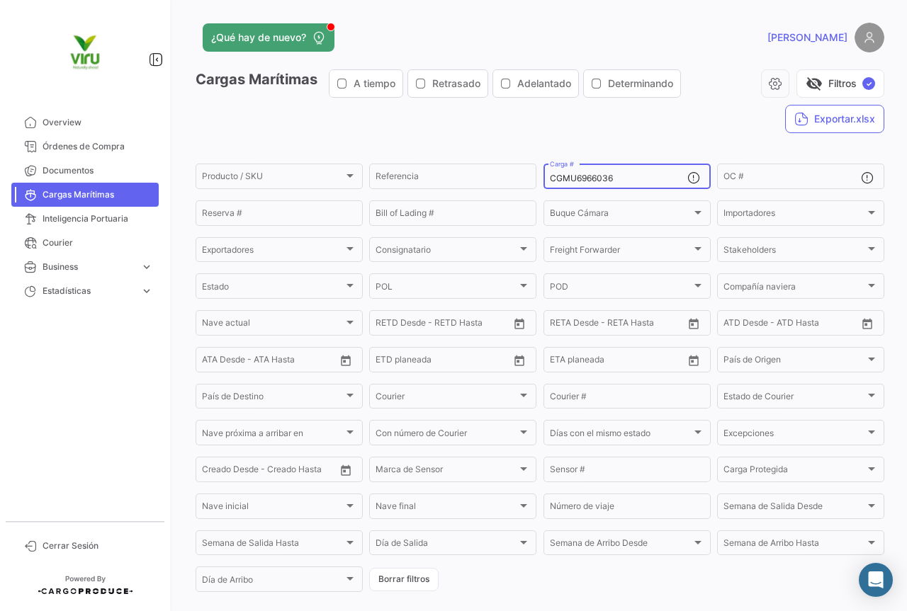
drag, startPoint x: 619, startPoint y: 181, endPoint x: 540, endPoint y: 186, distance: 78.7
click at [543, 186] on div "CGMU6966036 Carga #" at bounding box center [626, 176] width 167 height 28
paste input "1878"
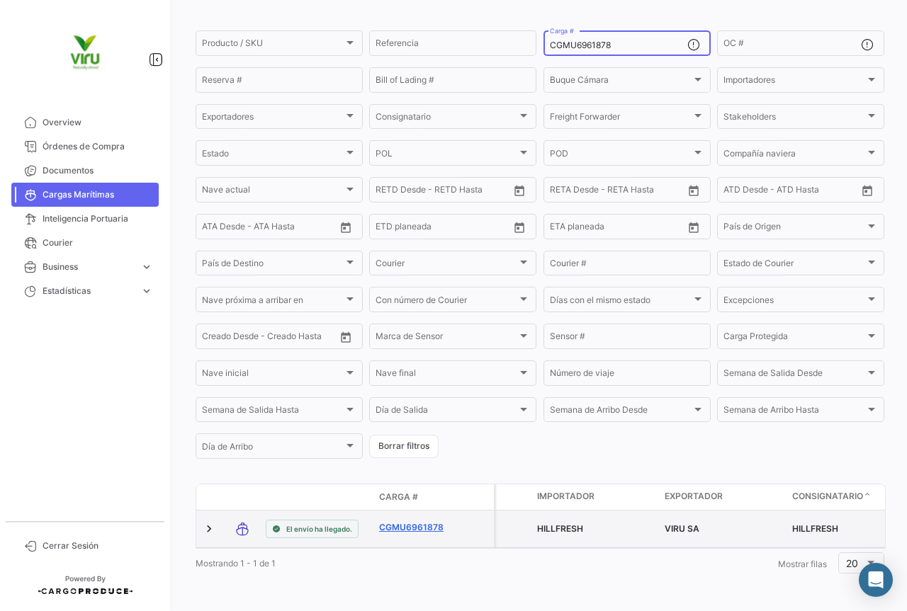
type input "CGMU6961878"
click at [414, 521] on link "CGMU6961878" at bounding box center [416, 527] width 74 height 13
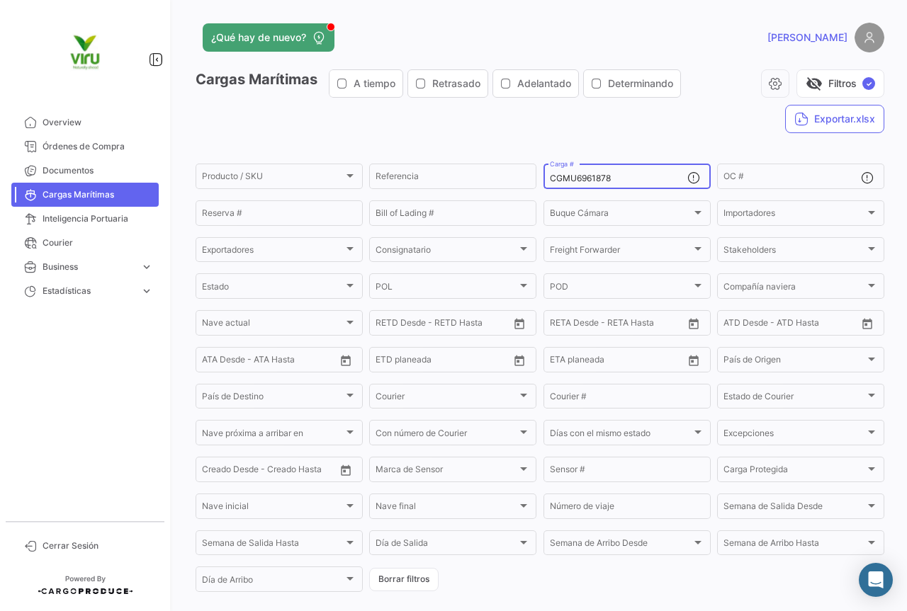
drag, startPoint x: 614, startPoint y: 179, endPoint x: 540, endPoint y: 177, distance: 74.4
click at [543, 177] on div "CGMU6961878 Carga #" at bounding box center [626, 176] width 167 height 28
paste input "30250"
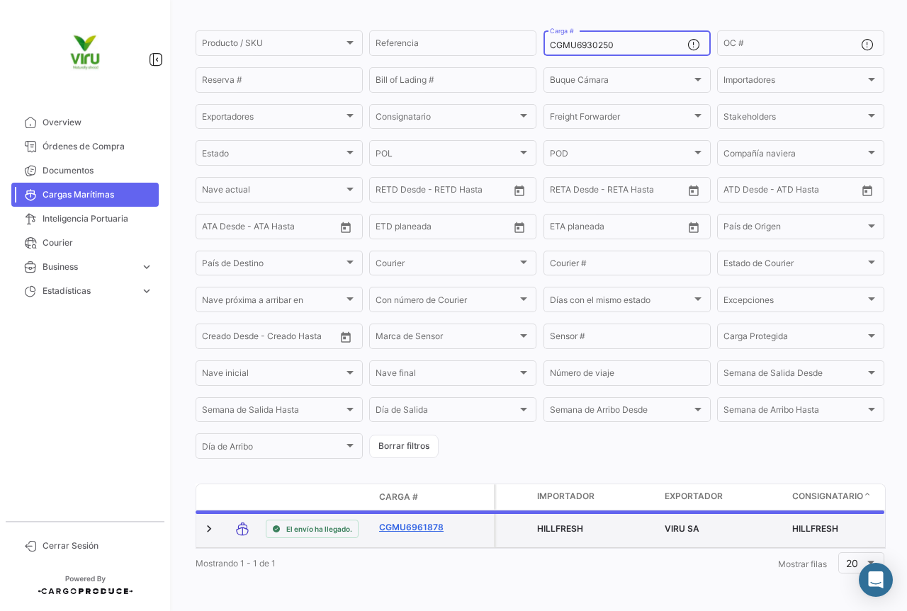
scroll to position [138, 0]
type input "CGMU6930250"
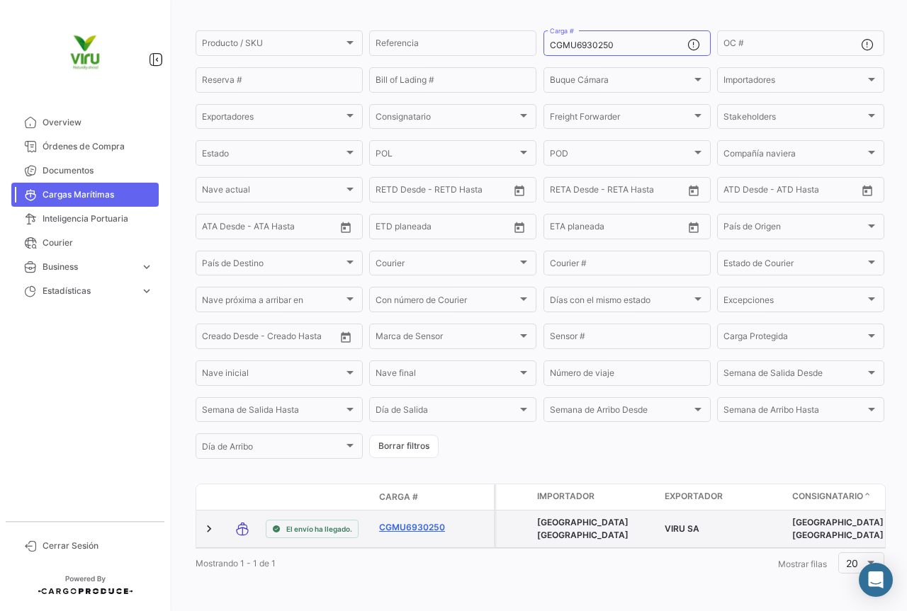
click at [395, 521] on link "CGMU6930250" at bounding box center [416, 527] width 74 height 13
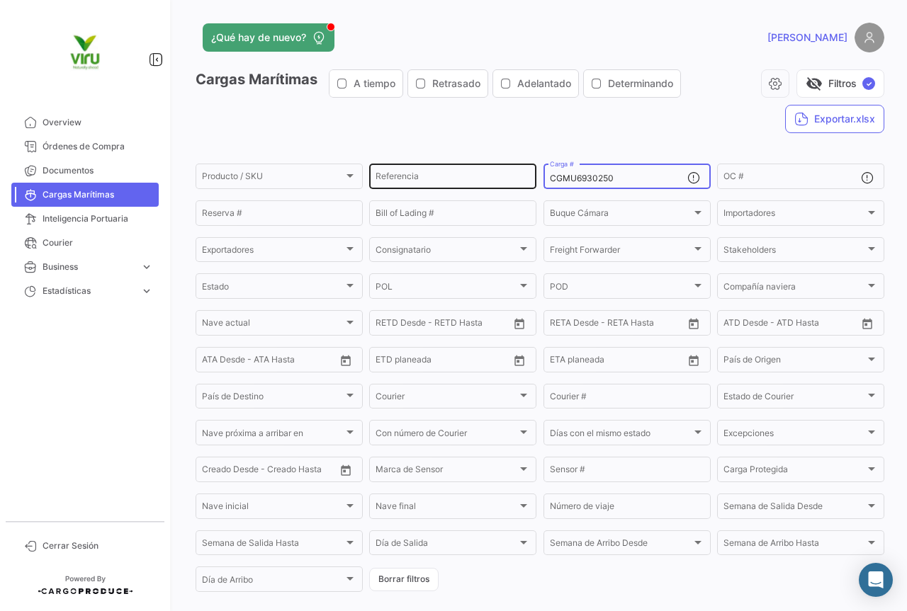
drag, startPoint x: 628, startPoint y: 183, endPoint x: 521, endPoint y: 175, distance: 106.5
click at [0, 0] on div "Producto / SKU Producto / SKU Referencia CGMU6930250 Carga # OC # Reserva # Bil…" at bounding box center [0, 0] width 0 height 0
paste input "00506"
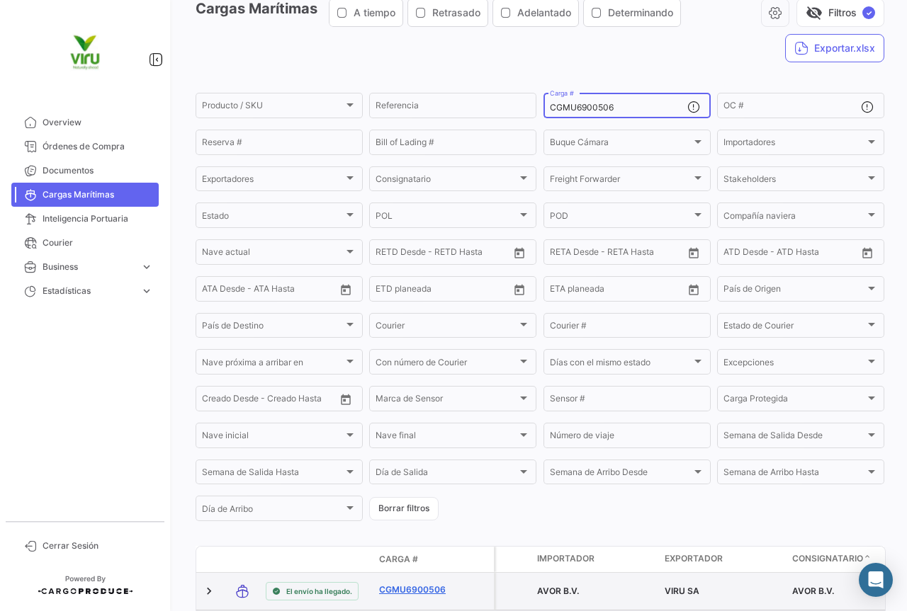
type input "CGMU6900506"
click at [414, 591] on link "CGMU6900506" at bounding box center [416, 590] width 74 height 13
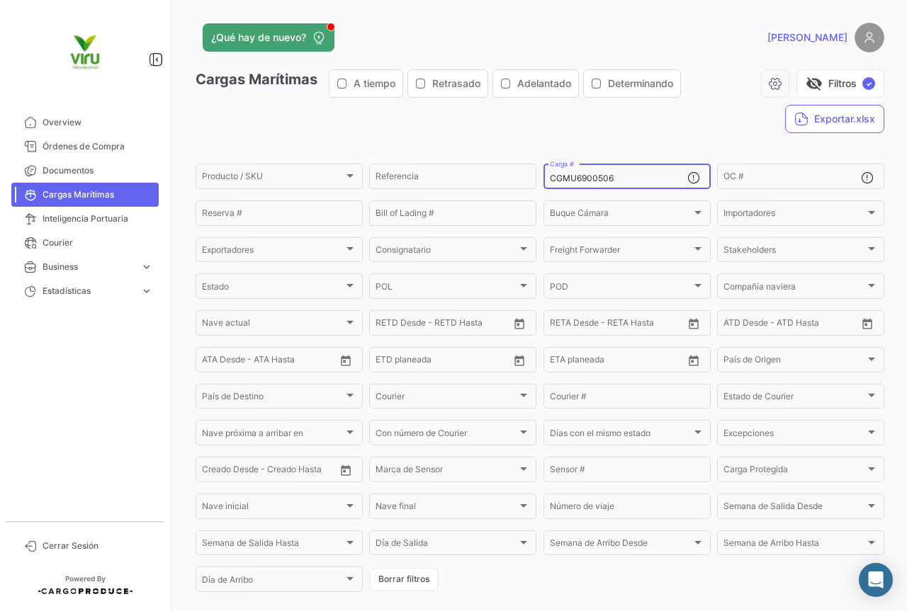
drag, startPoint x: 641, startPoint y: 178, endPoint x: 538, endPoint y: 179, distance: 103.4
click at [538, 179] on form "Producto / SKU Producto / SKU Referencia CGMU6900506 Carga # OC # Reserva # Bil…" at bounding box center [540, 378] width 689 height 433
paste input "98265"
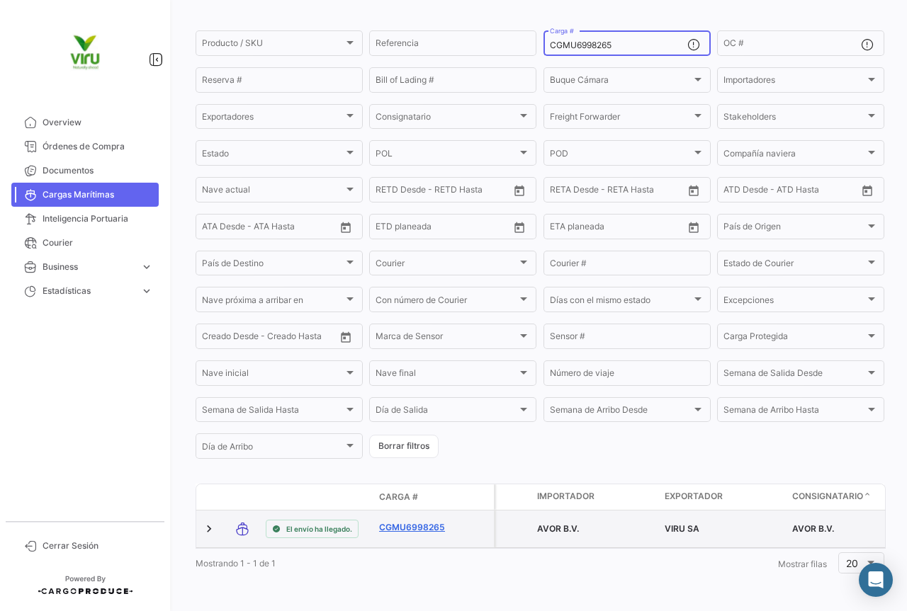
type input "CGMU6998265"
click at [435, 523] on link "CGMU6998265" at bounding box center [416, 527] width 74 height 13
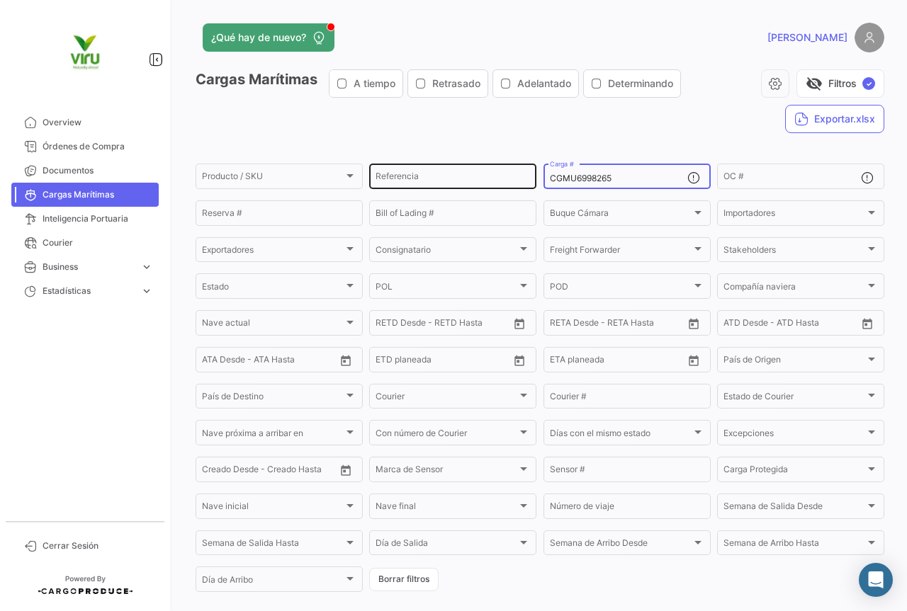
drag, startPoint x: 620, startPoint y: 174, endPoint x: 526, endPoint y: 176, distance: 93.5
click at [0, 0] on div "Producto / SKU Producto / SKU Referencia CGMU6998265 Carga # OC # Reserva # Bil…" at bounding box center [0, 0] width 0 height 0
paste input "703225"
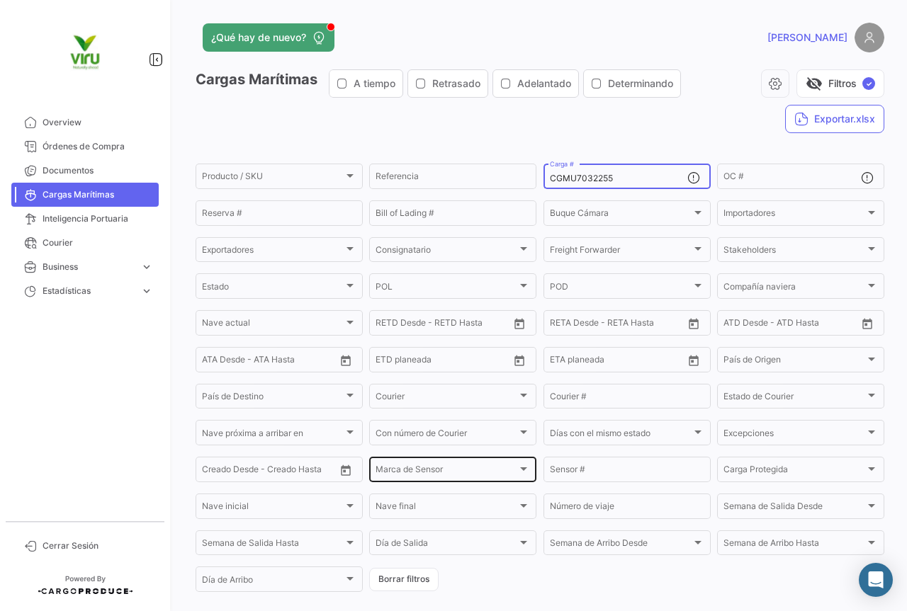
scroll to position [138, 0]
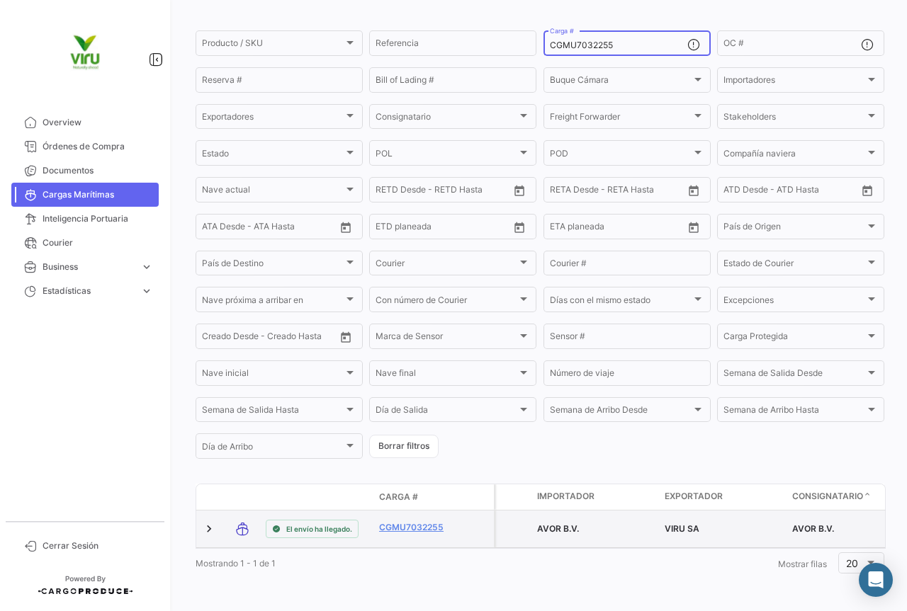
type input "CGMU7032255"
click at [431, 521] on link "CGMU7032255" at bounding box center [416, 527] width 74 height 13
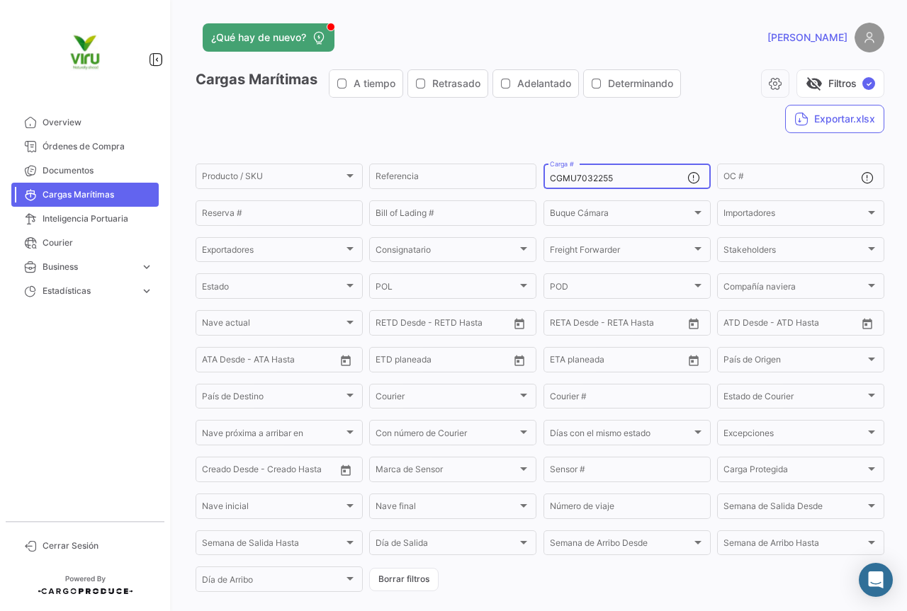
drag, startPoint x: 625, startPoint y: 182, endPoint x: 542, endPoint y: 181, distance: 83.6
click at [543, 181] on div "CGMU7032255 Carga #" at bounding box center [626, 176] width 167 height 28
paste input "6943283"
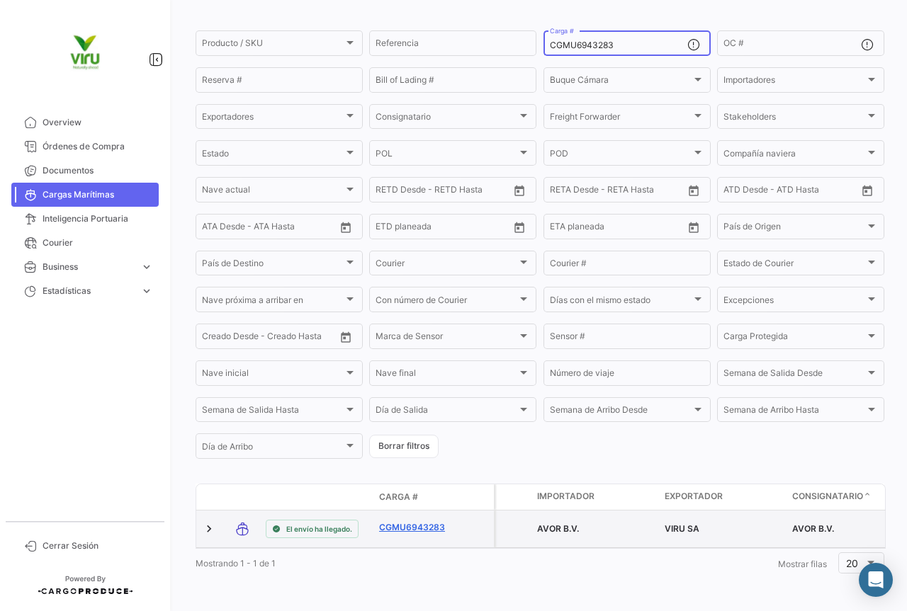
type input "CGMU6943283"
click at [424, 521] on link "CGMU6943283" at bounding box center [416, 527] width 74 height 13
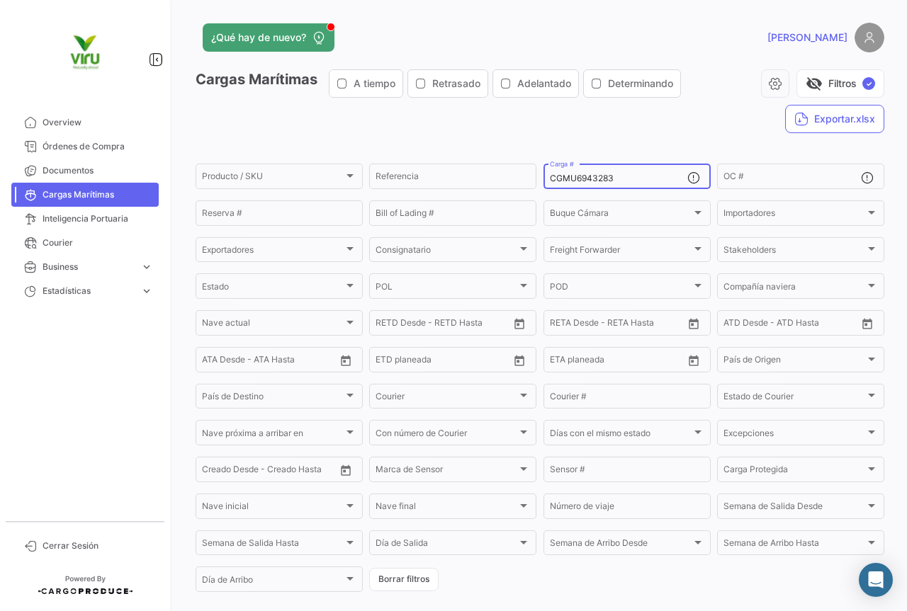
drag, startPoint x: 624, startPoint y: 179, endPoint x: 543, endPoint y: 184, distance: 80.9
click at [543, 184] on div "CGMU6943283 Carga #" at bounding box center [626, 176] width 167 height 28
paste input "19862"
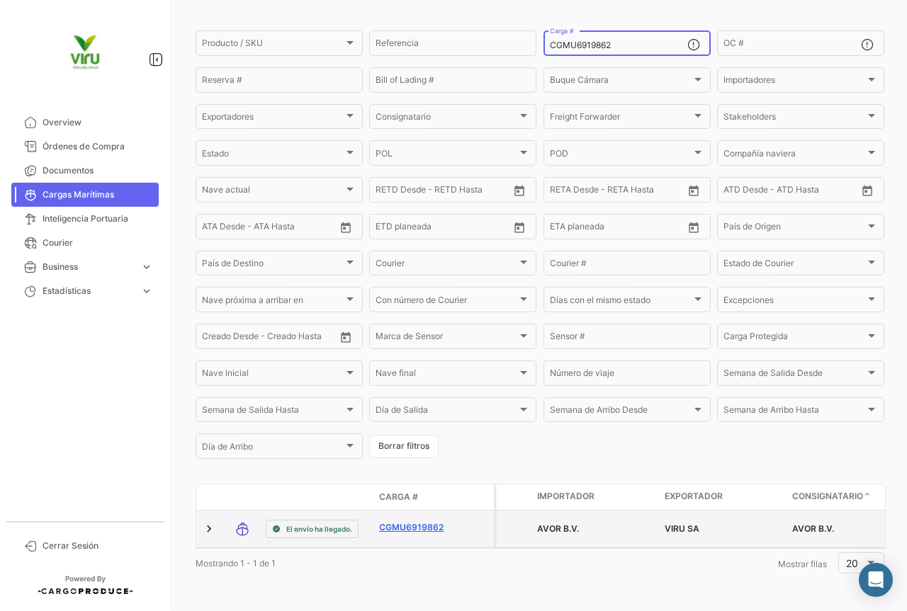
type input "CGMU6919862"
click at [420, 521] on link "CGMU6919862" at bounding box center [416, 527] width 74 height 13
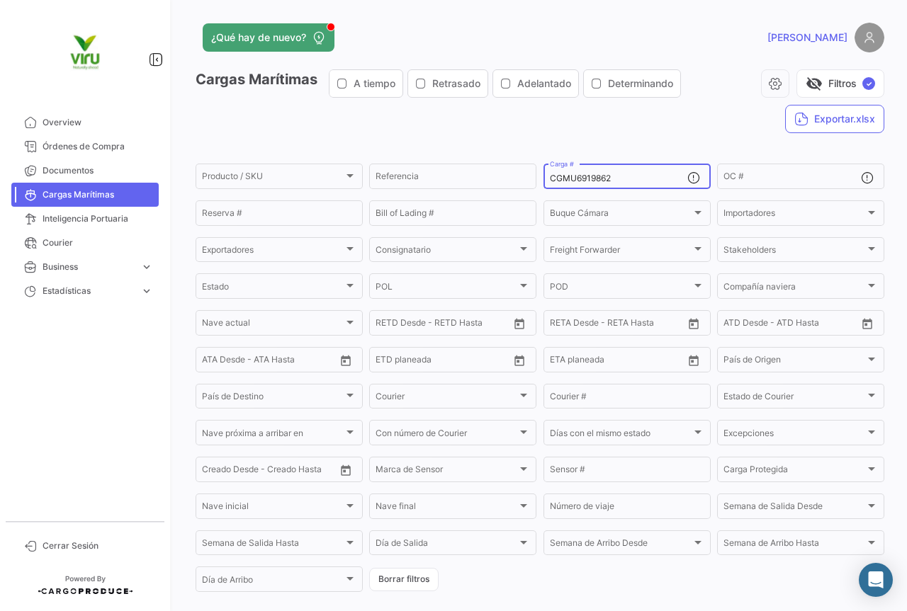
drag, startPoint x: 620, startPoint y: 177, endPoint x: 536, endPoint y: 181, distance: 83.7
click at [536, 181] on form "Producto / SKU Producto / SKU Referencia CGMU6919862 Carga # OC # Reserva # Bil…" at bounding box center [540, 378] width 689 height 433
paste input "24133"
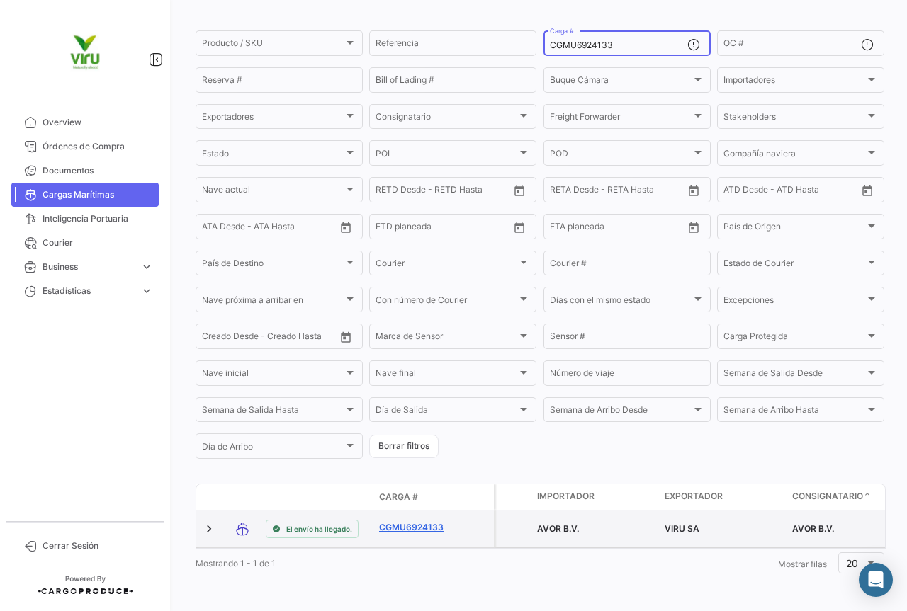
type input "CGMU6924133"
click at [428, 521] on link "CGMU6924133" at bounding box center [416, 527] width 74 height 13
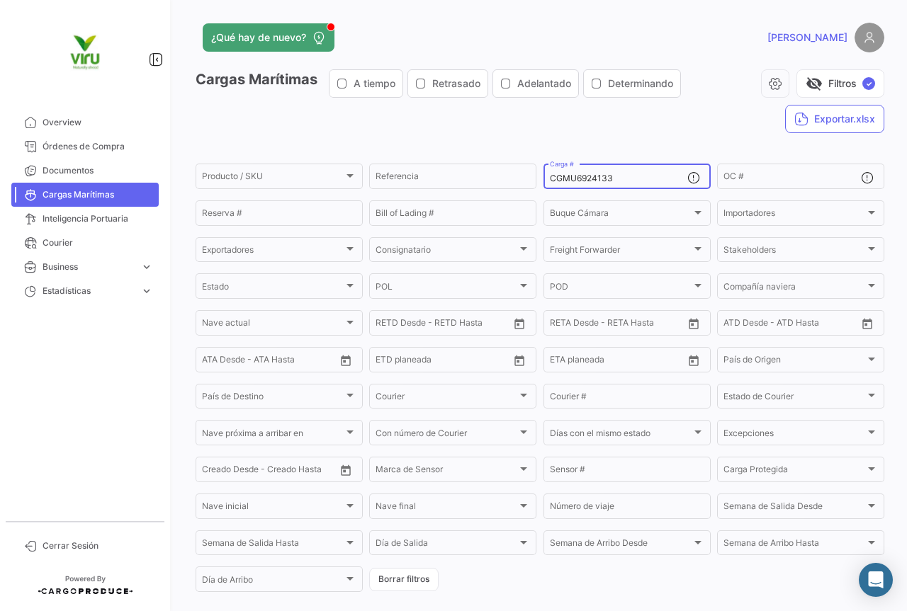
drag, startPoint x: 633, startPoint y: 174, endPoint x: 547, endPoint y: 176, distance: 86.4
click at [550, 176] on input "CGMU6924133" at bounding box center [618, 179] width 137 height 10
paste input "7012074"
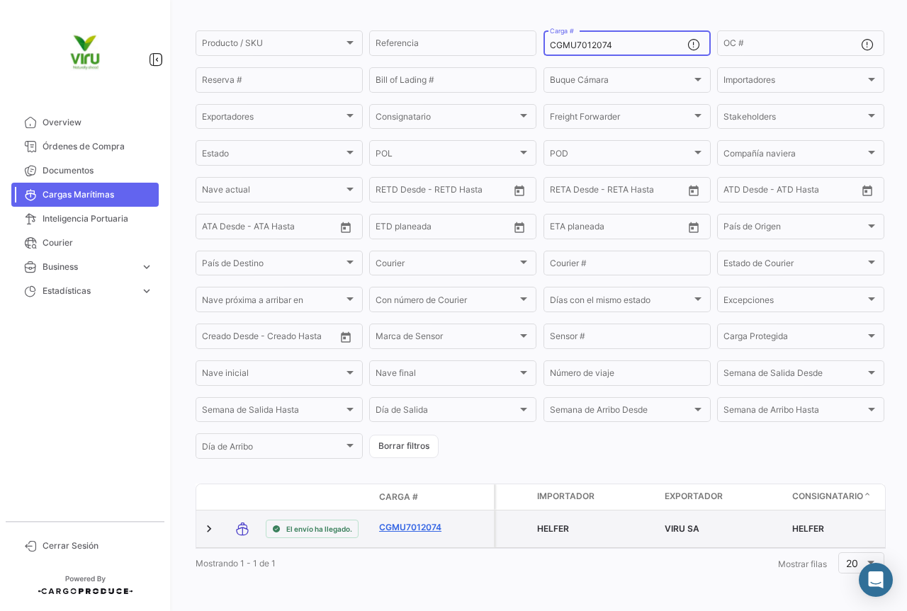
type input "CGMU7012074"
click at [432, 522] on link "CGMU7012074" at bounding box center [416, 527] width 74 height 13
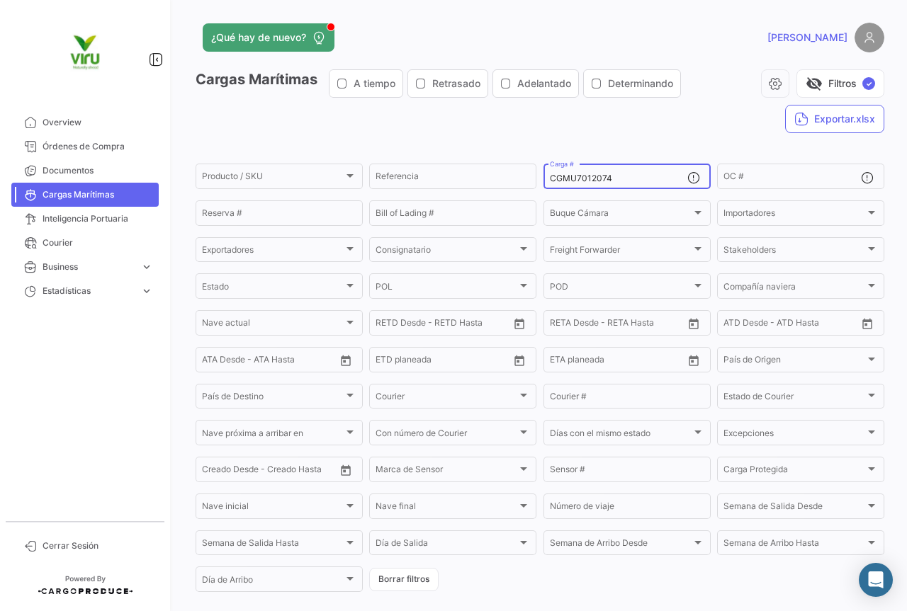
drag, startPoint x: 617, startPoint y: 178, endPoint x: 545, endPoint y: 179, distance: 72.3
click at [545, 179] on div "CGMU7012074 Carga #" at bounding box center [626, 176] width 167 height 28
paste input "691196"
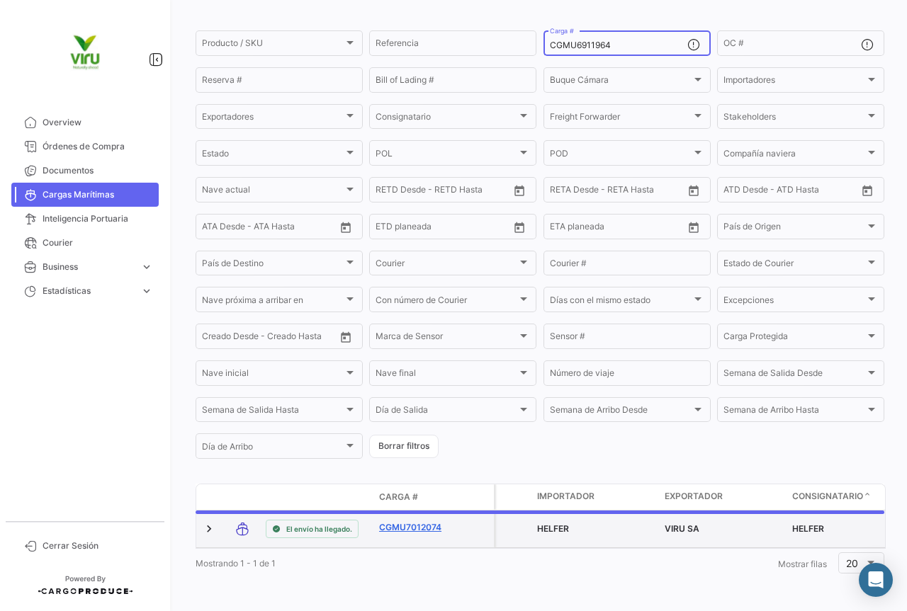
scroll to position [138, 0]
type input "CGMU6911964"
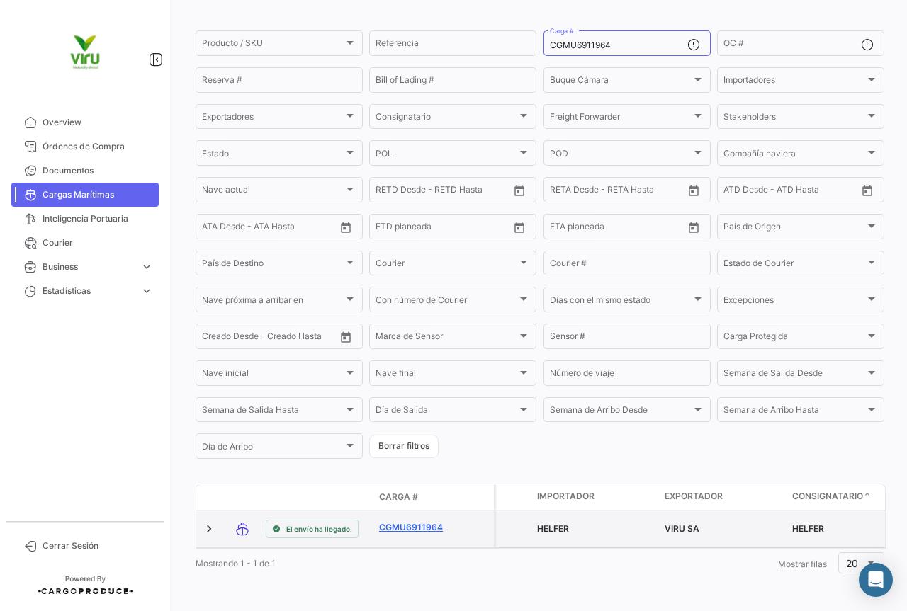
click at [414, 521] on link "CGMU6911964" at bounding box center [416, 527] width 74 height 13
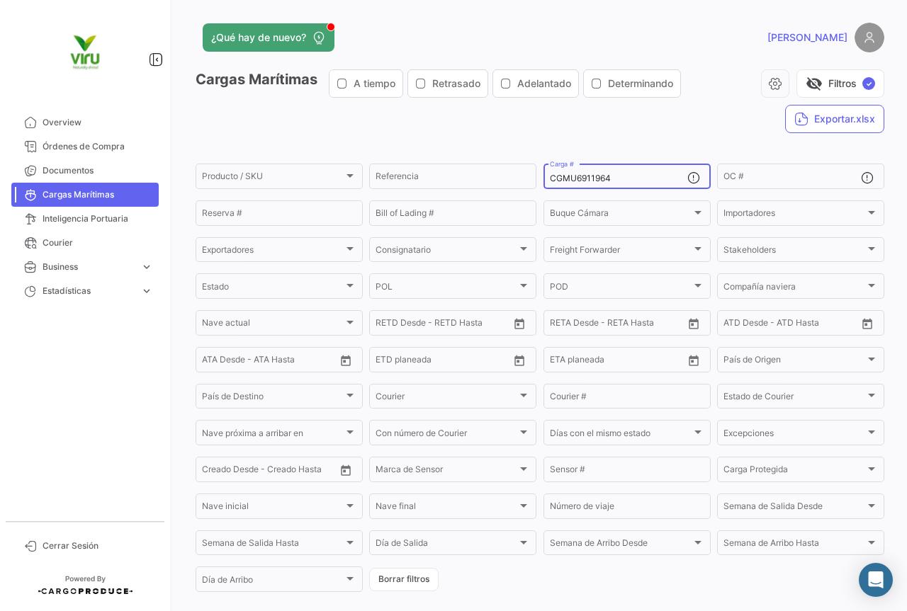
drag, startPoint x: 640, startPoint y: 179, endPoint x: 549, endPoint y: 179, distance: 90.7
click at [550, 179] on input "CGMU6911964" at bounding box center [618, 179] width 137 height 10
paste input "TLLU1079330"
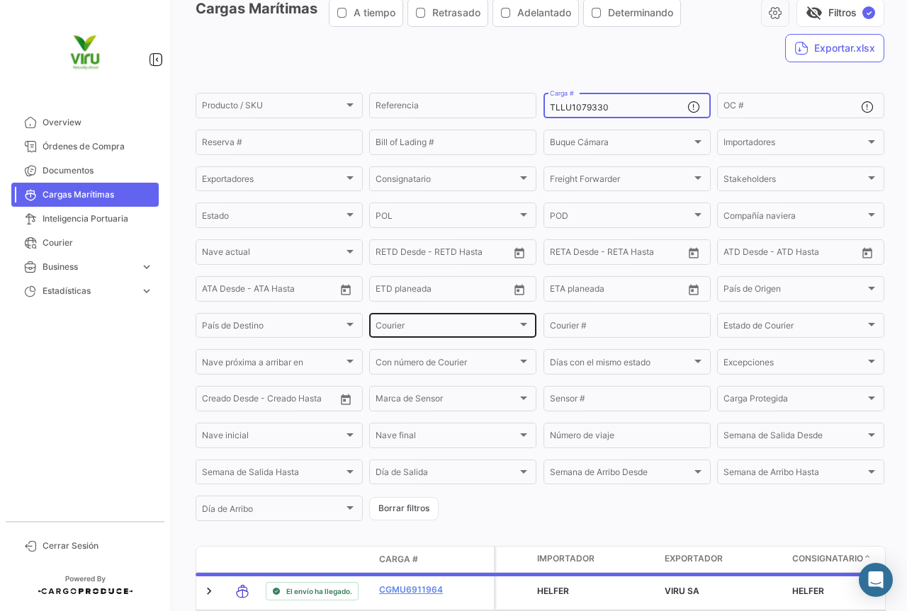
scroll to position [138, 0]
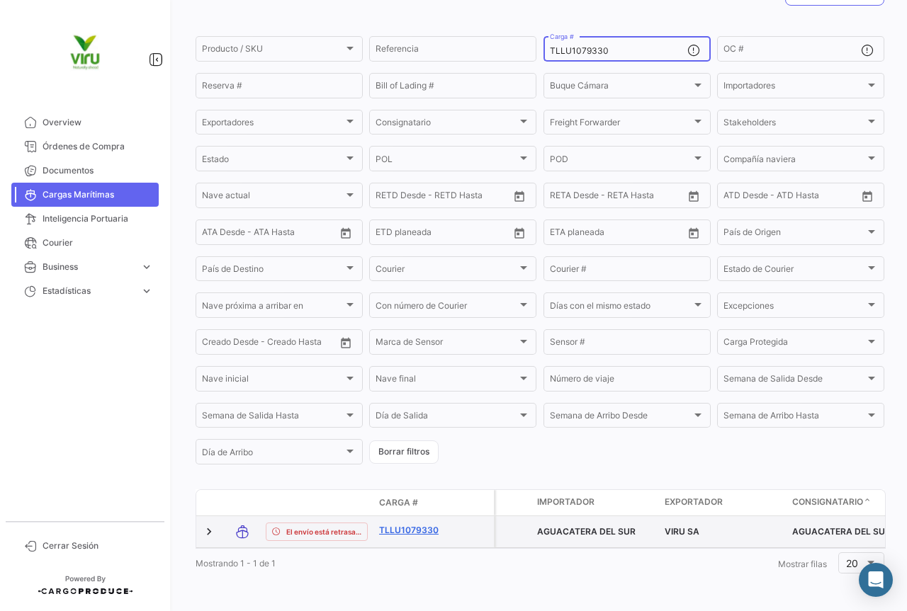
type input "TLLU1079330"
click at [426, 524] on link "TLLU1079330" at bounding box center [416, 530] width 74 height 13
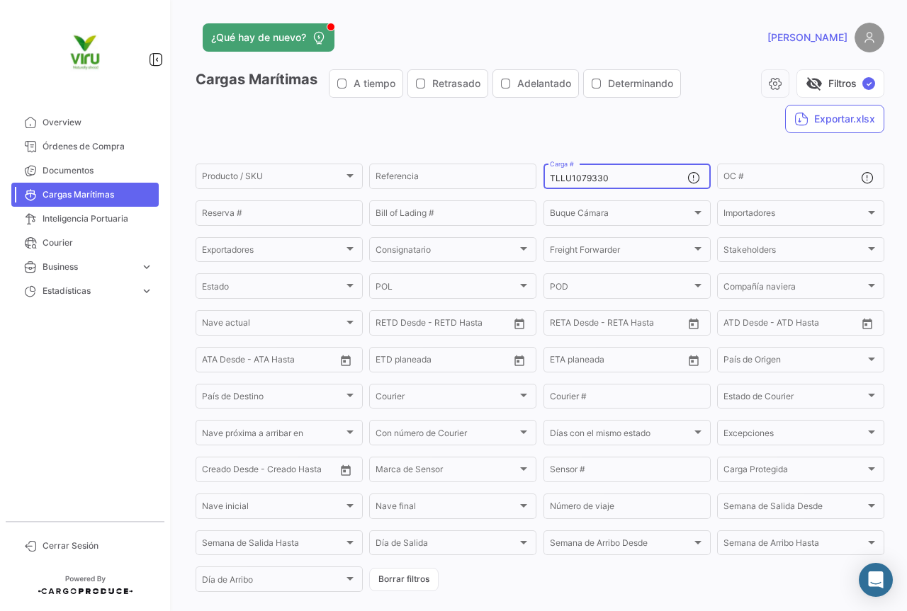
drag, startPoint x: 623, startPoint y: 171, endPoint x: 597, endPoint y: 175, distance: 26.4
click at [597, 175] on div "TLLU1079330 Carga #" at bounding box center [618, 176] width 137 height 28
drag, startPoint x: 623, startPoint y: 175, endPoint x: 539, endPoint y: 180, distance: 84.4
click at [543, 180] on div "TLLU1079330 Carga #" at bounding box center [626, 176] width 167 height 28
paste input "CGMU6981616"
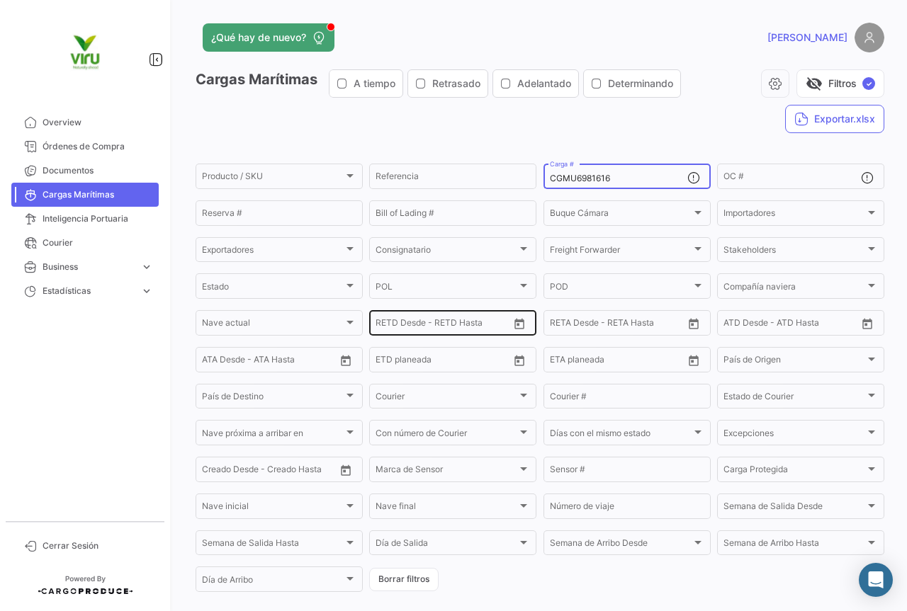
scroll to position [144, 0]
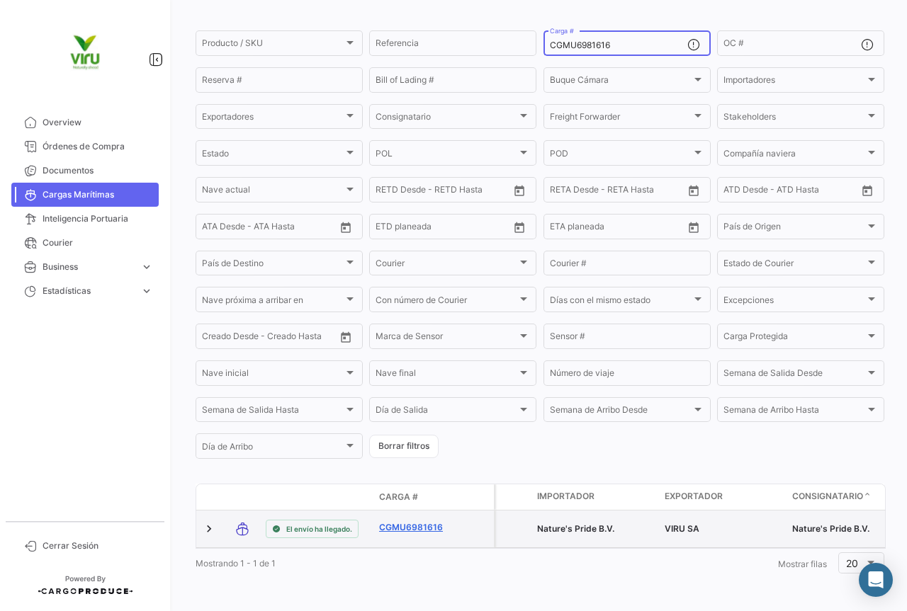
type input "CGMU6981616"
click at [423, 521] on link "CGMU6981616" at bounding box center [416, 527] width 74 height 13
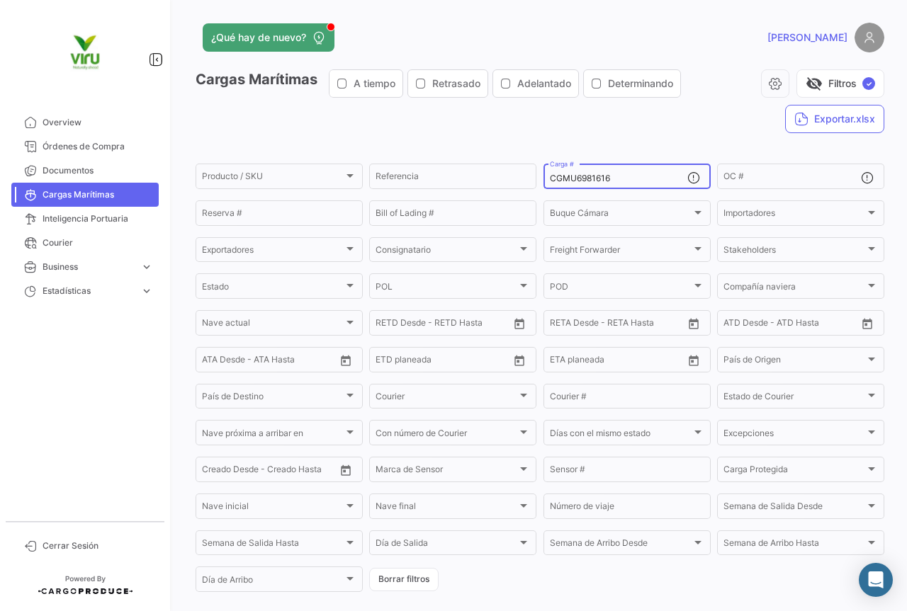
drag, startPoint x: 637, startPoint y: 180, endPoint x: 542, endPoint y: 178, distance: 94.9
click at [543, 178] on div "CGMU6981616 Carga #" at bounding box center [626, 176] width 167 height 28
paste input "47714"
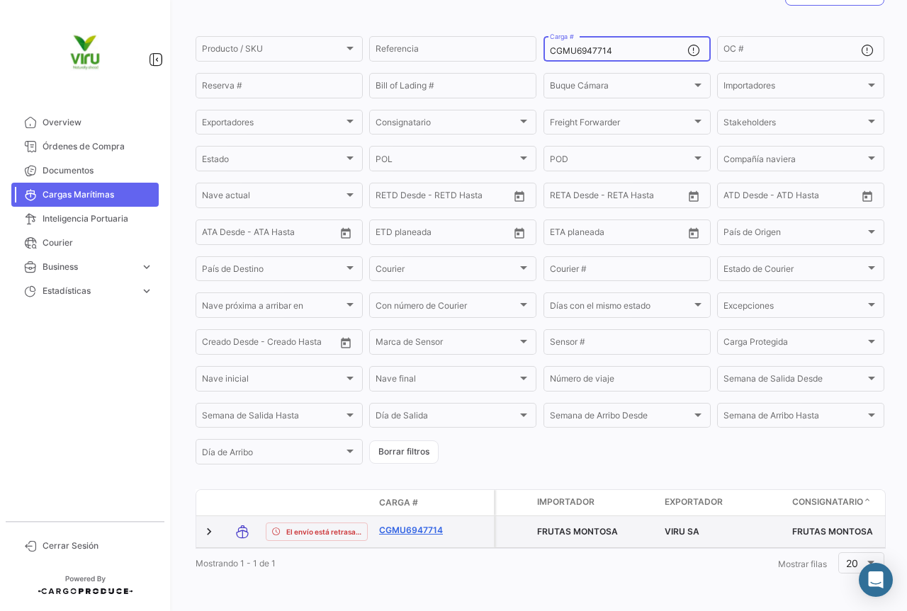
type input "CGMU6947714"
click at [404, 524] on link "CGMU6947714" at bounding box center [416, 530] width 74 height 13
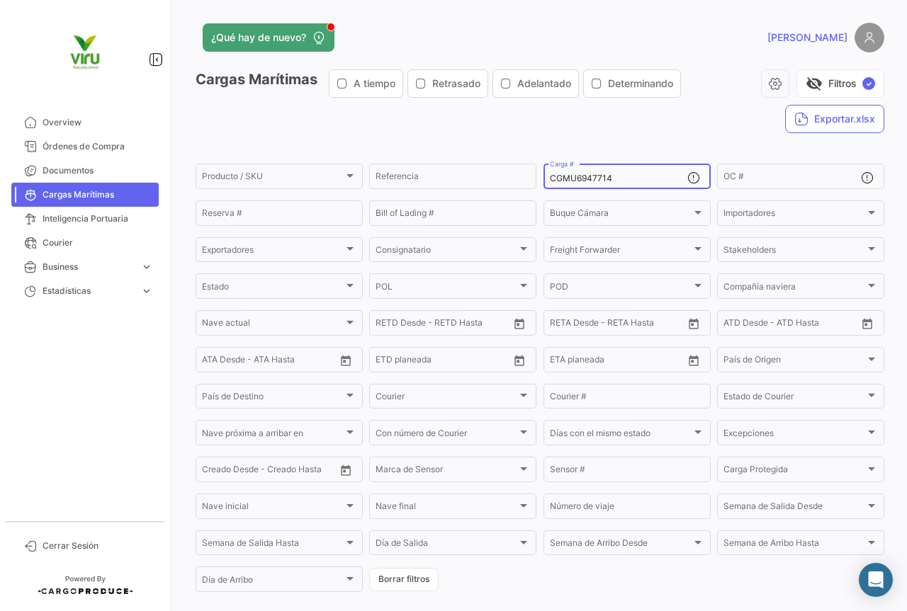
drag, startPoint x: 624, startPoint y: 175, endPoint x: 545, endPoint y: 180, distance: 78.8
click at [550, 180] on input "CGMU6947714" at bounding box center [618, 179] width 137 height 10
paste input "39405"
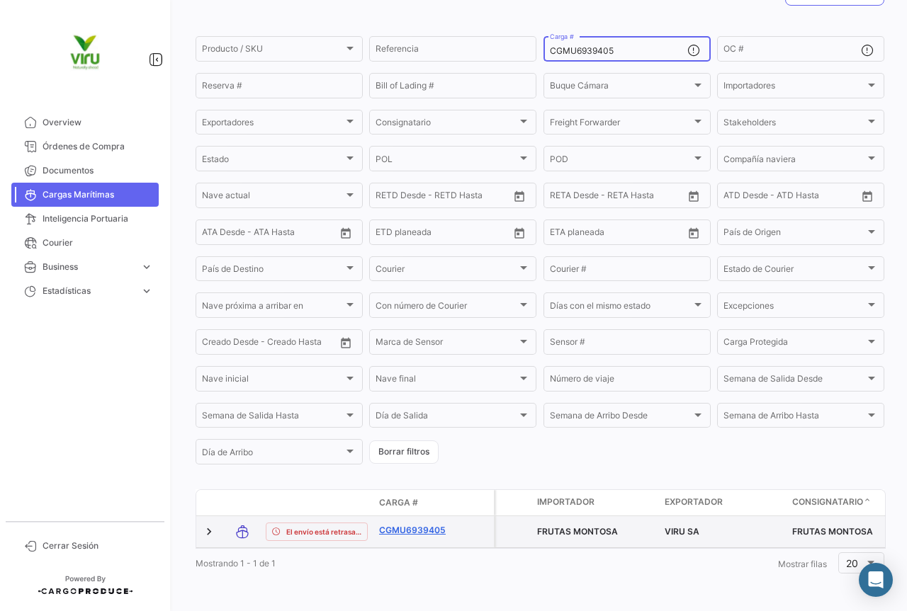
type input "CGMU6939405"
click at [434, 524] on link "CGMU6939405" at bounding box center [416, 530] width 74 height 13
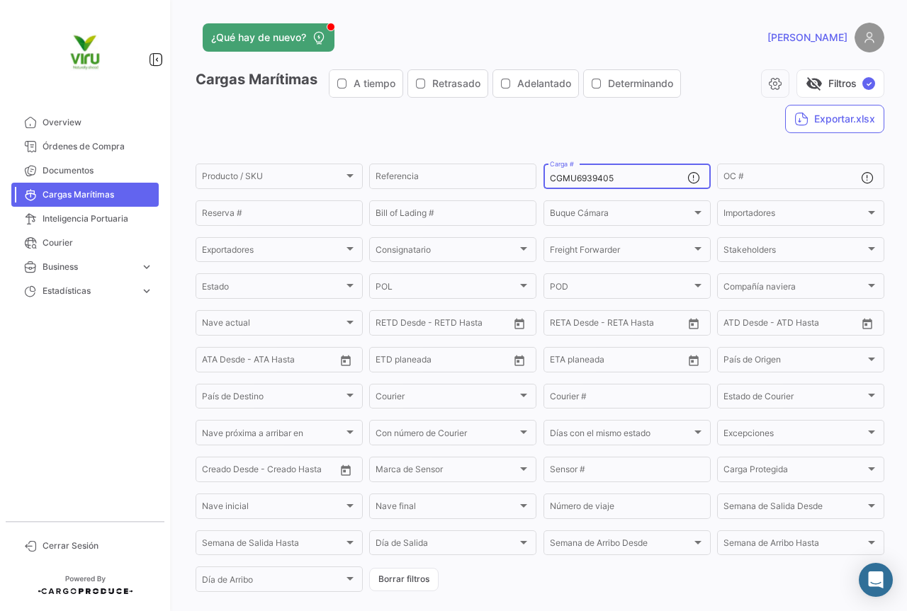
drag, startPoint x: 622, startPoint y: 175, endPoint x: 543, endPoint y: 179, distance: 78.7
click at [543, 179] on div "CGMU6939405 Carga #" at bounding box center [626, 176] width 167 height 28
paste input "7025282"
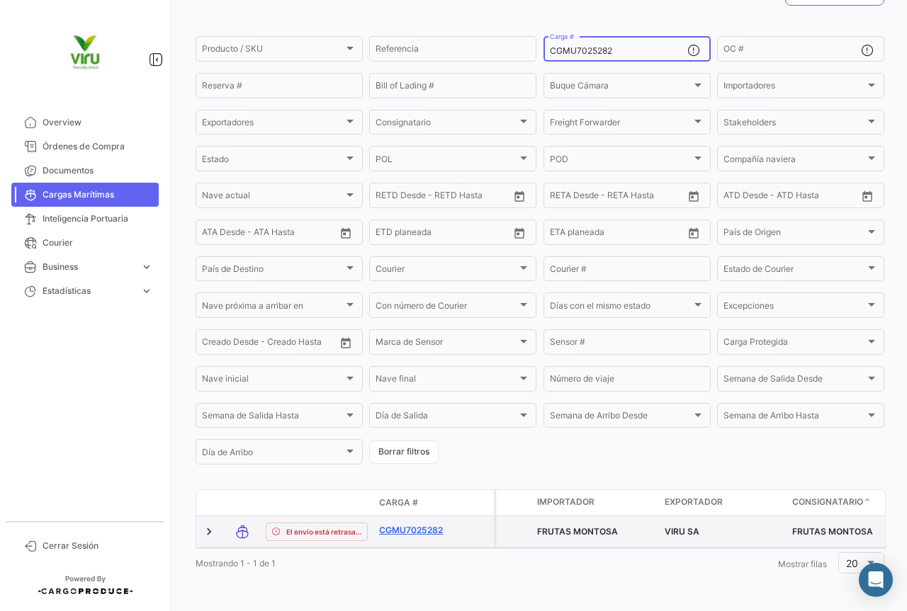
scroll to position [138, 0]
type input "CGMU7025282"
click at [438, 524] on link "CGMU7025282" at bounding box center [416, 530] width 74 height 13
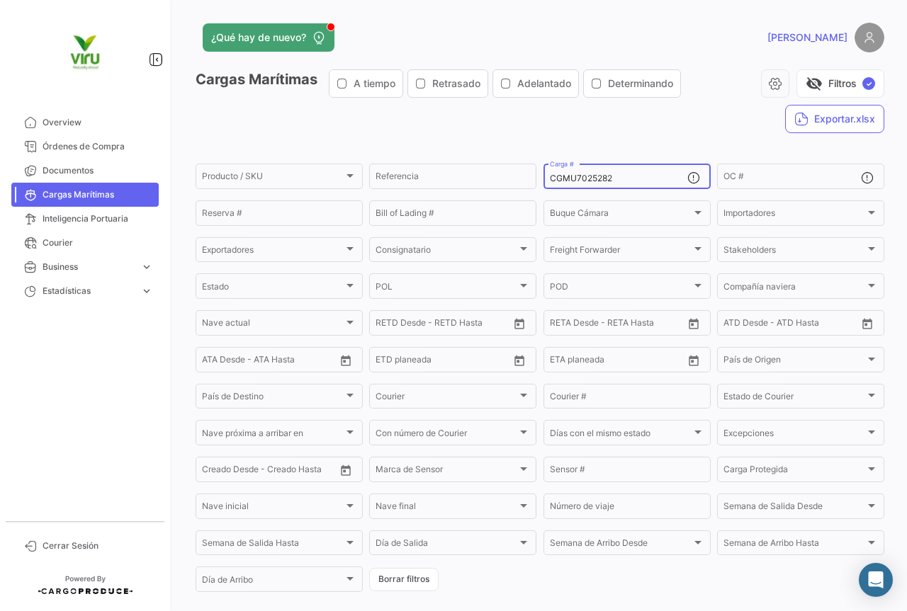
drag, startPoint x: 620, startPoint y: 179, endPoint x: 540, endPoint y: 171, distance: 80.5
click at [543, 171] on div "CGMU7025282 Carga #" at bounding box center [626, 176] width 167 height 28
paste input "TLLU1079916"
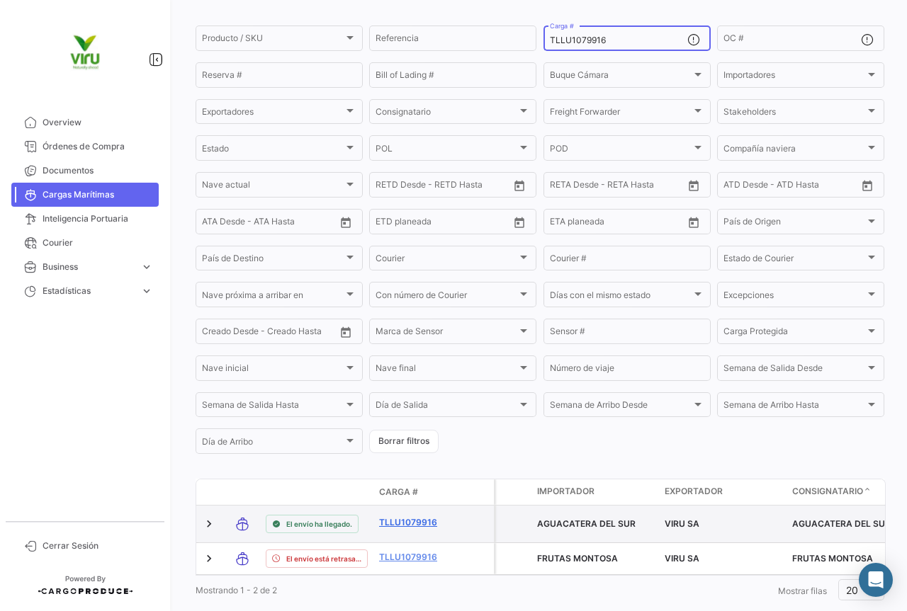
type input "TLLU1079916"
click at [423, 519] on link "TLLU1079916" at bounding box center [416, 522] width 74 height 13
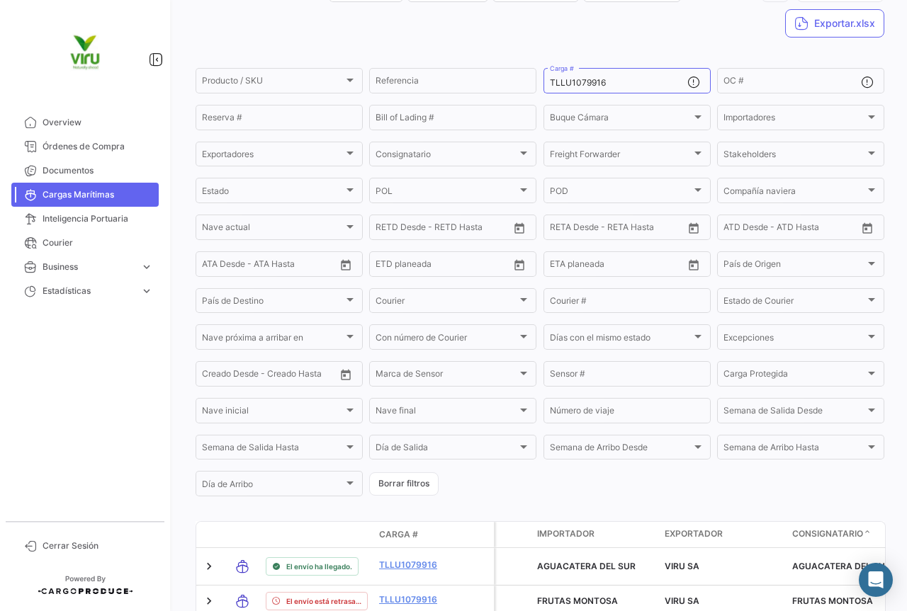
scroll to position [166, 0]
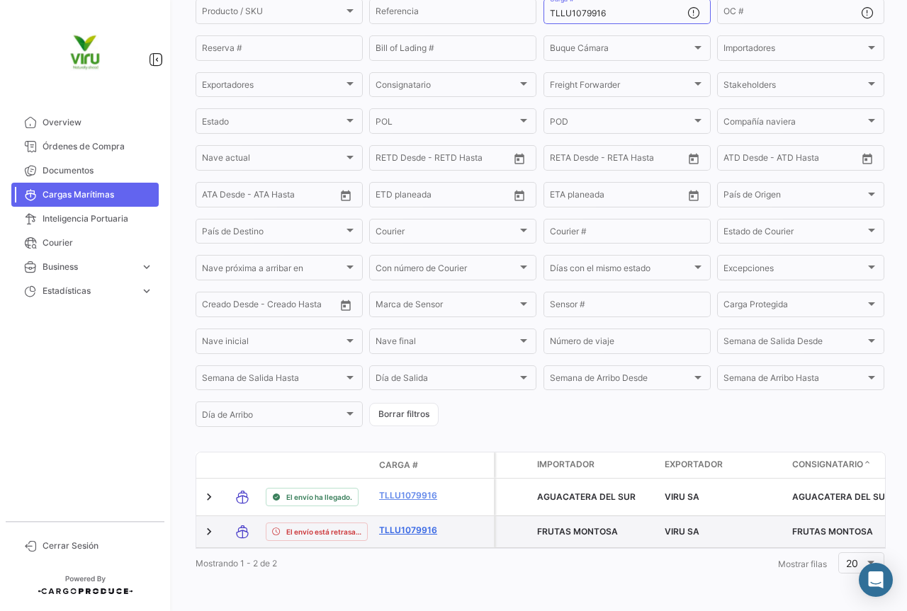
click at [434, 526] on link "TLLU1079916" at bounding box center [416, 530] width 74 height 13
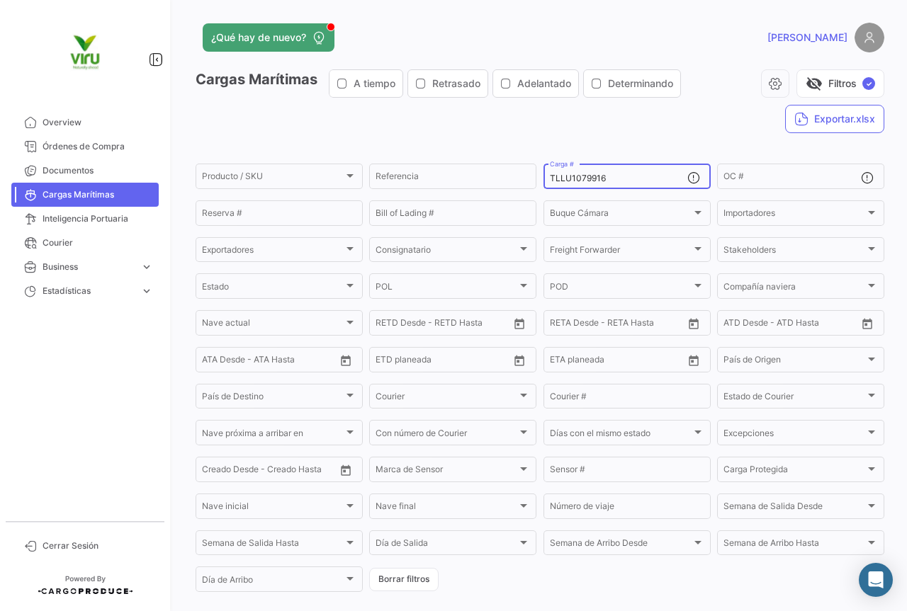
drag, startPoint x: 632, startPoint y: 179, endPoint x: 546, endPoint y: 186, distance: 86.0
click at [550, 186] on div "TLLU1079916 Carga #" at bounding box center [618, 176] width 137 height 28
paste input "731"
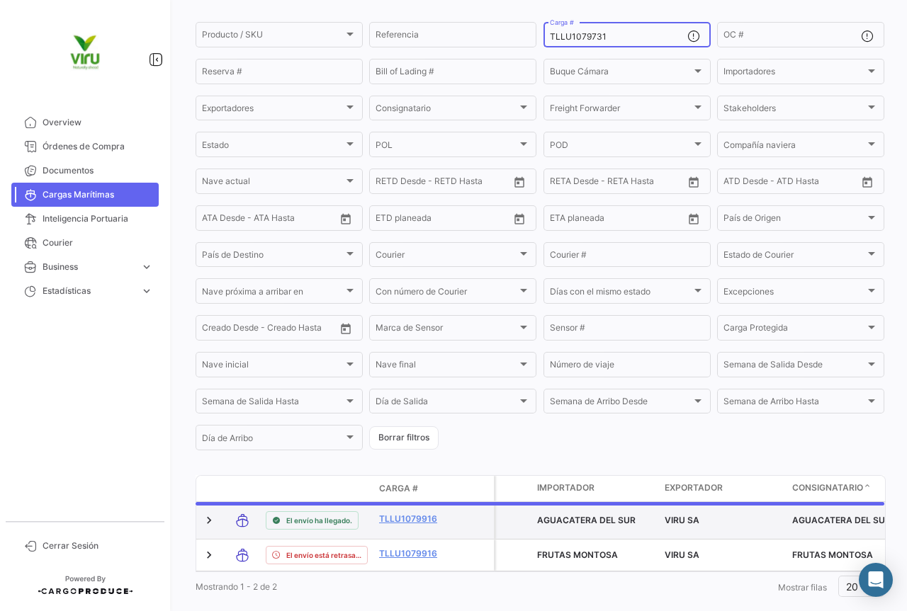
scroll to position [138, 0]
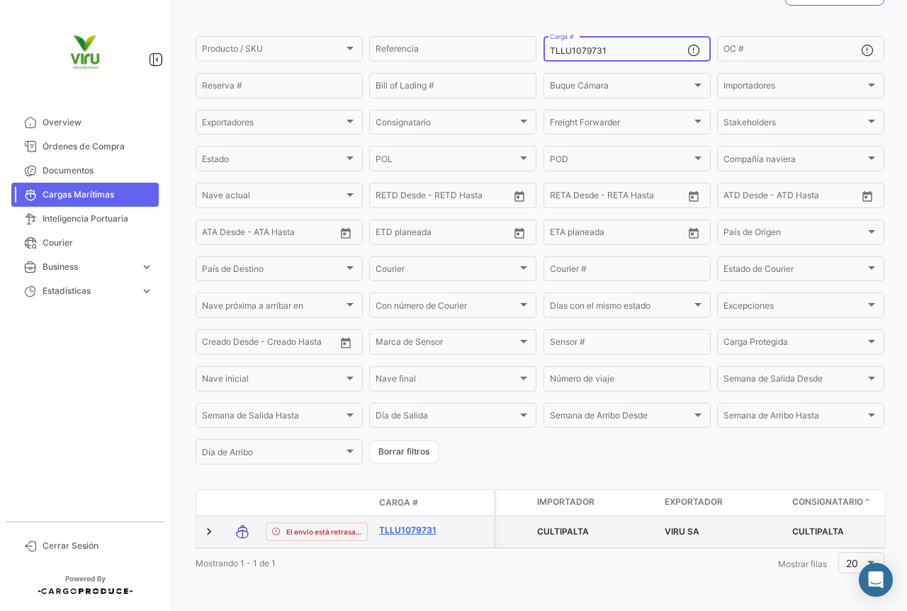
type input "TLLU1079731"
click at [395, 524] on link "TLLU1079731" at bounding box center [416, 530] width 74 height 13
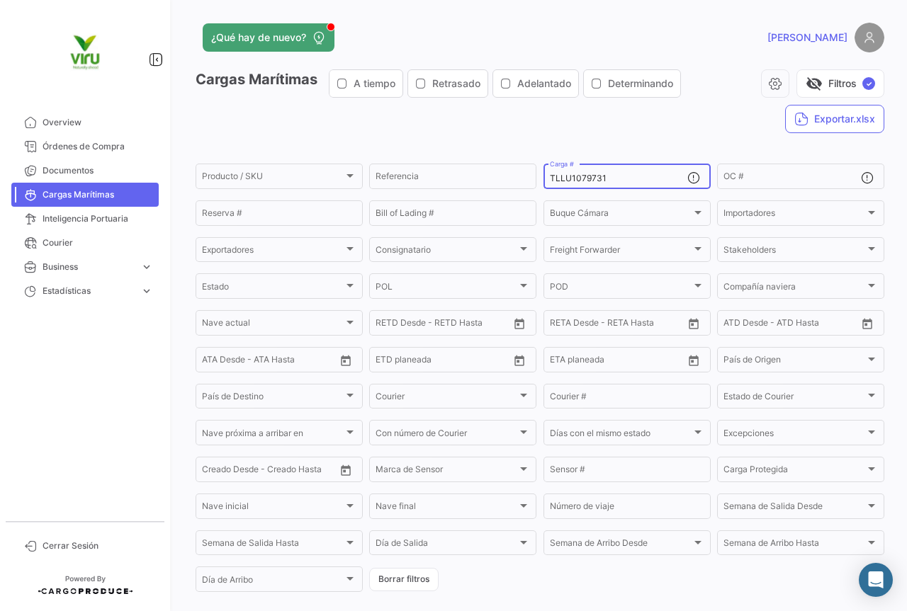
drag, startPoint x: 636, startPoint y: 180, endPoint x: 545, endPoint y: 181, distance: 91.4
click at [545, 181] on div "TLLU1079731 Carga #" at bounding box center [626, 176] width 167 height 28
paste input "CGMU691585"
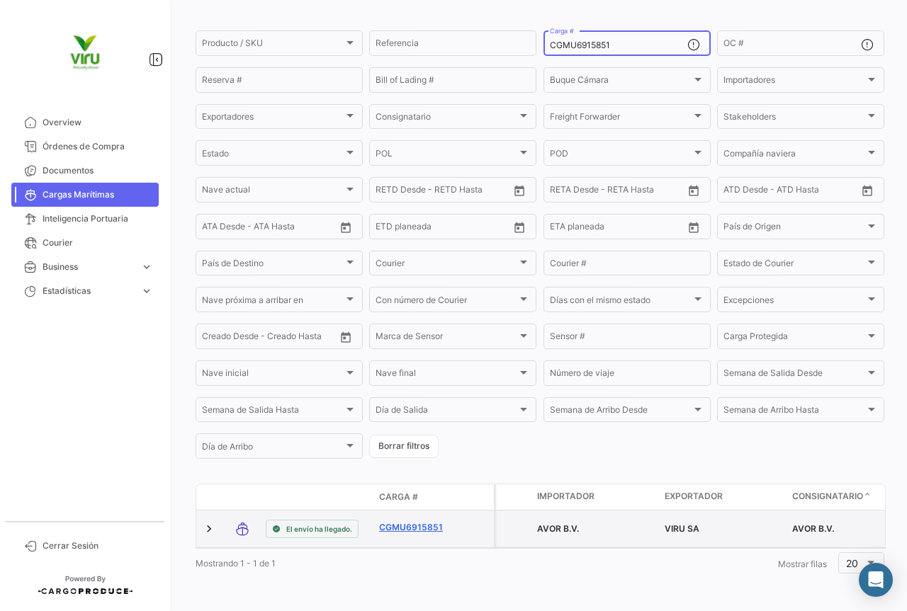
type input "CGMU6915851"
click at [431, 521] on link "CGMU6915851" at bounding box center [416, 527] width 74 height 13
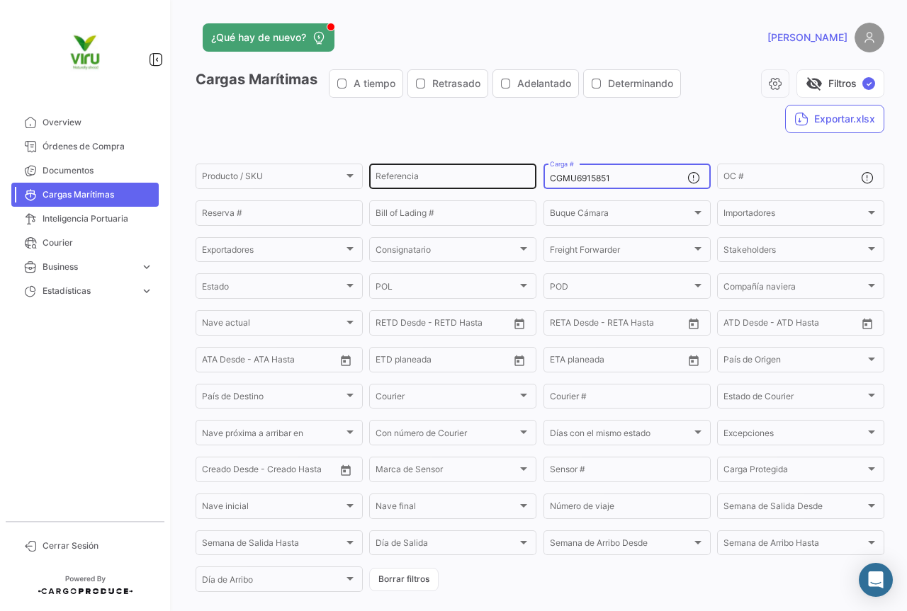
drag, startPoint x: 621, startPoint y: 180, endPoint x: 530, endPoint y: 180, distance: 90.7
click at [0, 0] on div "Producto / SKU Producto / SKU Referencia CGMU6915851 Carga # OC # Reserva # Bil…" at bounding box center [0, 0] width 0 height 0
paste input "MCAU6018193 CGMU7010261 TLLU1078709 TLLU1080120 CGMU6909695 TLLU1079330 CGMU694…"
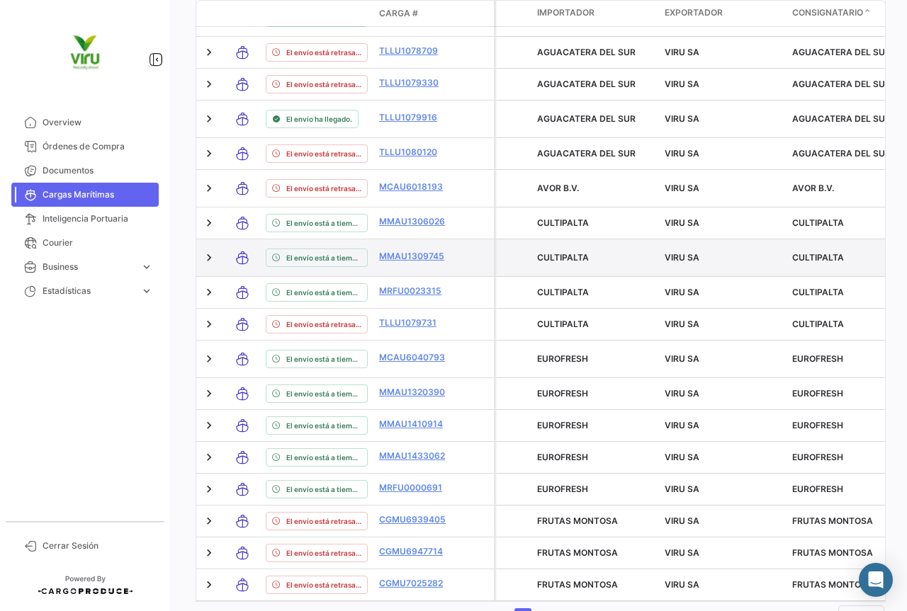
scroll to position [812, 0]
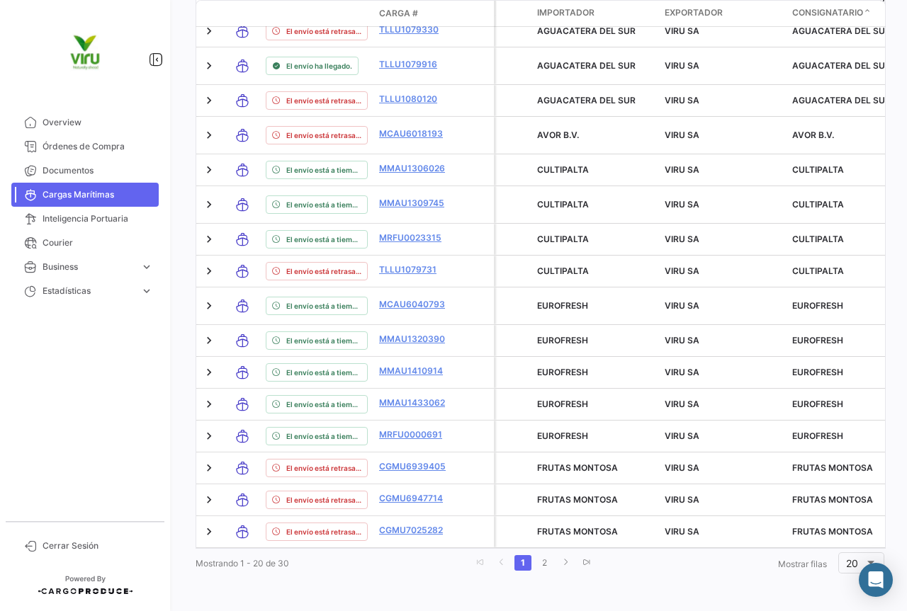
type input "MCAU6018193, CGMU7010261, TLLU1078709, TLLU1080120, CGMU6909695, TLLU1079330, C…"
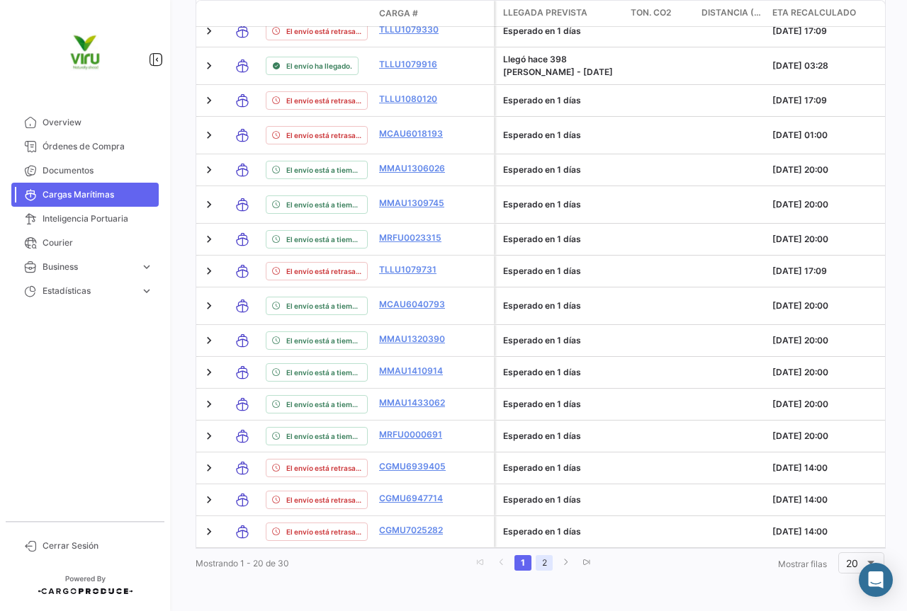
click at [538, 562] on link "2" at bounding box center [544, 563] width 17 height 16
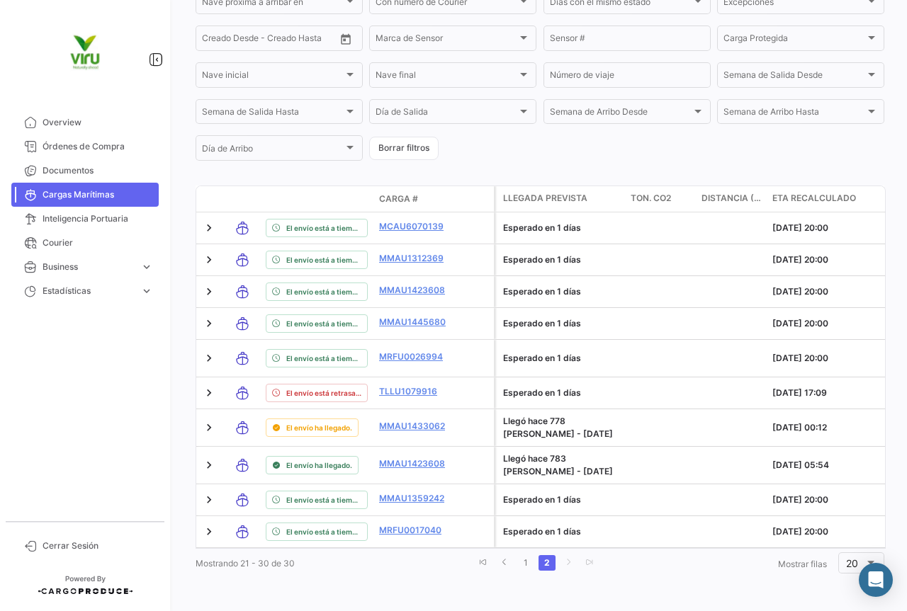
scroll to position [459, 0]
